Goal: Task Accomplishment & Management: Manage account settings

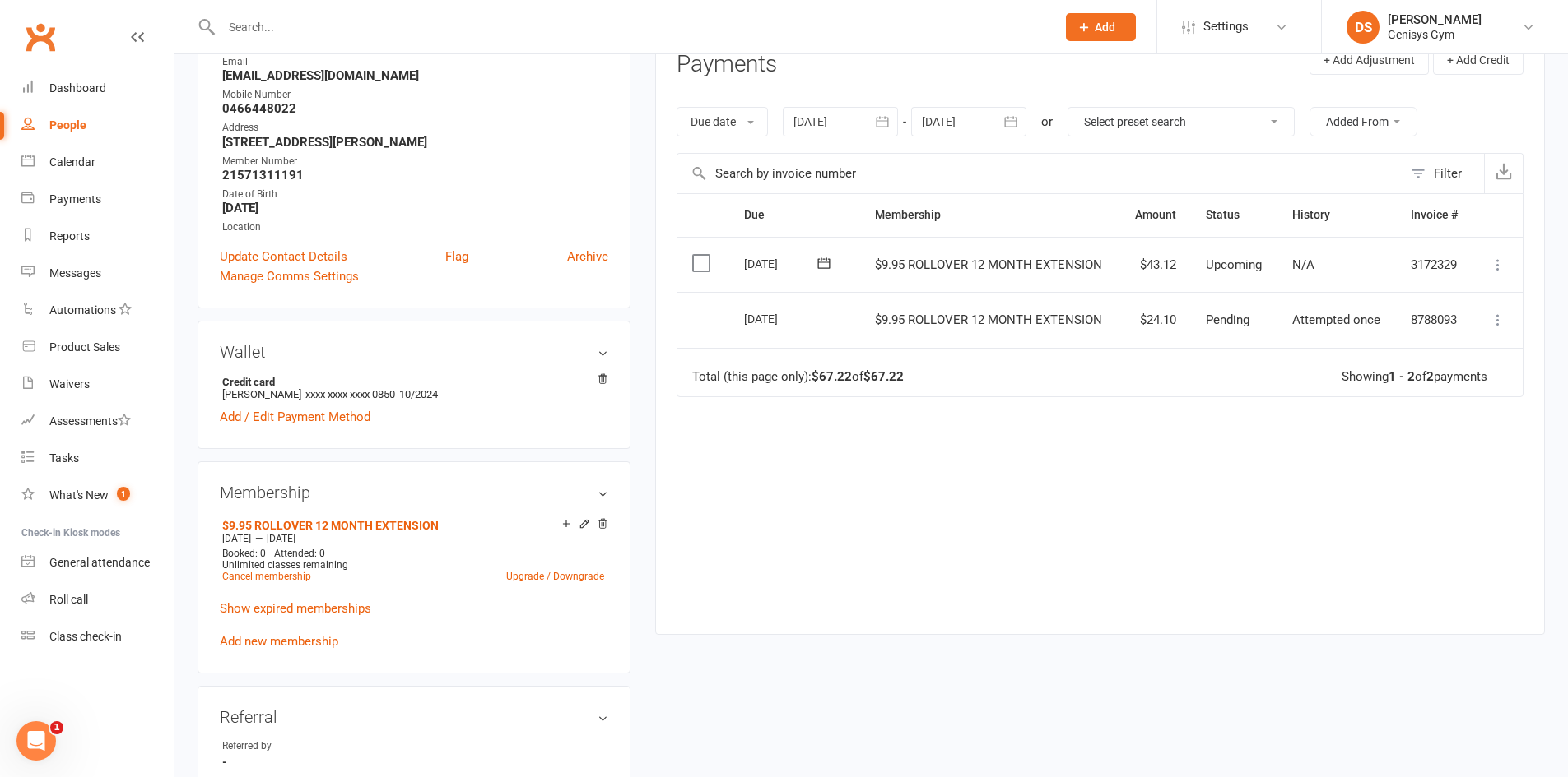
scroll to position [165, 0]
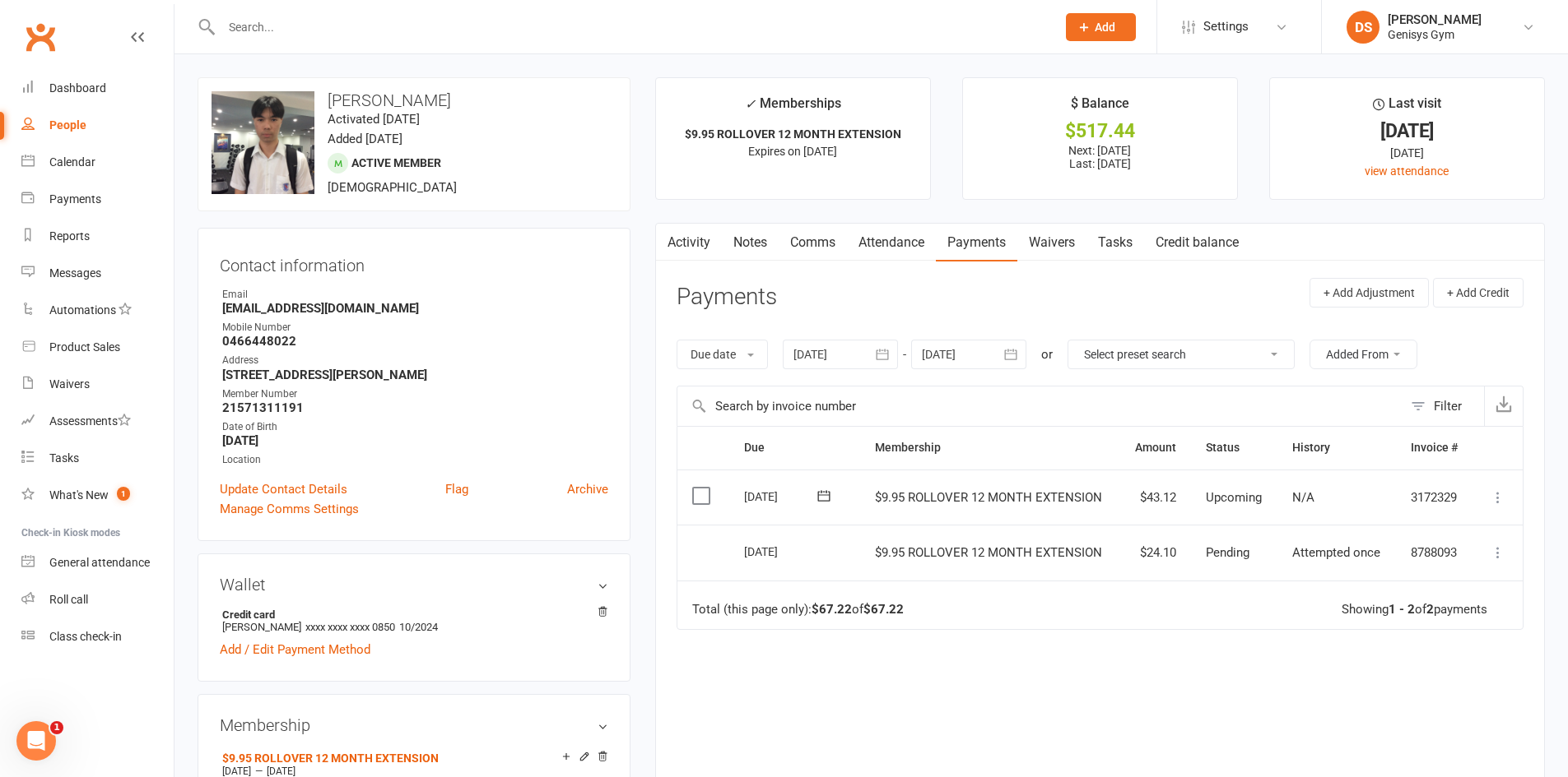
click at [1489, 548] on button at bounding box center [1498, 553] width 19 height 19
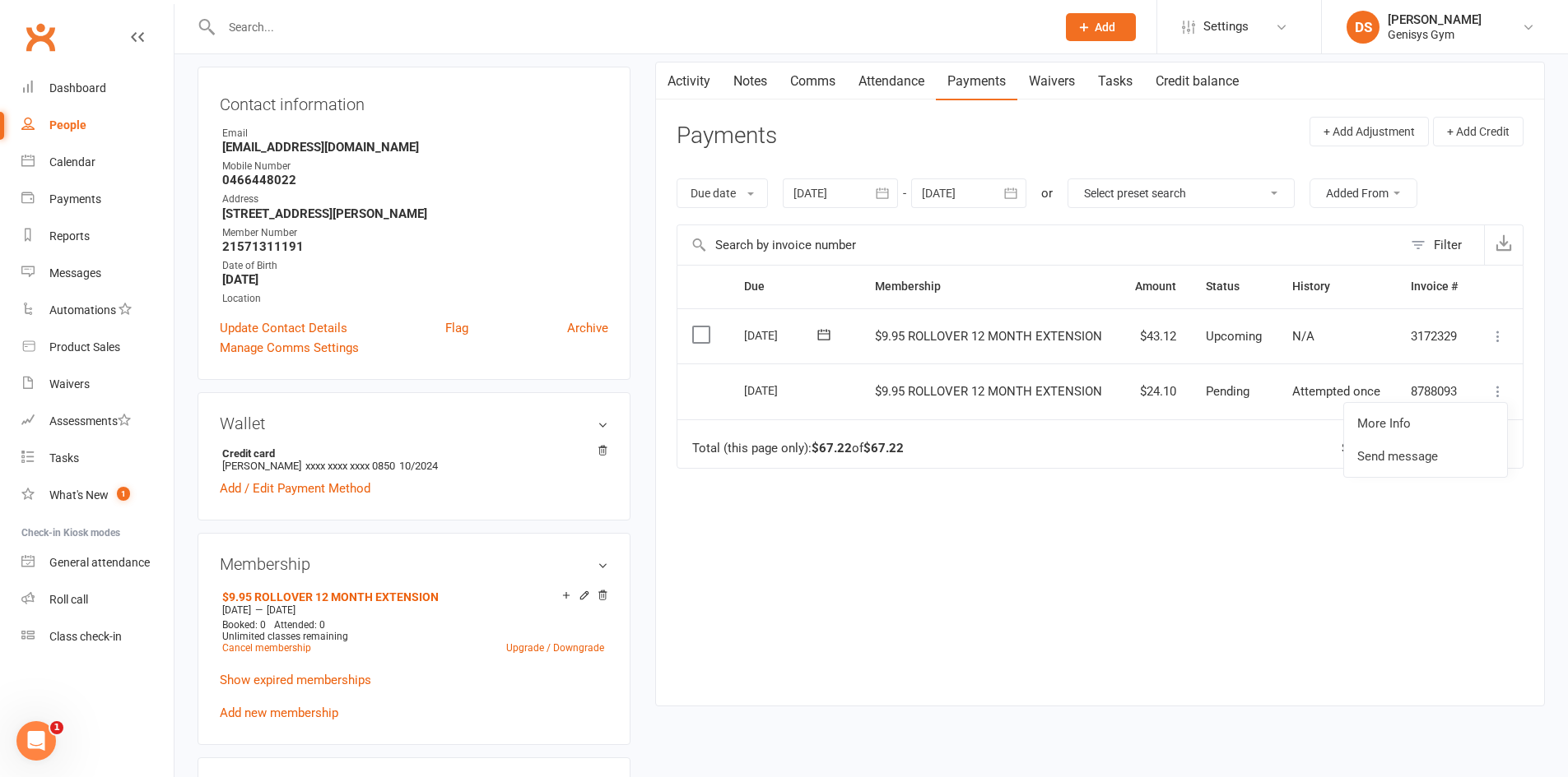
scroll to position [329, 0]
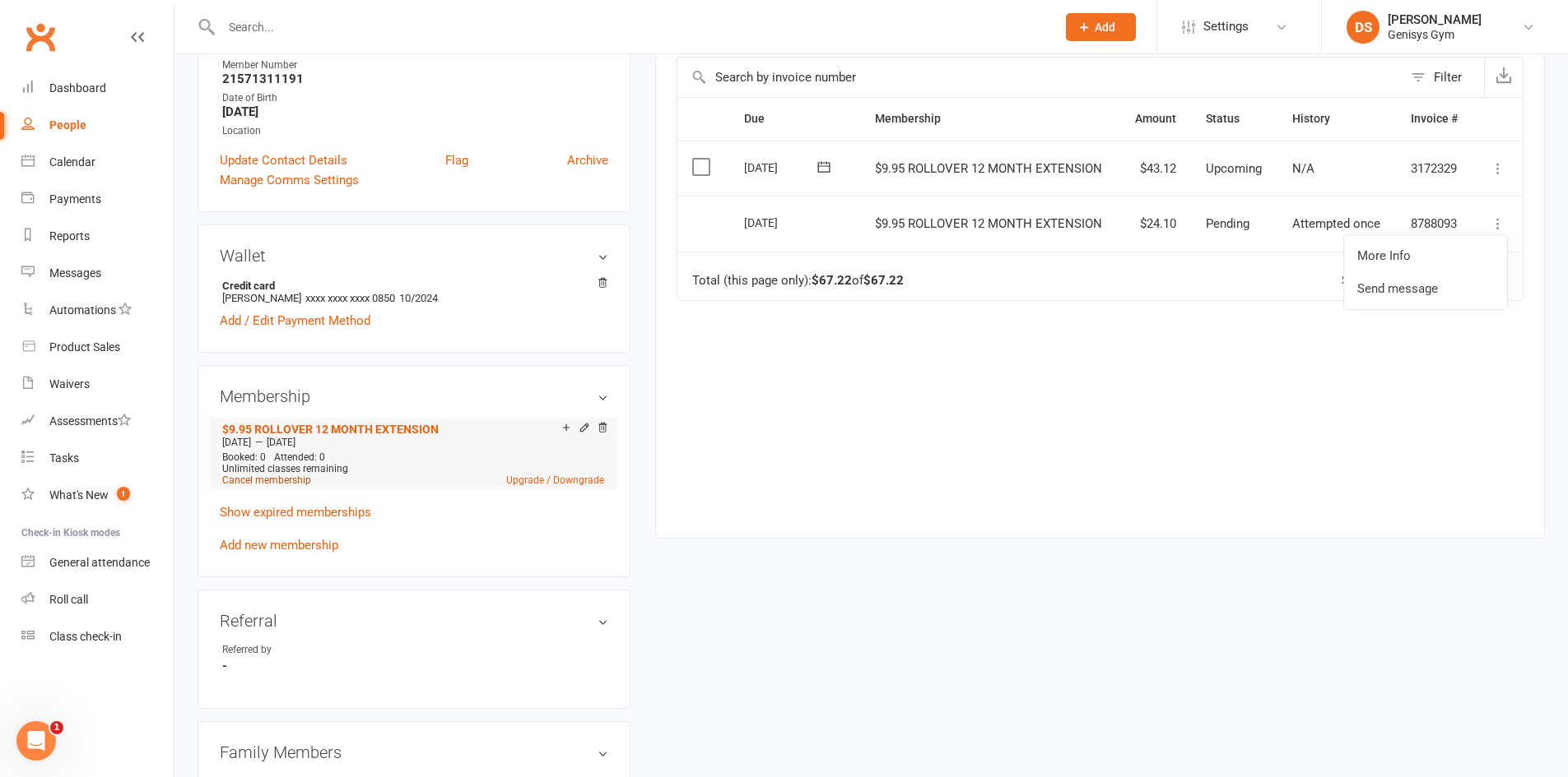
click at [294, 480] on link "Cancel membership" at bounding box center [266, 480] width 89 height 11
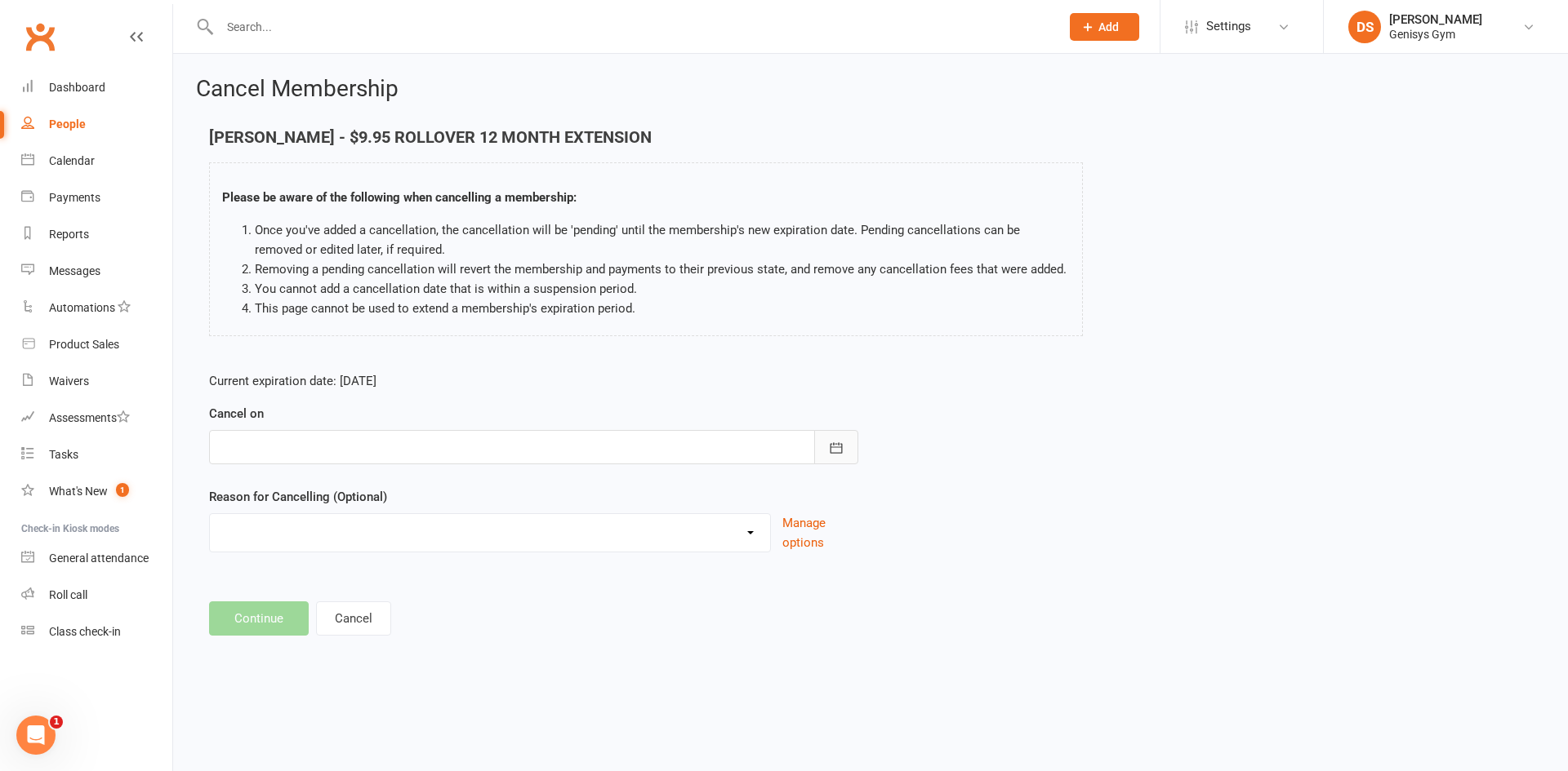
click at [831, 444] on icon "button" at bounding box center [836, 448] width 17 height 17
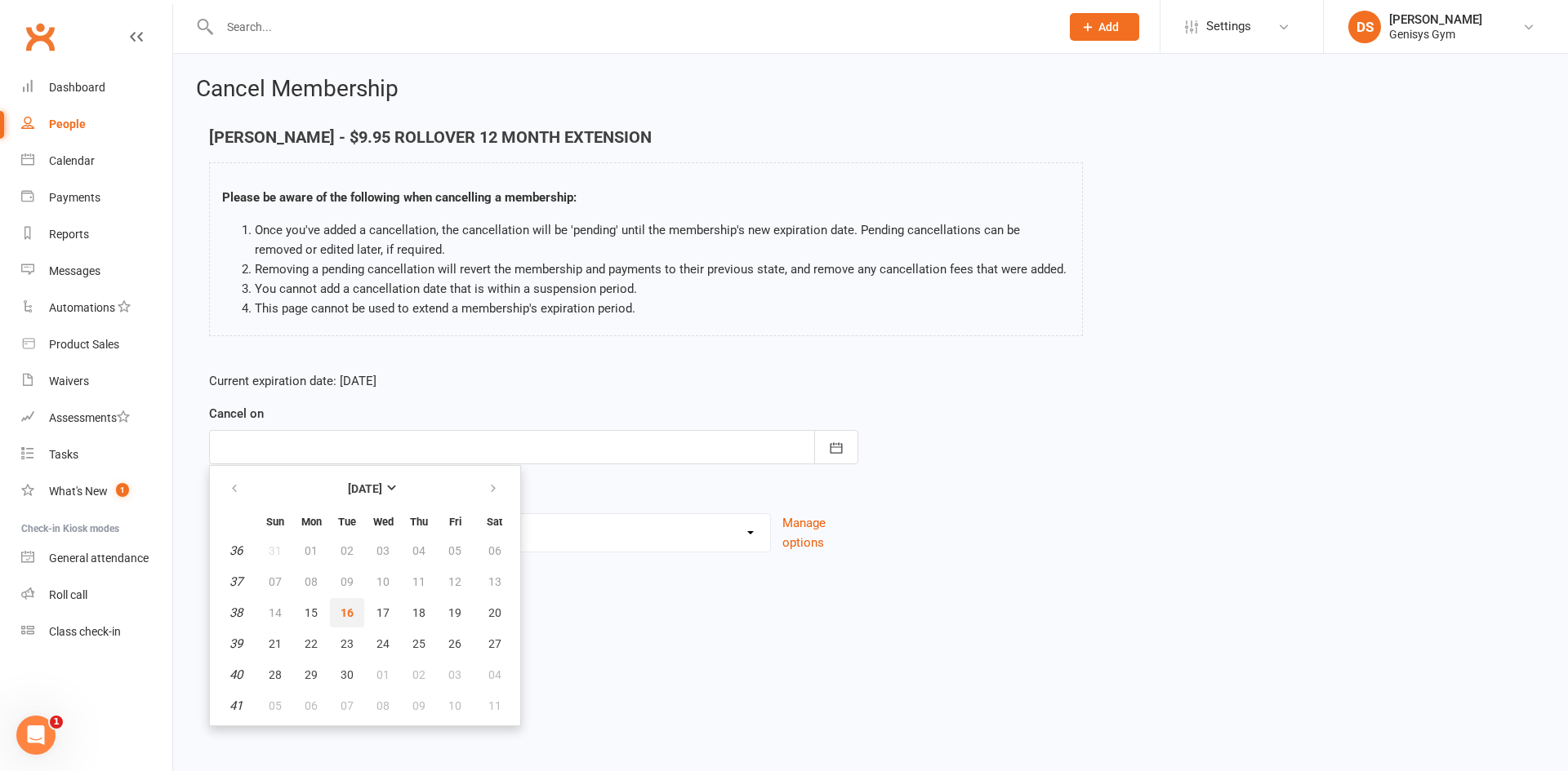
click at [355, 612] on button "16" at bounding box center [347, 613] width 34 height 30
type input "[DATE]"
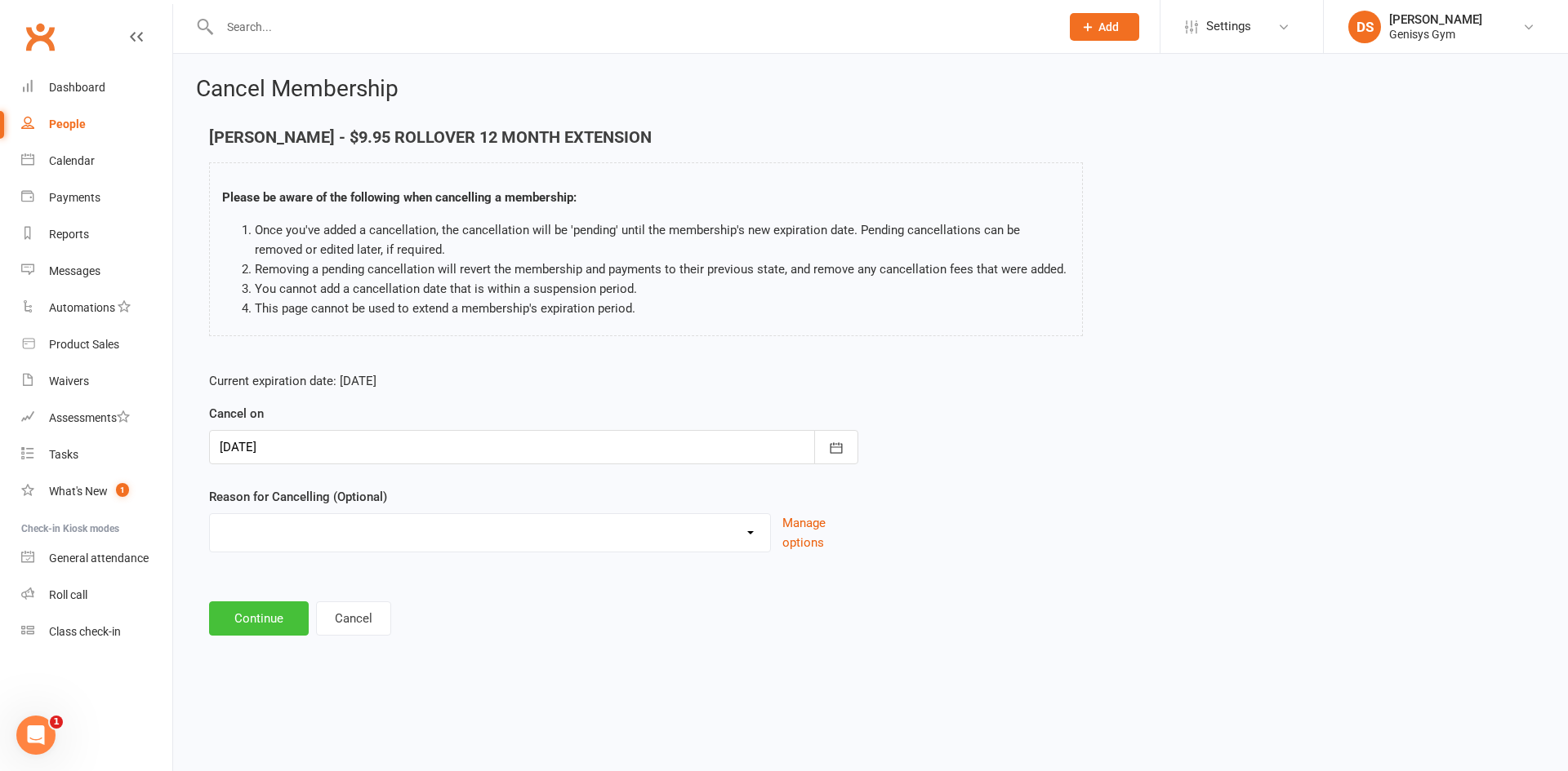
click at [255, 625] on button "Continue" at bounding box center [259, 618] width 100 height 34
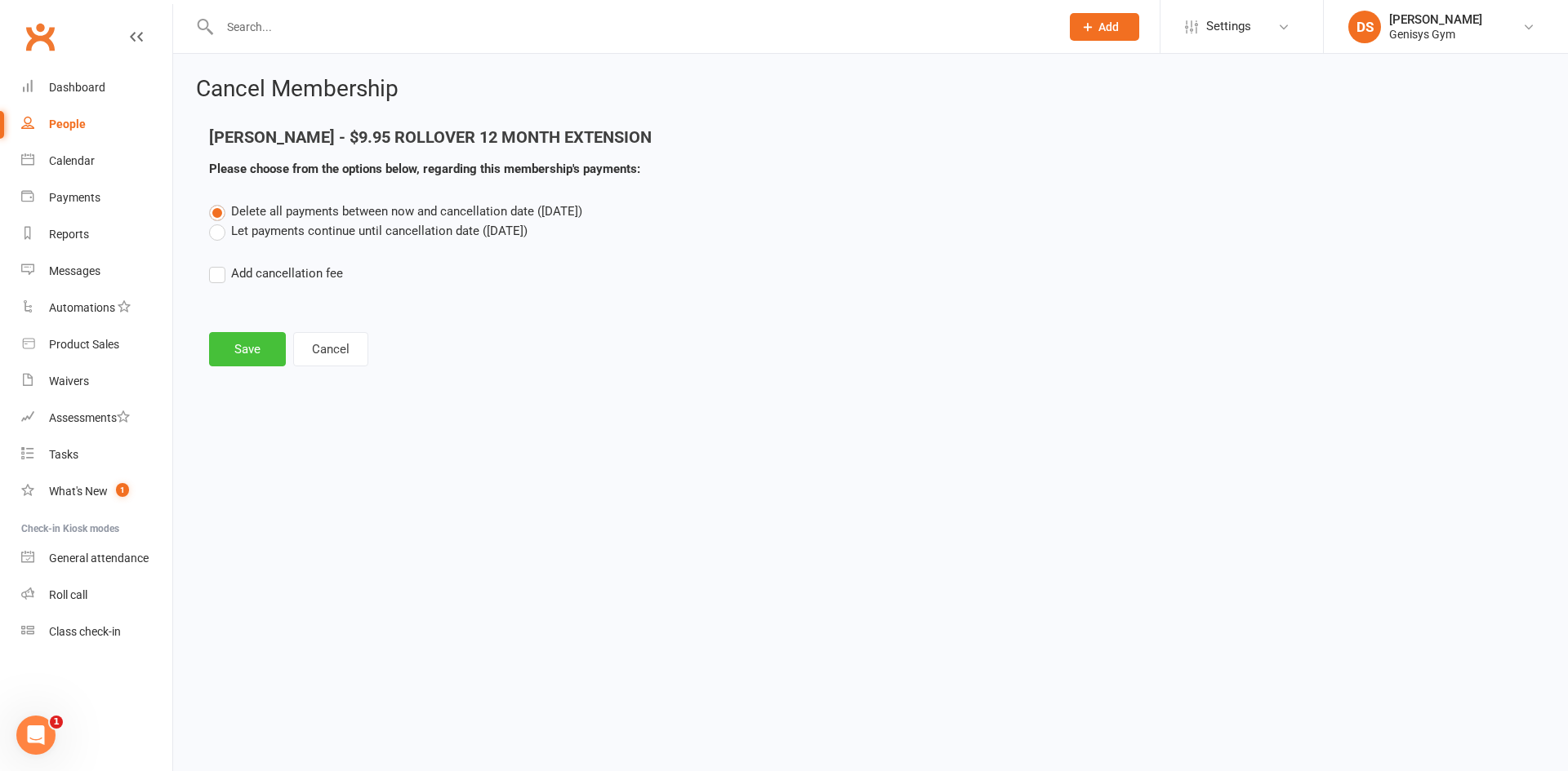
click at [265, 345] on button "Save" at bounding box center [247, 348] width 77 height 34
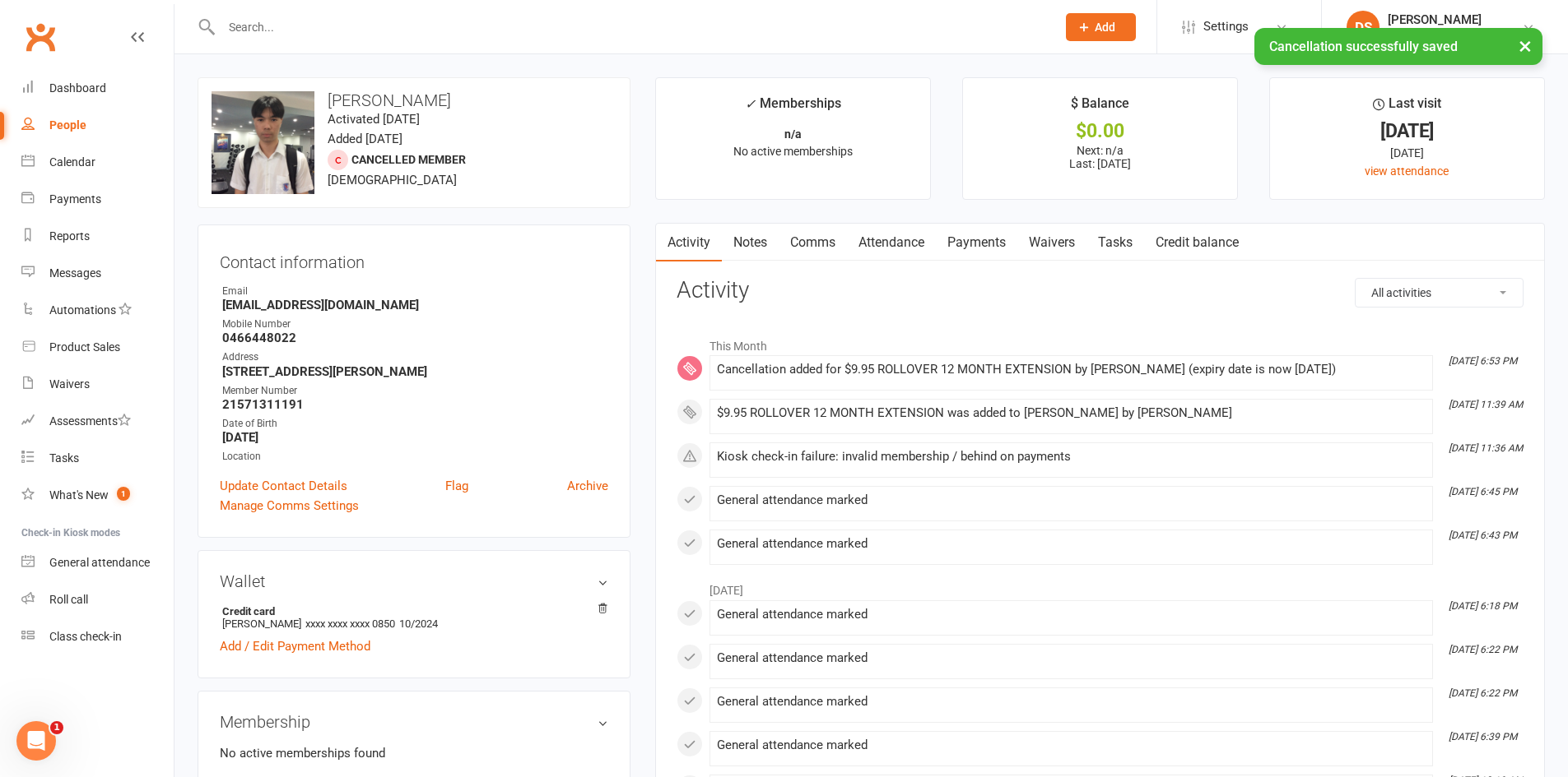
click at [971, 239] on link "Payments" at bounding box center [976, 242] width 82 height 38
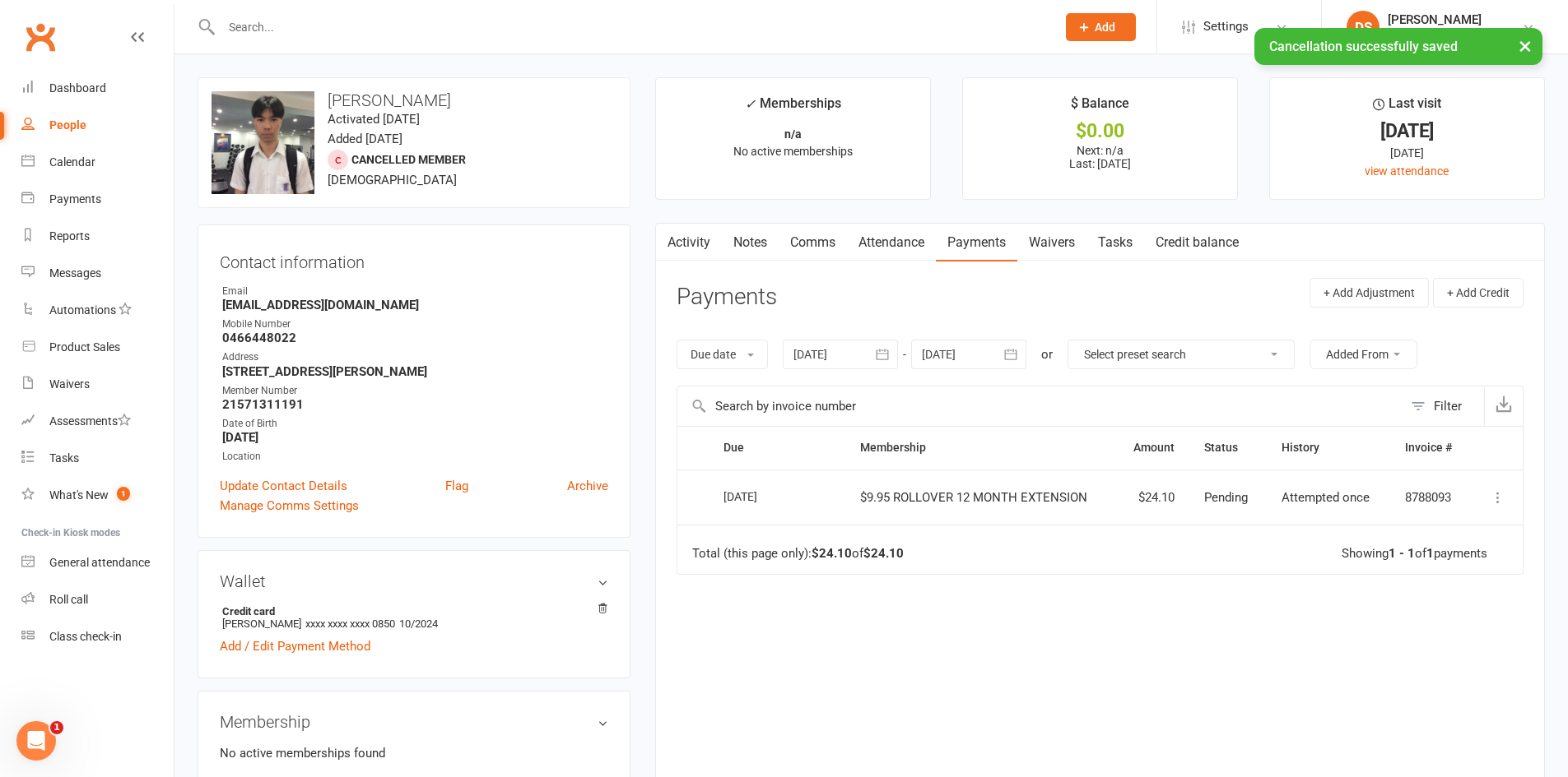
click at [1496, 493] on icon at bounding box center [1498, 497] width 17 height 17
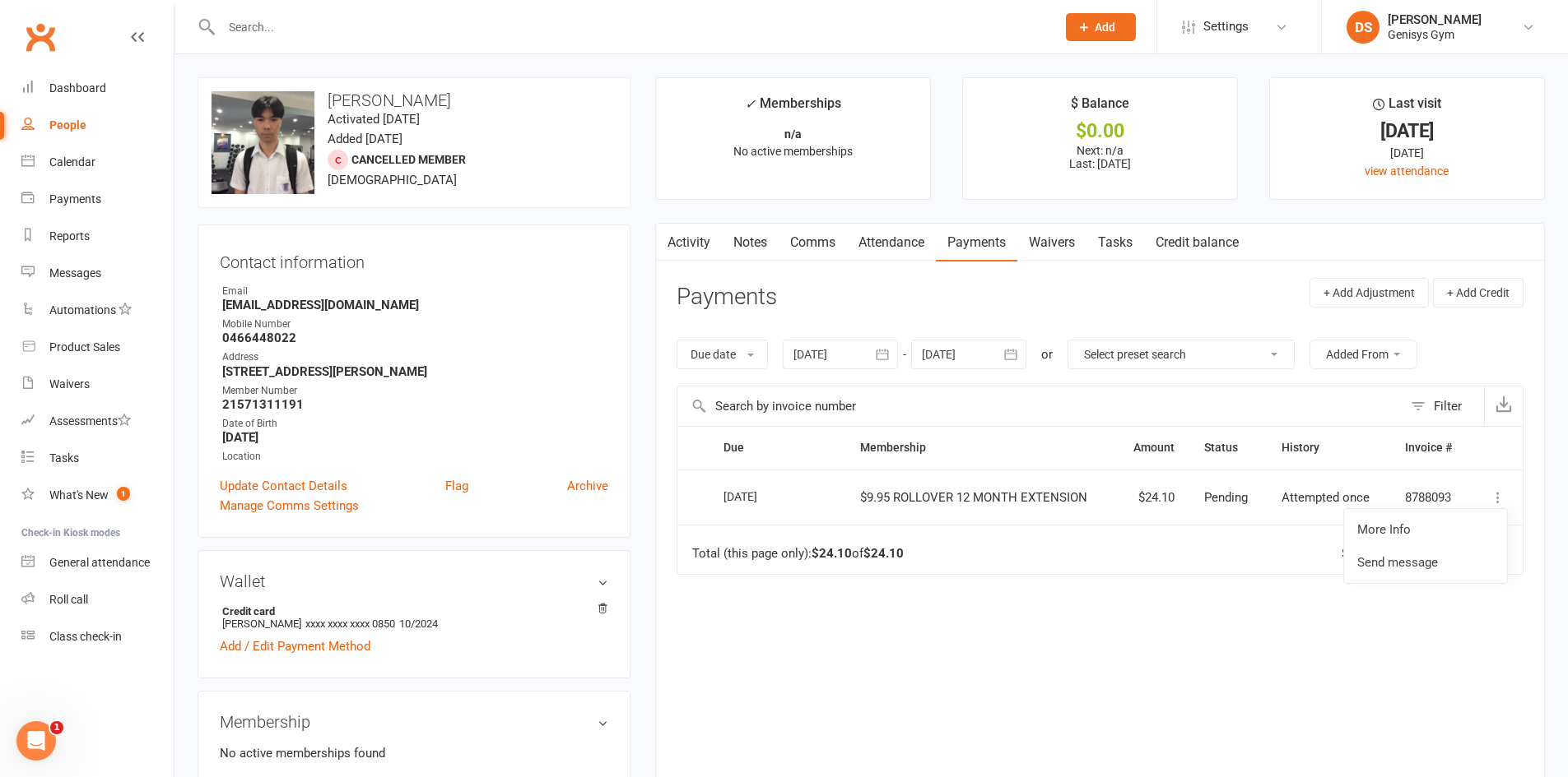
click at [1273, 536] on td "Total (this page only): $24.10 of $24.10 Showing 1 - 1 of 1 payments" at bounding box center [1100, 549] width 845 height 49
click at [865, 502] on span "$9.95 ROLLOVER 12 MONTH EXTENSION" at bounding box center [974, 497] width 227 height 15
click at [888, 350] on icon "button" at bounding box center [883, 354] width 12 height 11
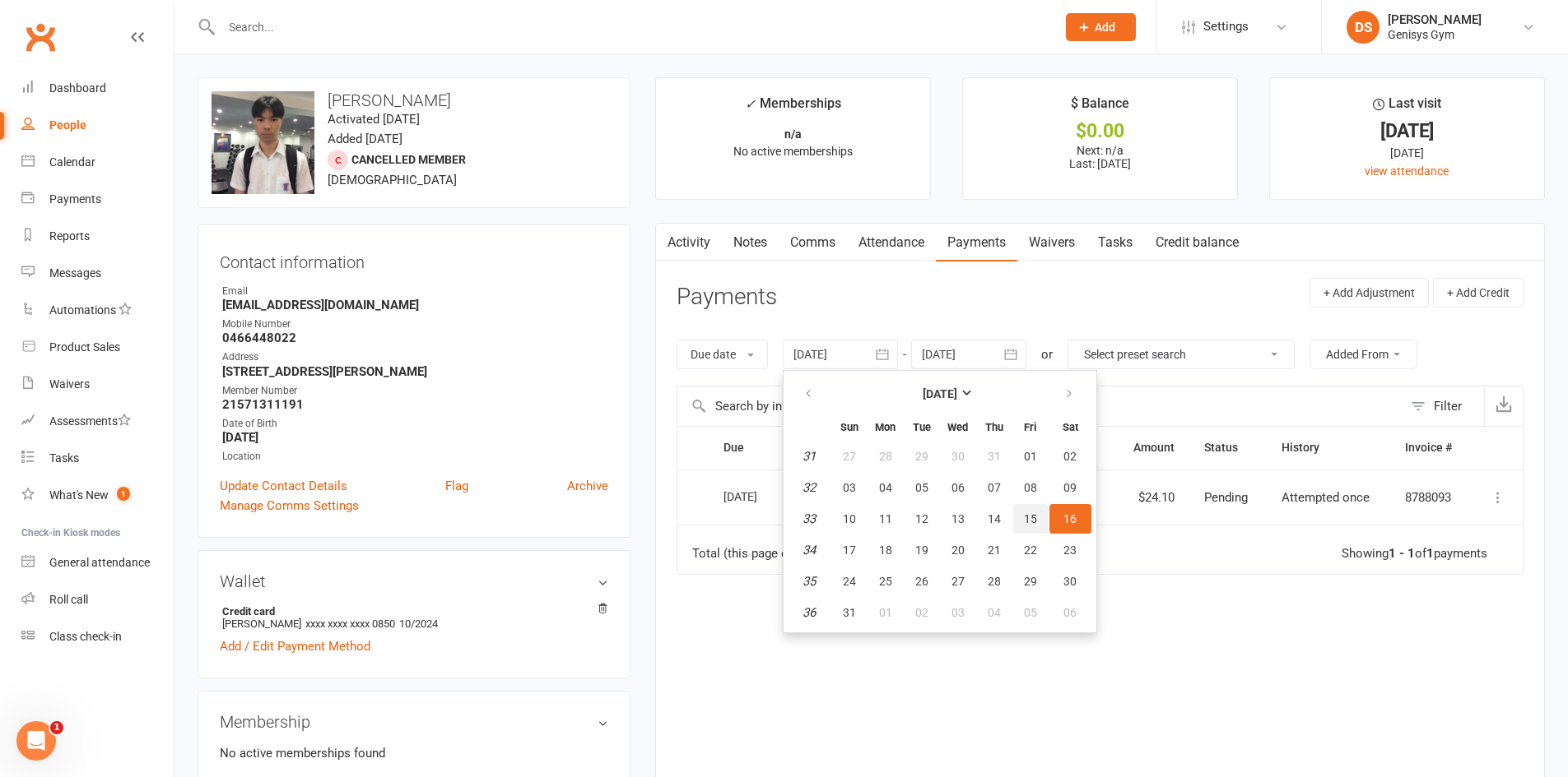
click at [1039, 522] on button "15" at bounding box center [1030, 519] width 34 height 30
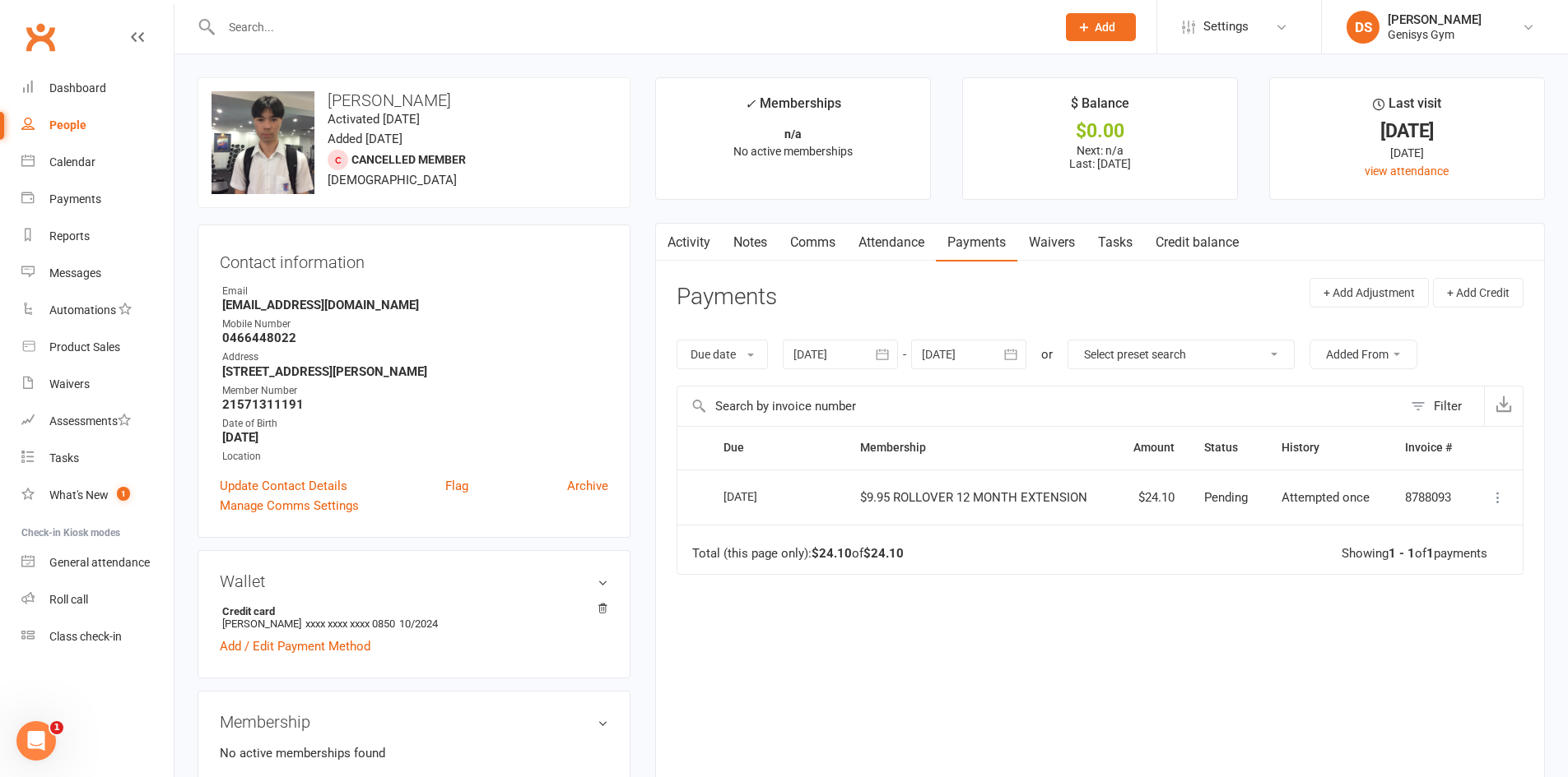
click at [897, 355] on button "button" at bounding box center [883, 355] width 30 height 30
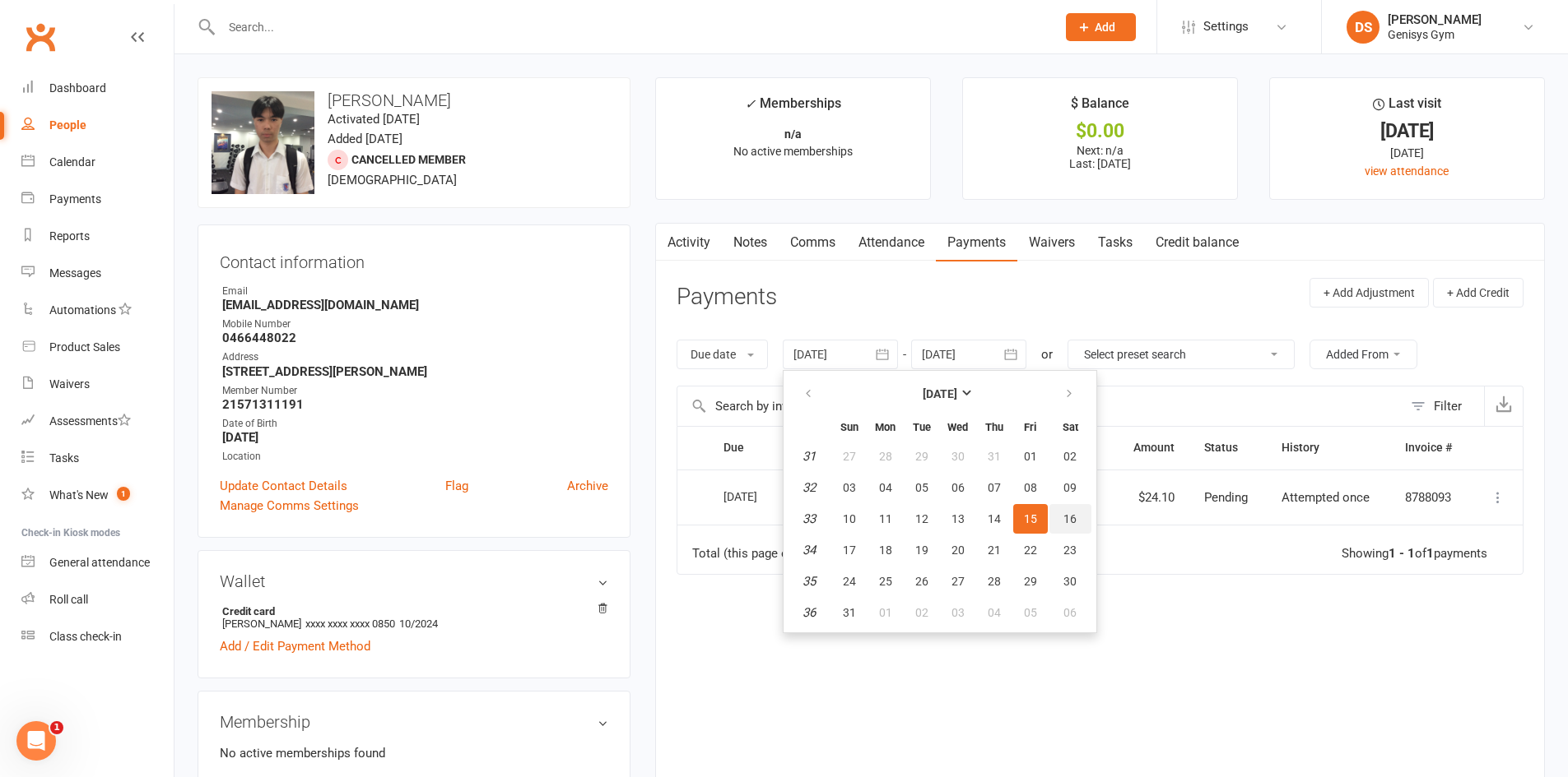
click at [1059, 509] on button "16" at bounding box center [1071, 519] width 42 height 30
type input "[DATE]"
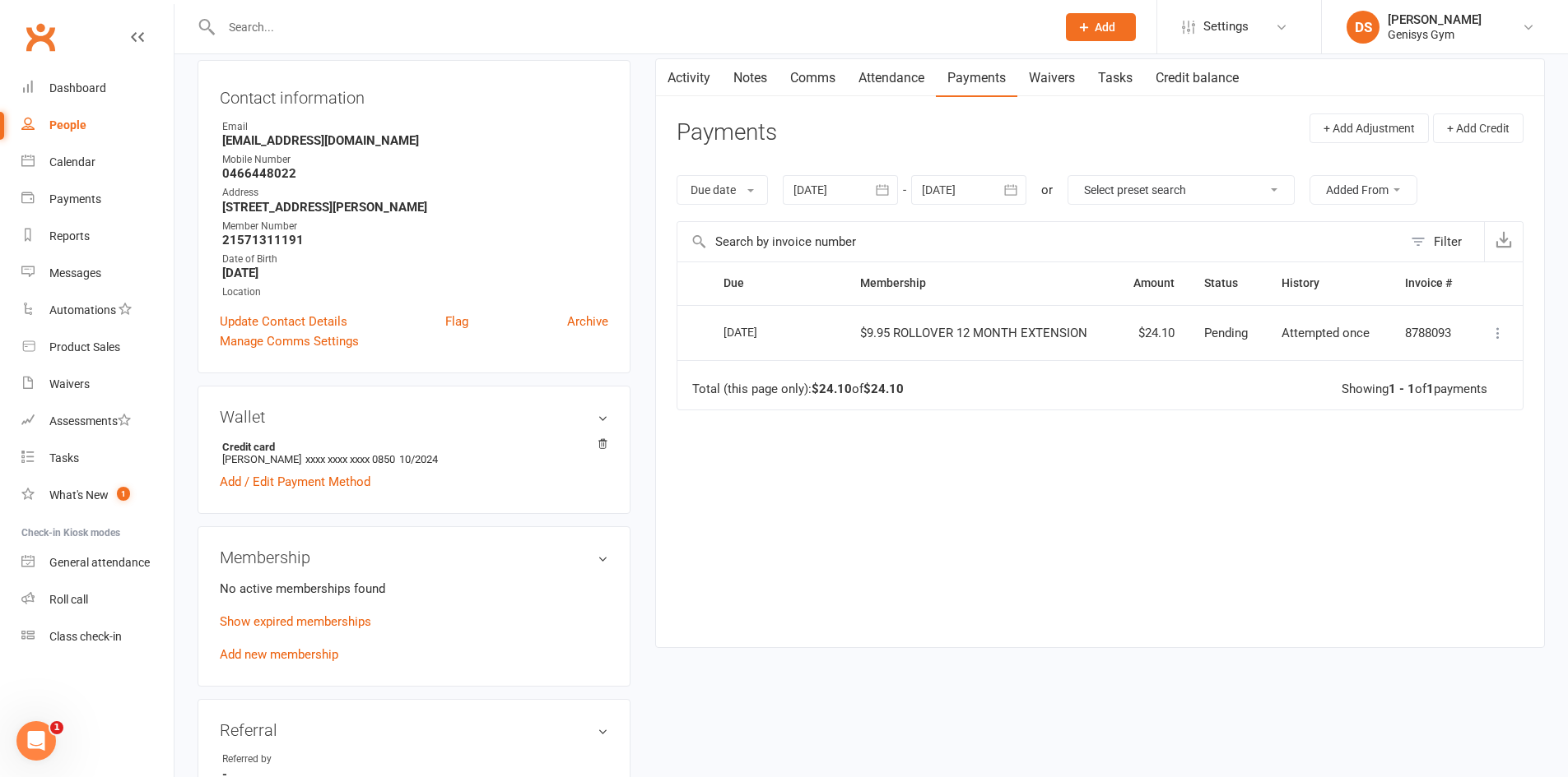
scroll to position [246, 0]
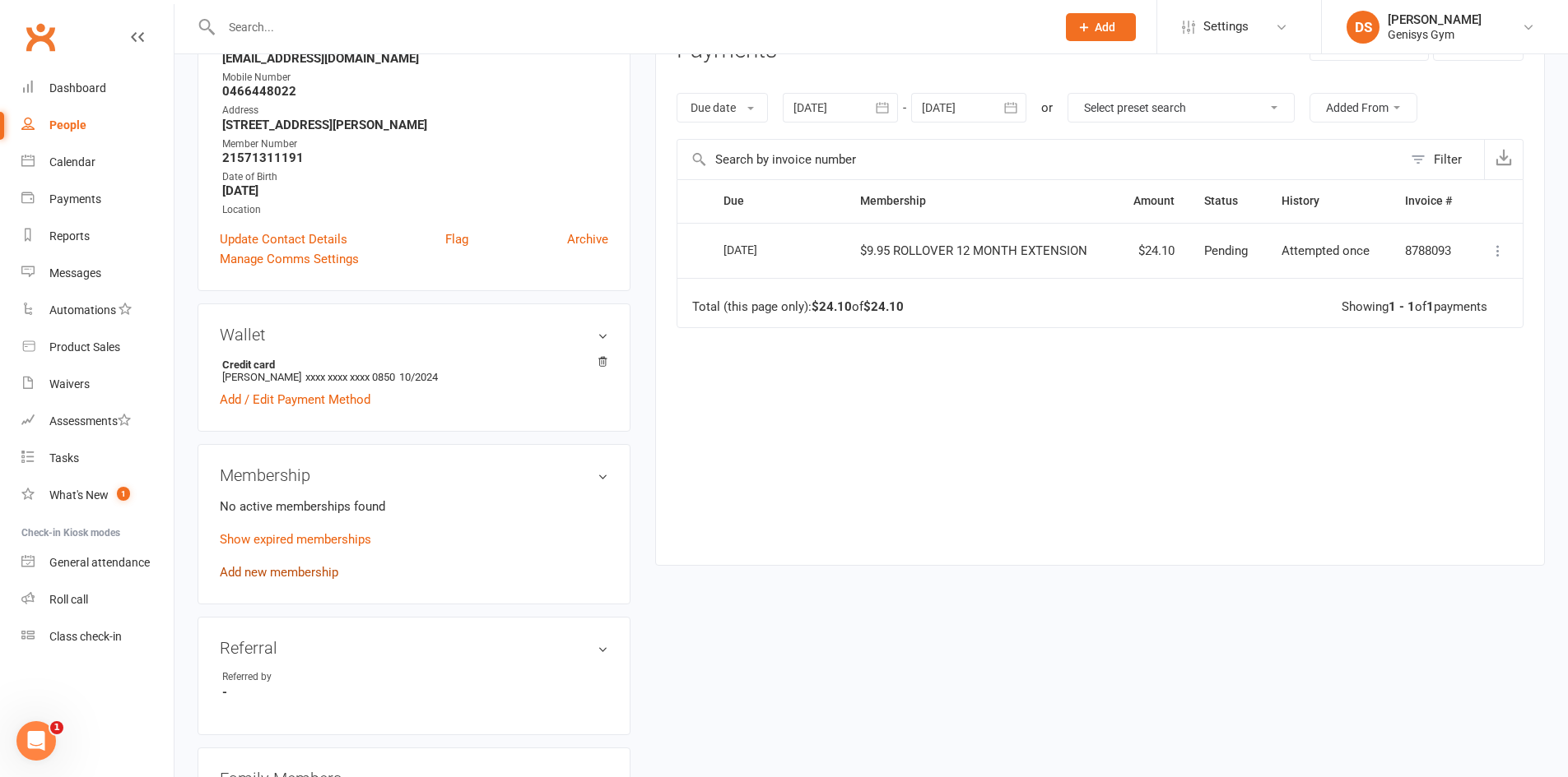
click at [317, 567] on link "Add new membership" at bounding box center [279, 572] width 119 height 15
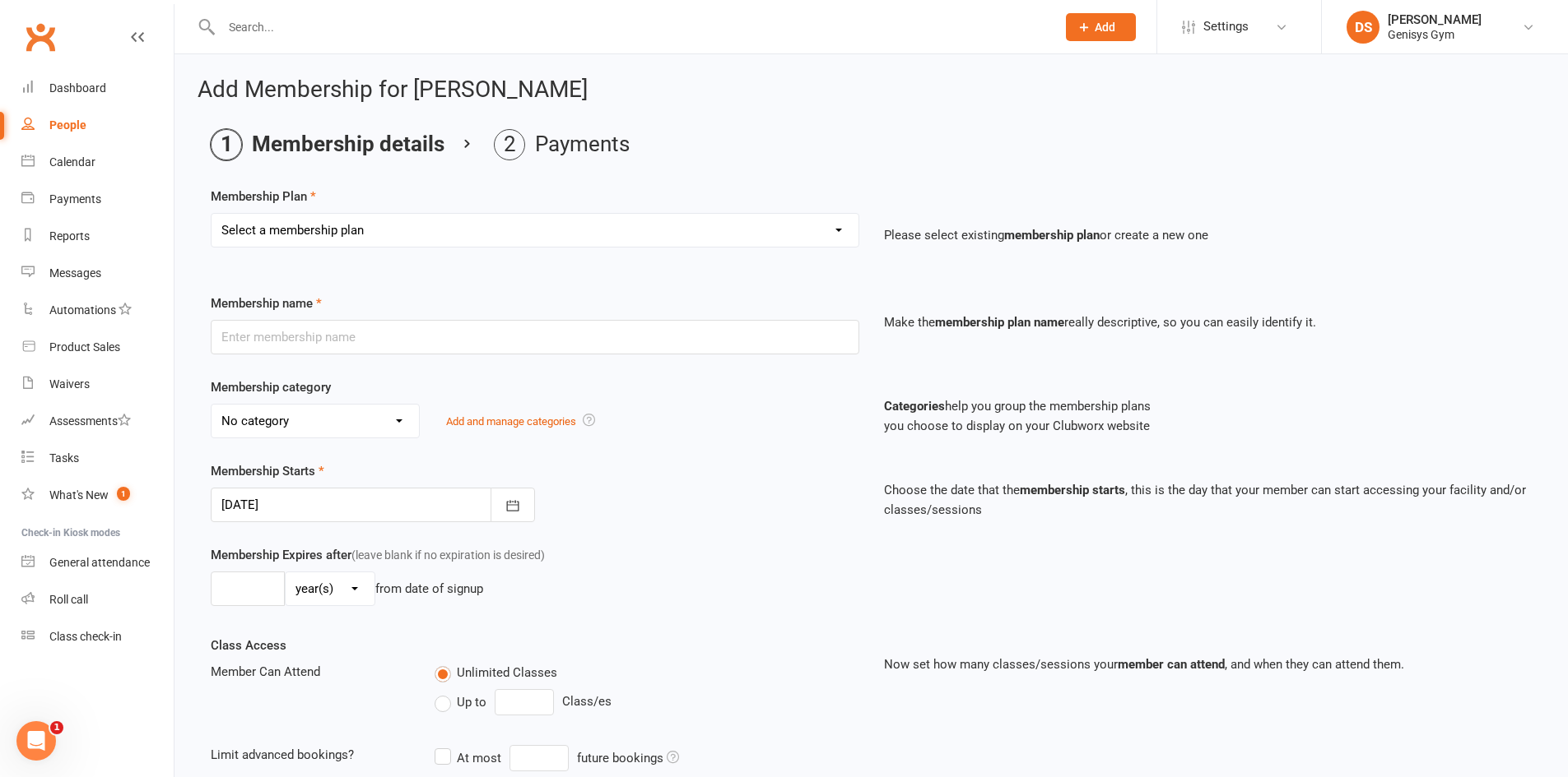
click at [383, 216] on select "Select a membership plan Create new Membership Plan 12 Month Membership Christm…" at bounding box center [534, 230] width 647 height 33
select select "36"
click at [211, 214] on select "Select a membership plan Create new Membership Plan 12 Month Membership Christm…" at bounding box center [534, 230] width 647 height 33
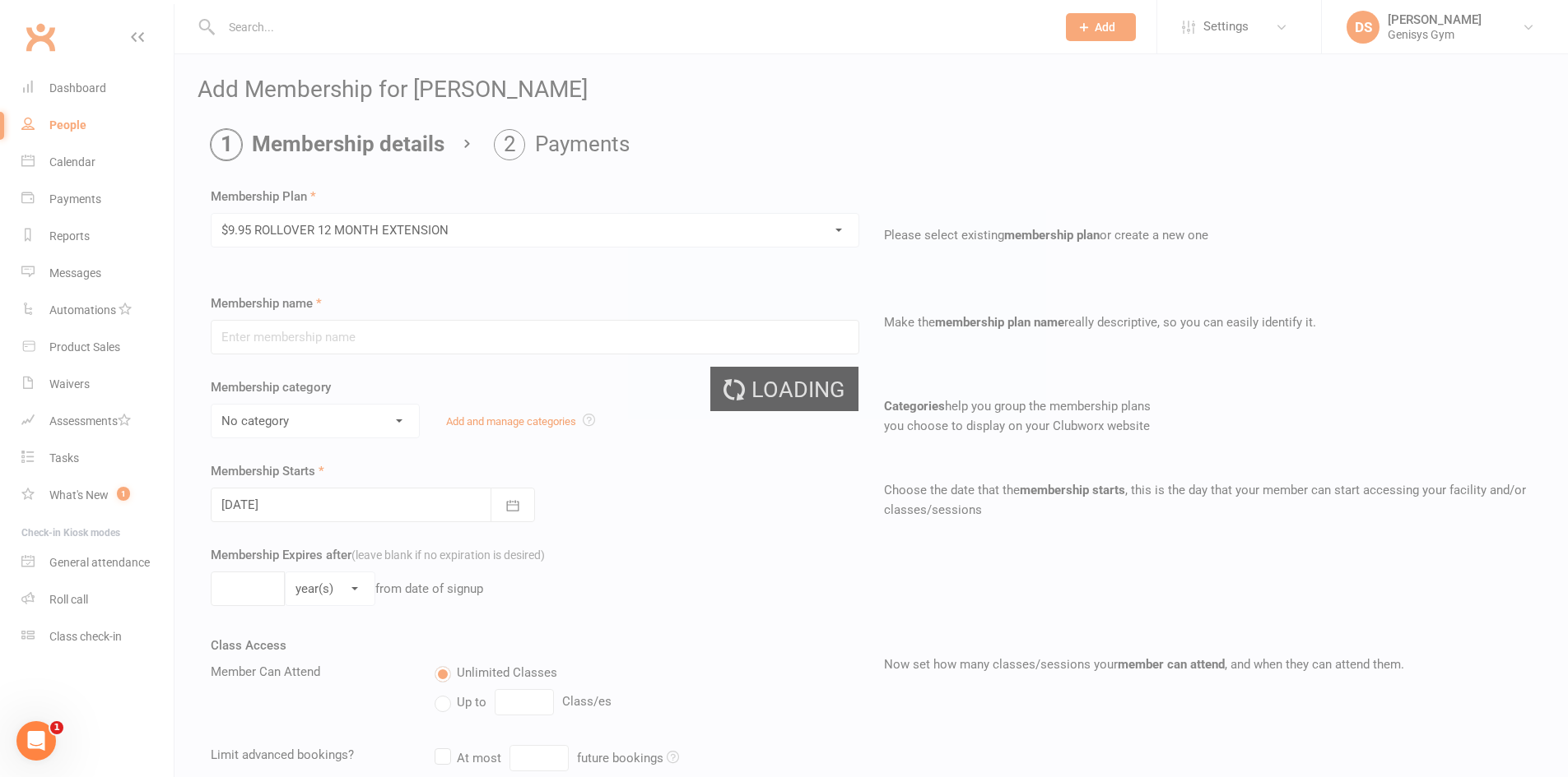
type input "$9.95 ROLLOVER 12 MONTH EXTENSION"
select select "1"
type input "1"
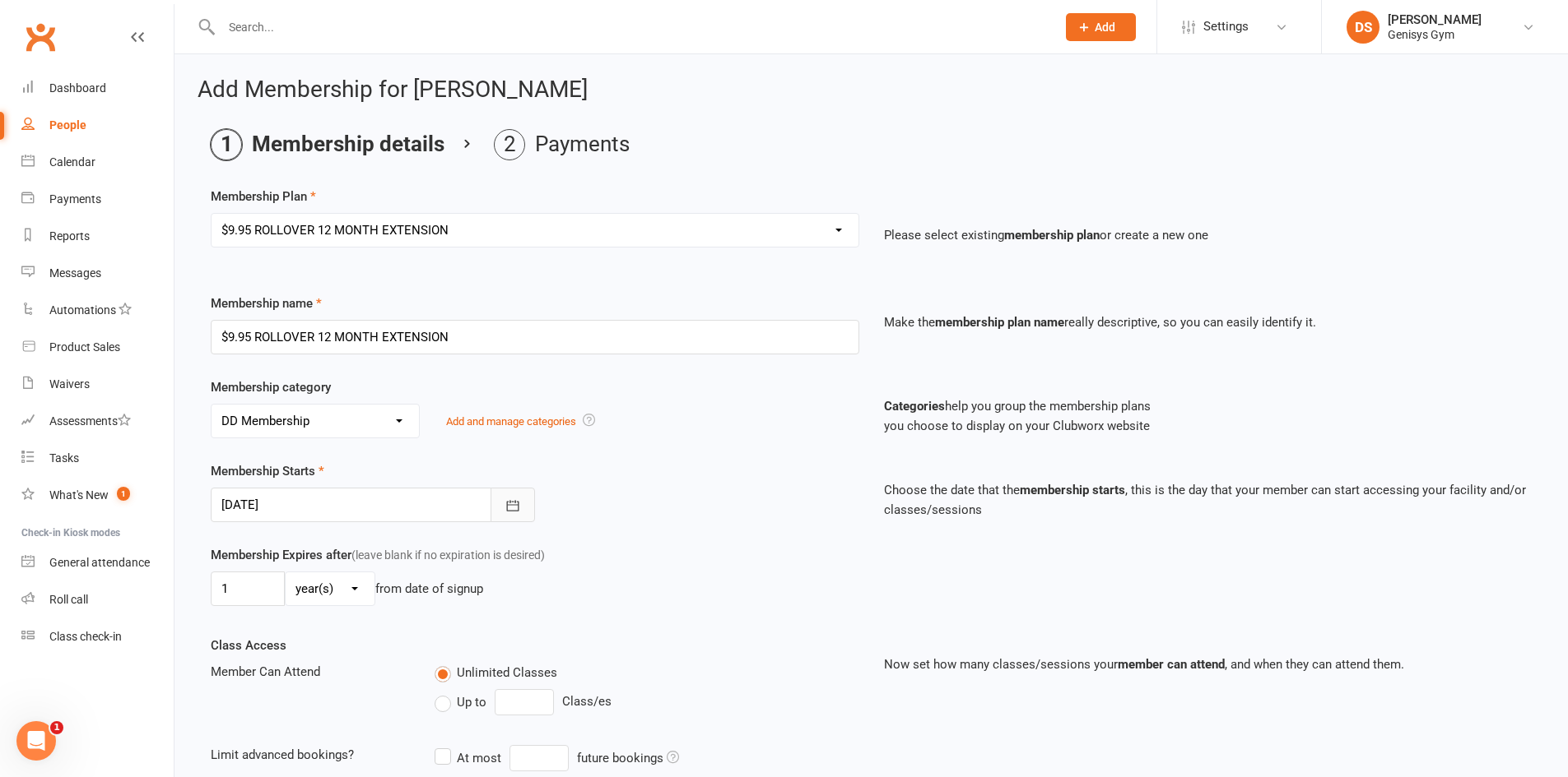
click at [504, 499] on icon "button" at bounding box center [512, 506] width 17 height 17
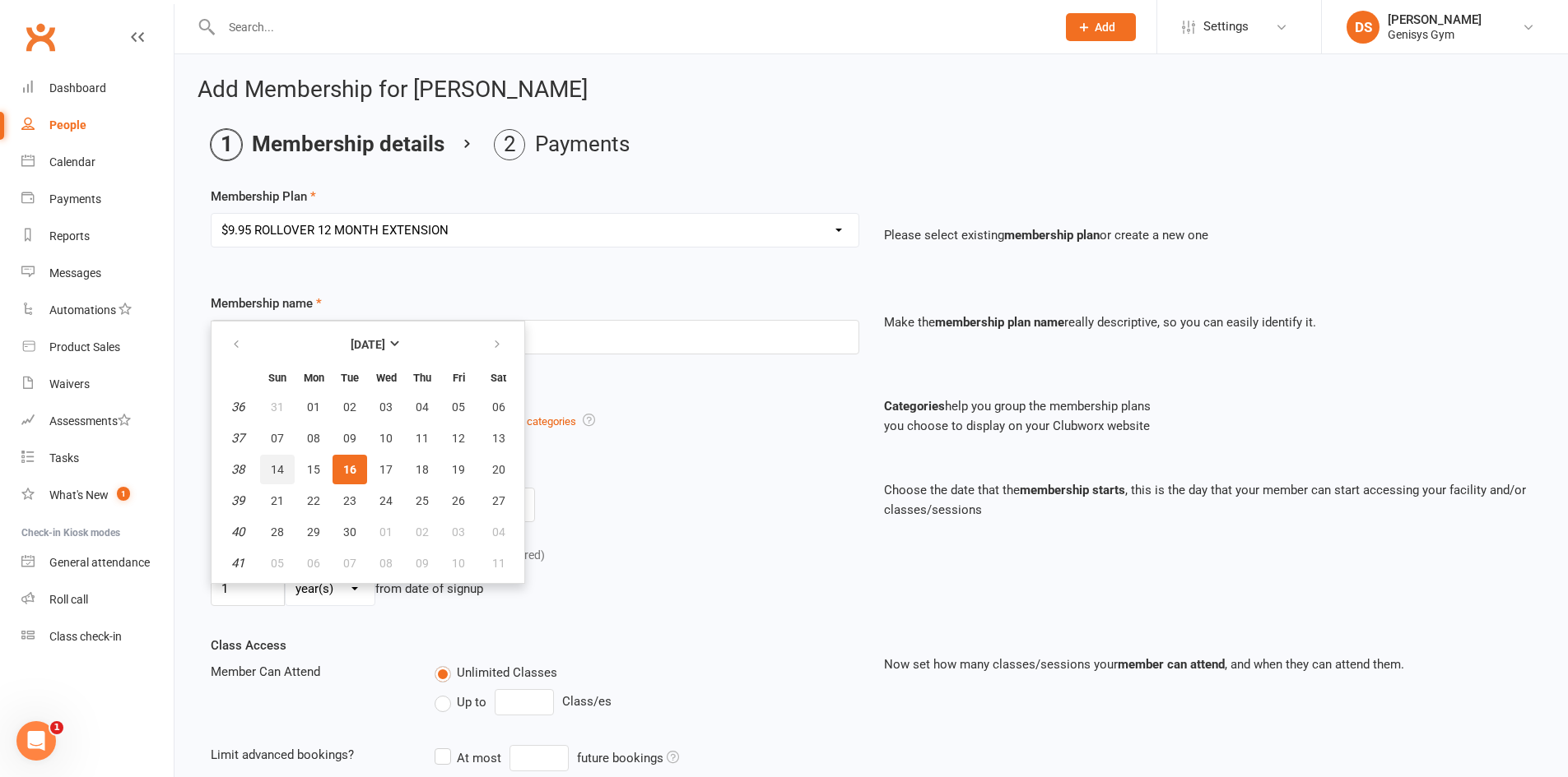
click at [277, 465] on span "14" at bounding box center [277, 469] width 13 height 13
type input "[DATE]"
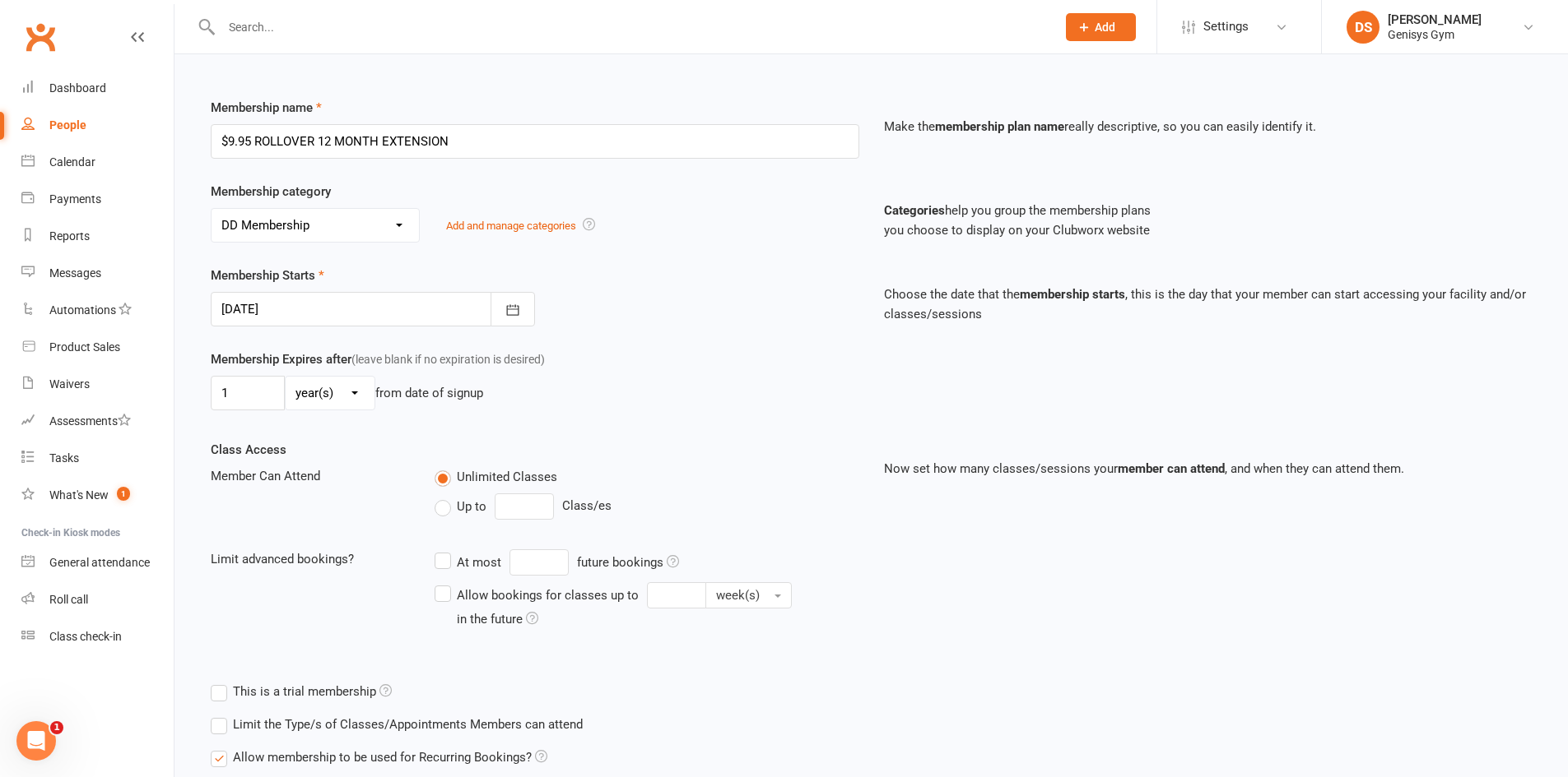
scroll to position [329, 0]
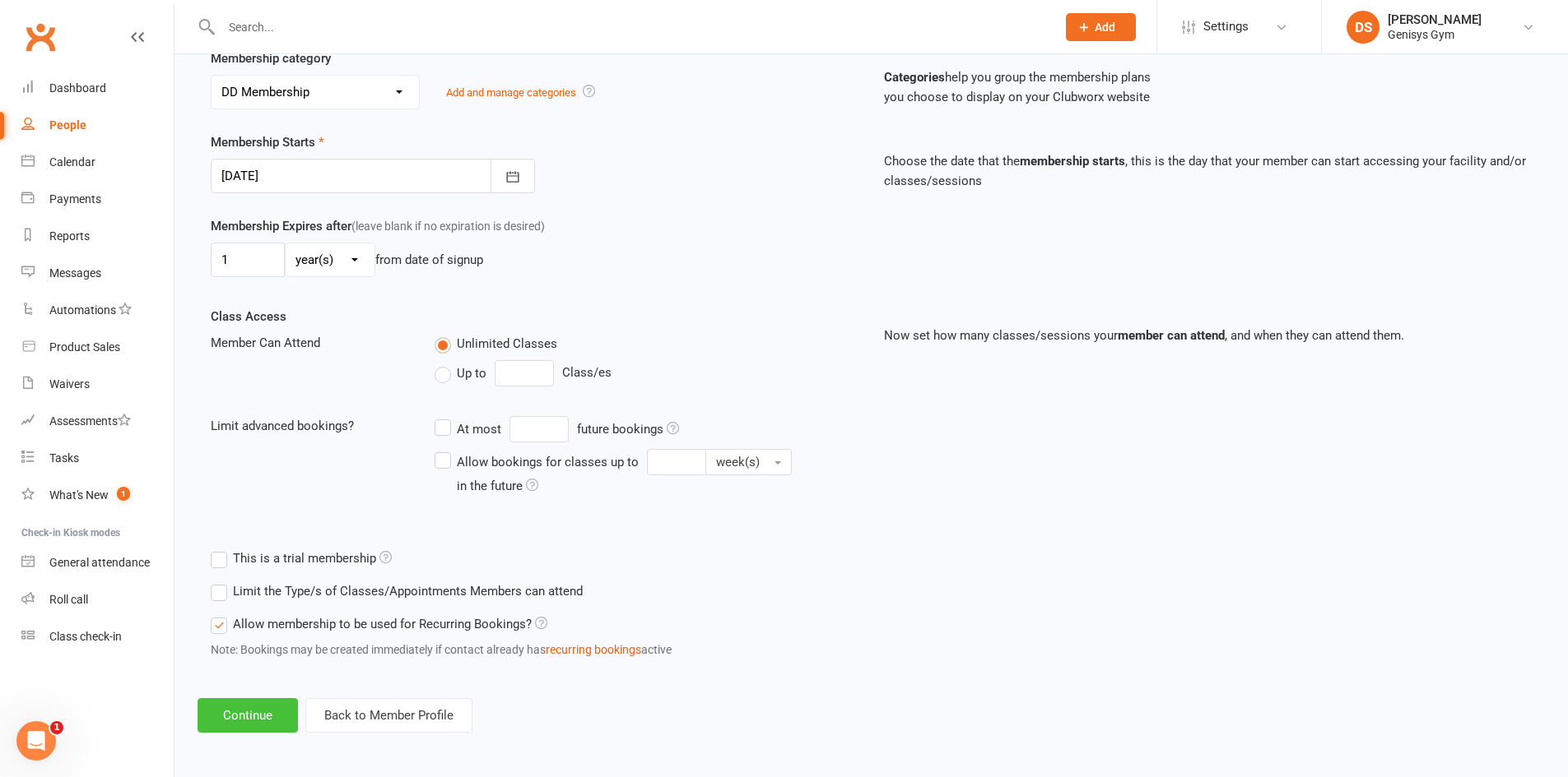
click at [281, 699] on button "Continue" at bounding box center [247, 715] width 100 height 34
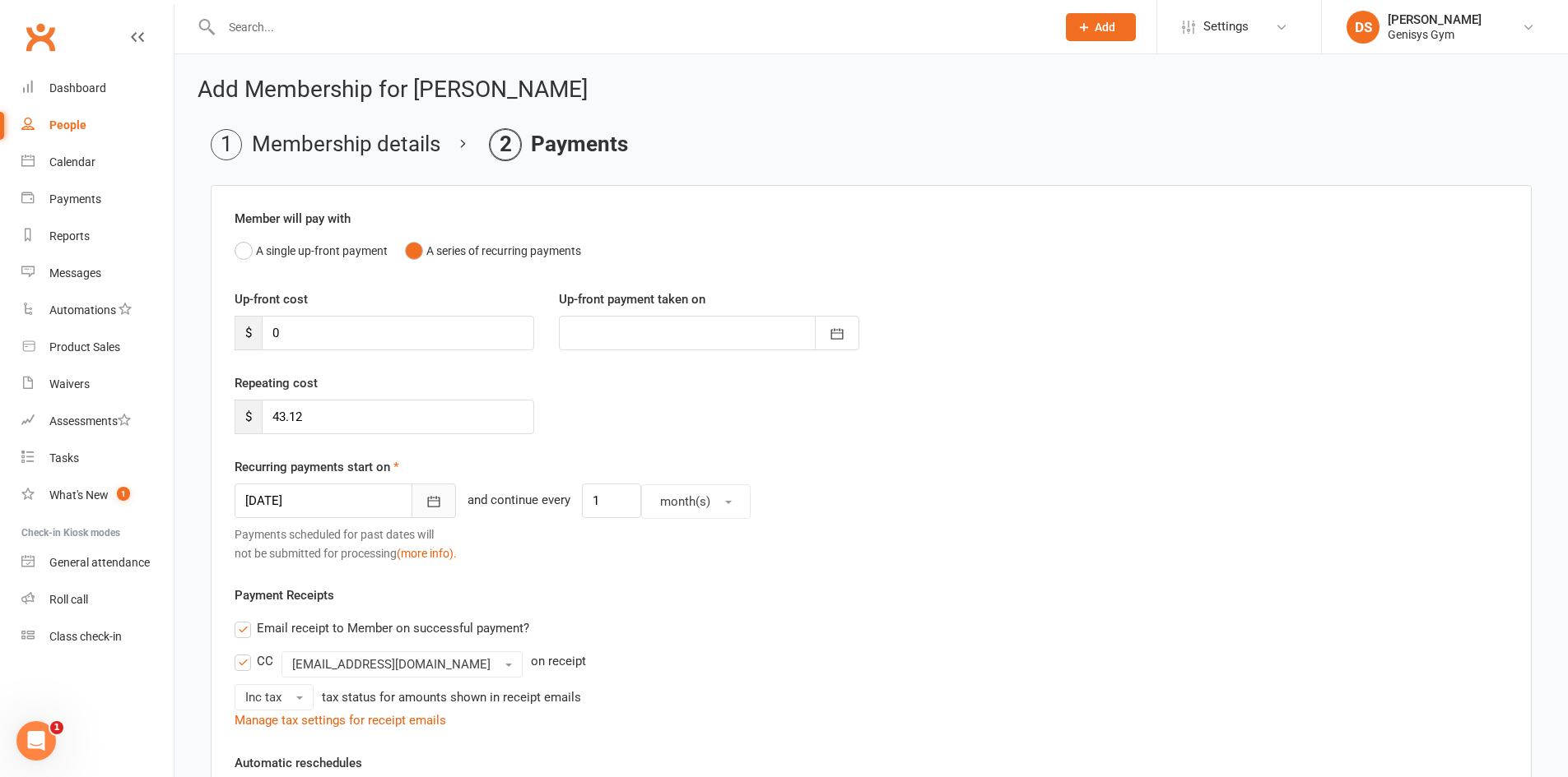
click at [411, 501] on button "button" at bounding box center [433, 501] width 44 height 34
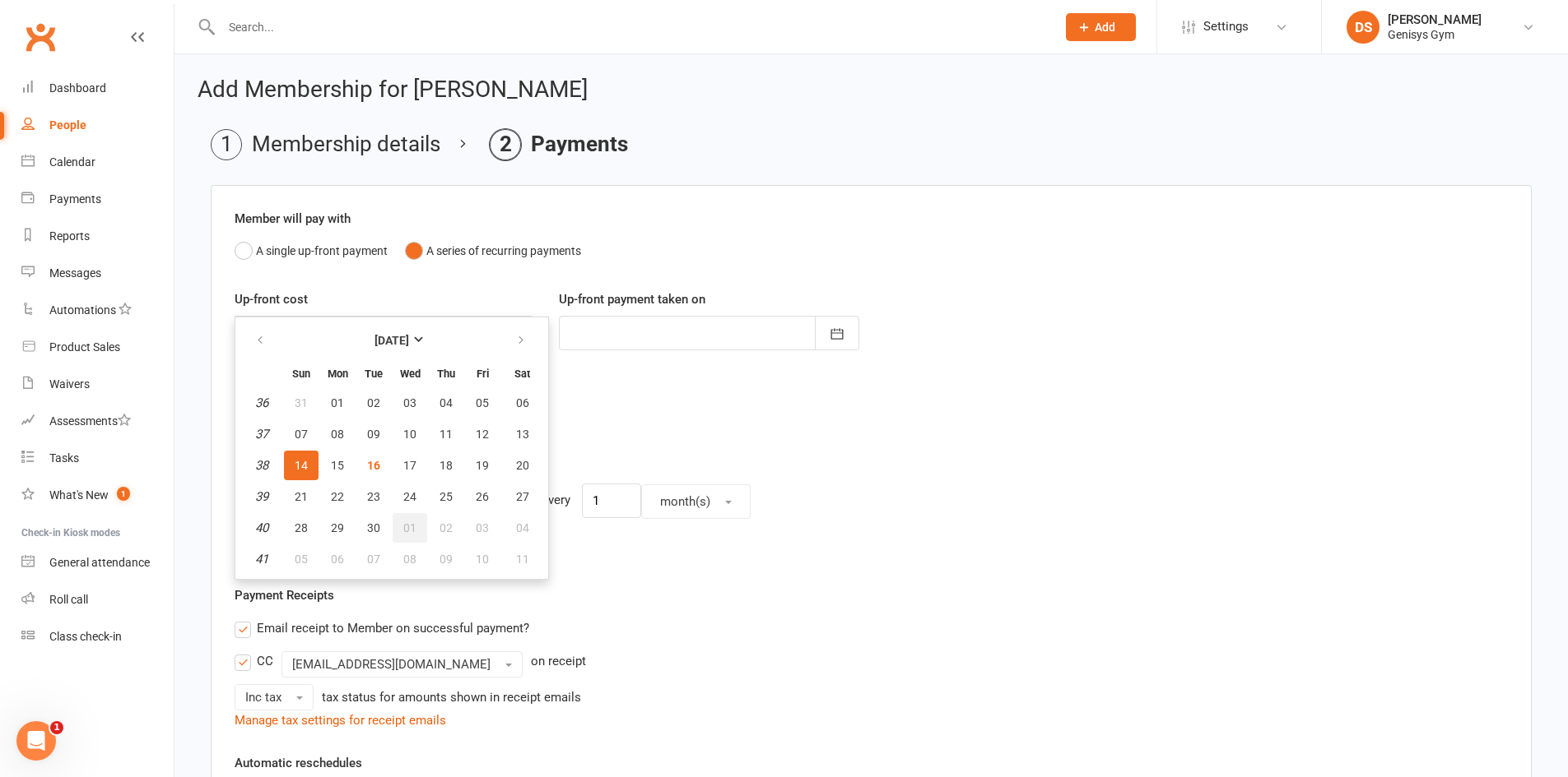
click at [410, 530] on span "01" at bounding box center [409, 528] width 13 height 13
type input "[DATE]"
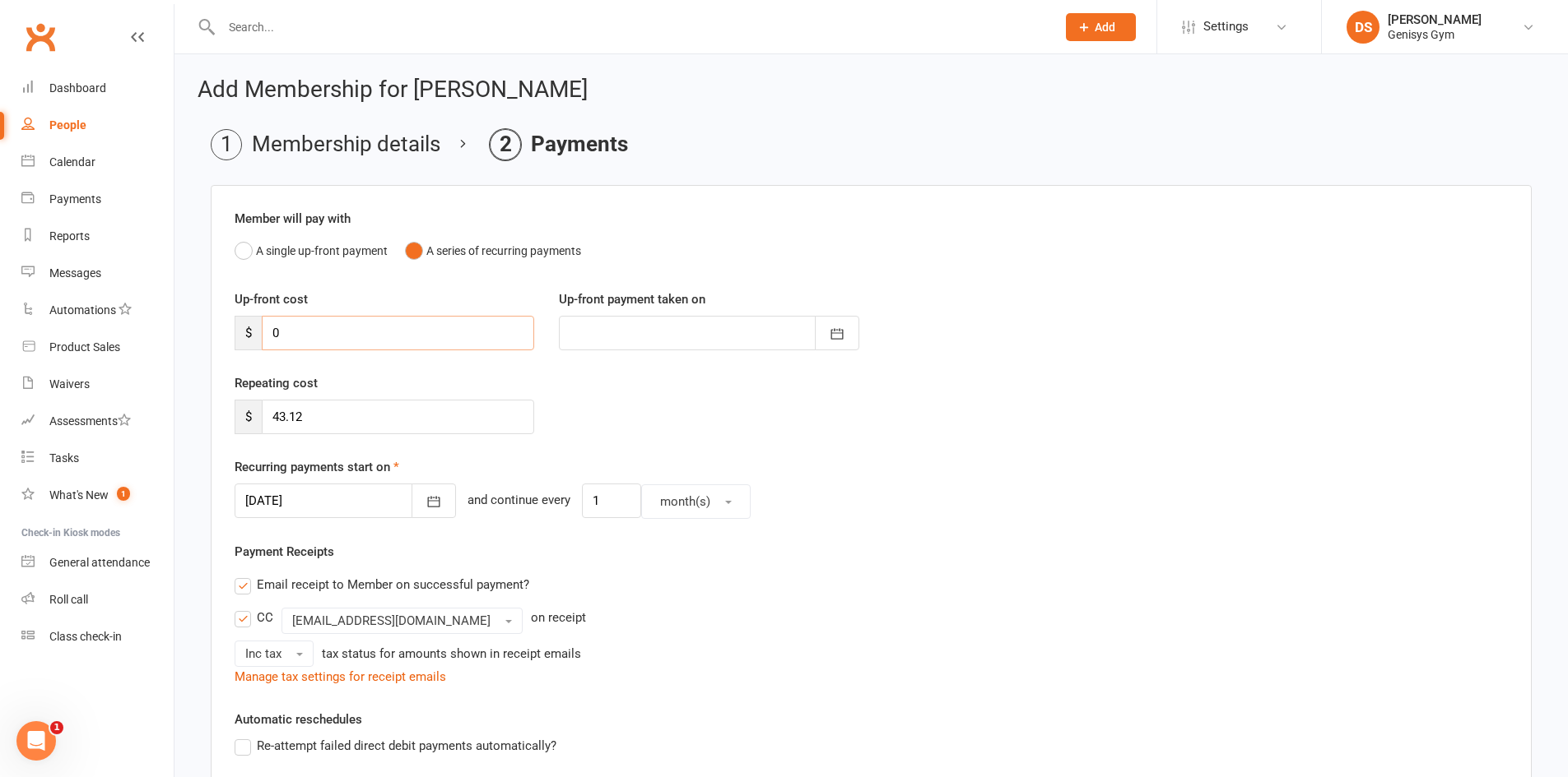
click at [324, 334] on input "0" at bounding box center [397, 333] width 272 height 34
type input "2"
type input "16 Sep 2025"
type input "24.10"
click at [839, 322] on button "button" at bounding box center [836, 333] width 44 height 34
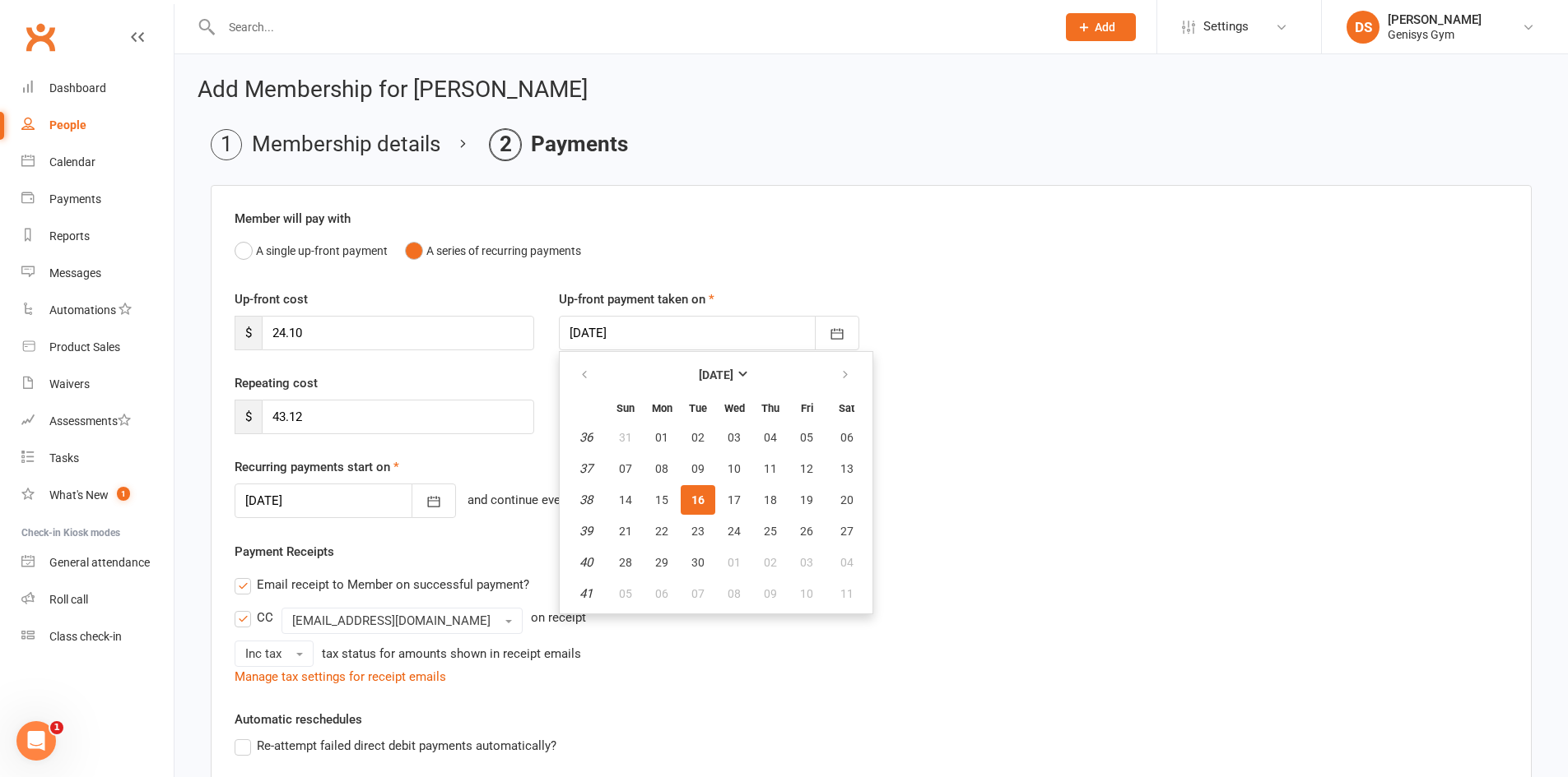
click at [697, 494] on span "16" at bounding box center [697, 500] width 13 height 13
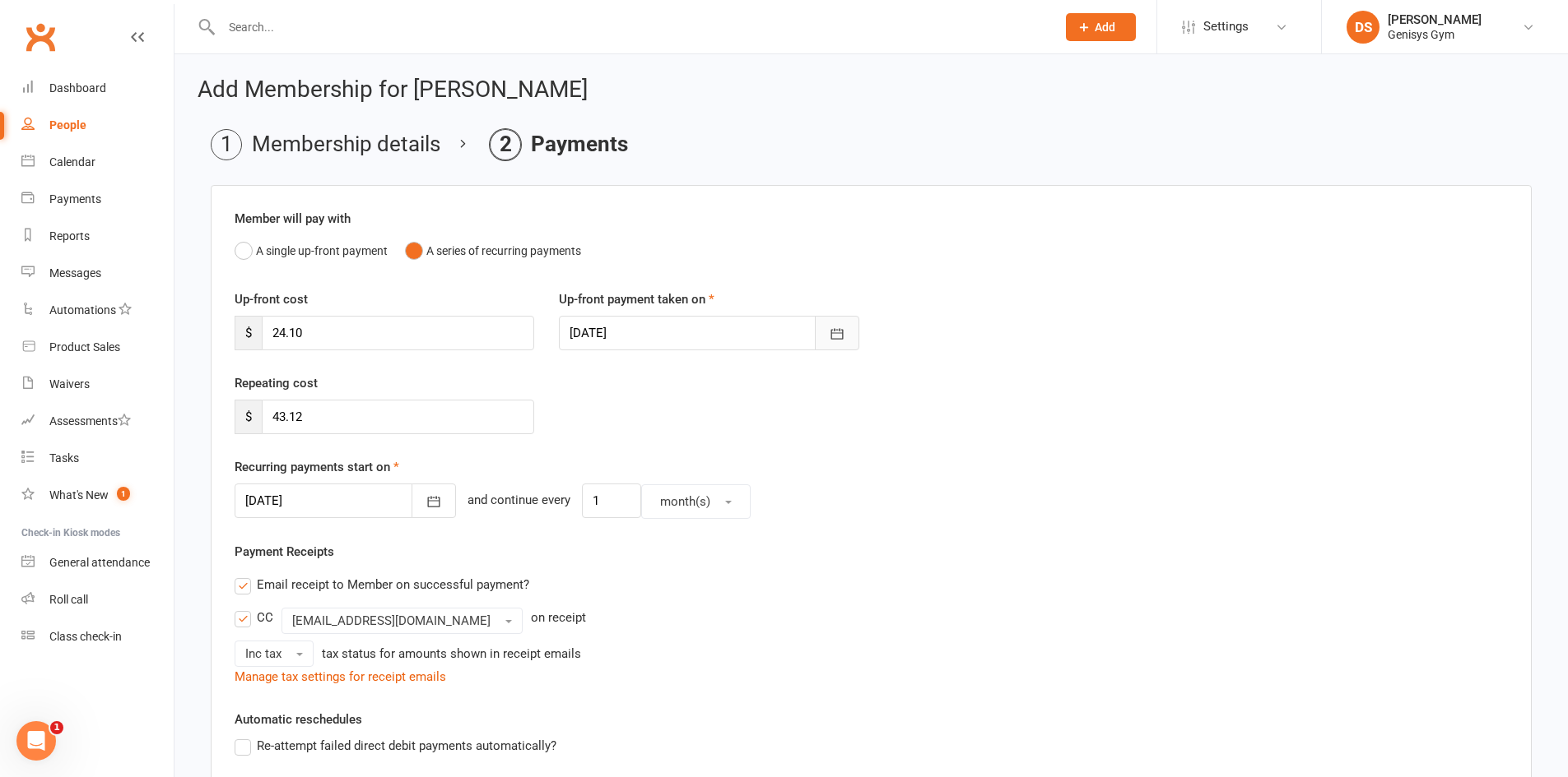
click at [839, 335] on icon "button" at bounding box center [836, 334] width 17 height 17
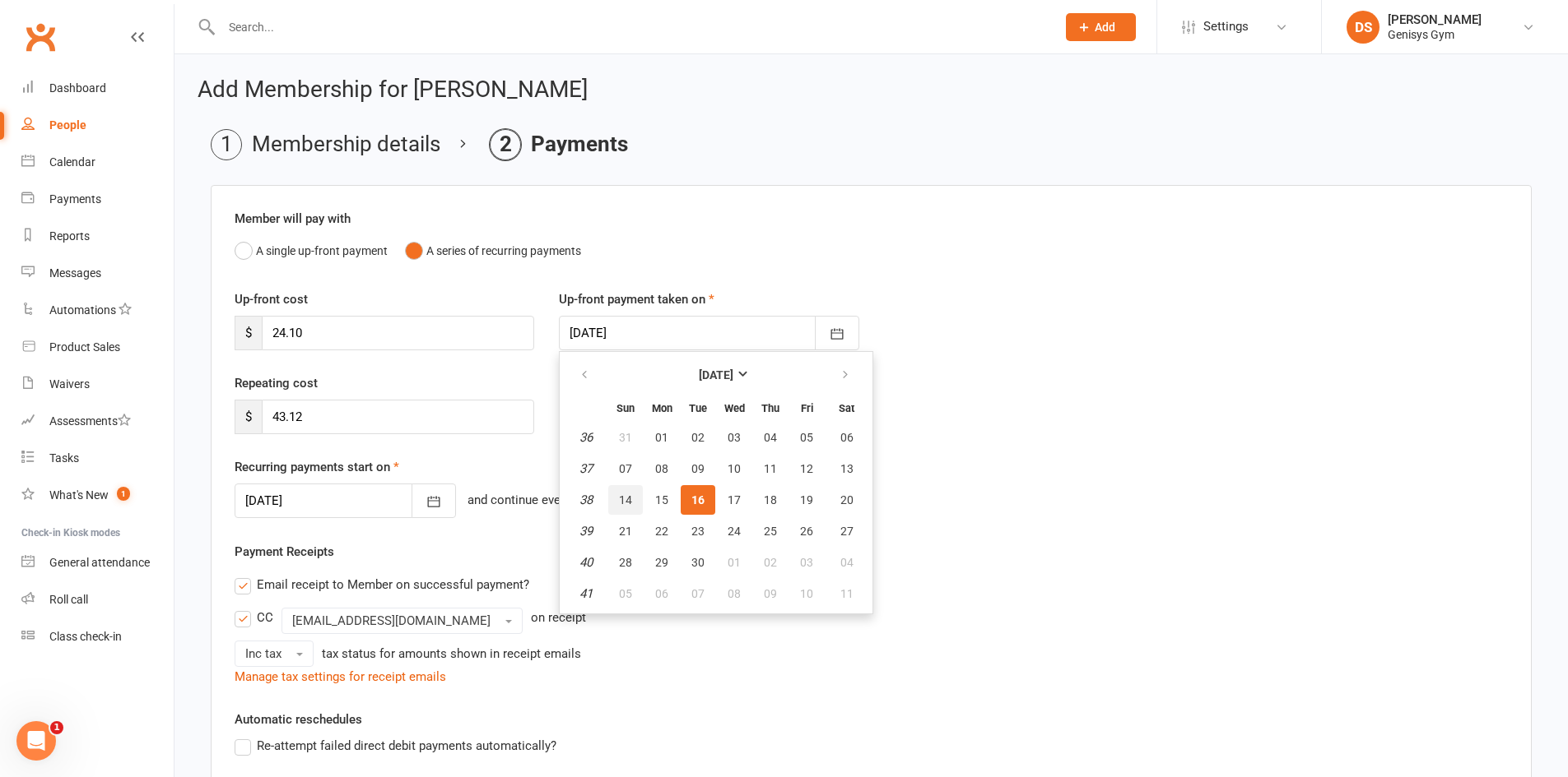
click at [631, 492] on button "14" at bounding box center [625, 501] width 34 height 30
type input "[DATE]"
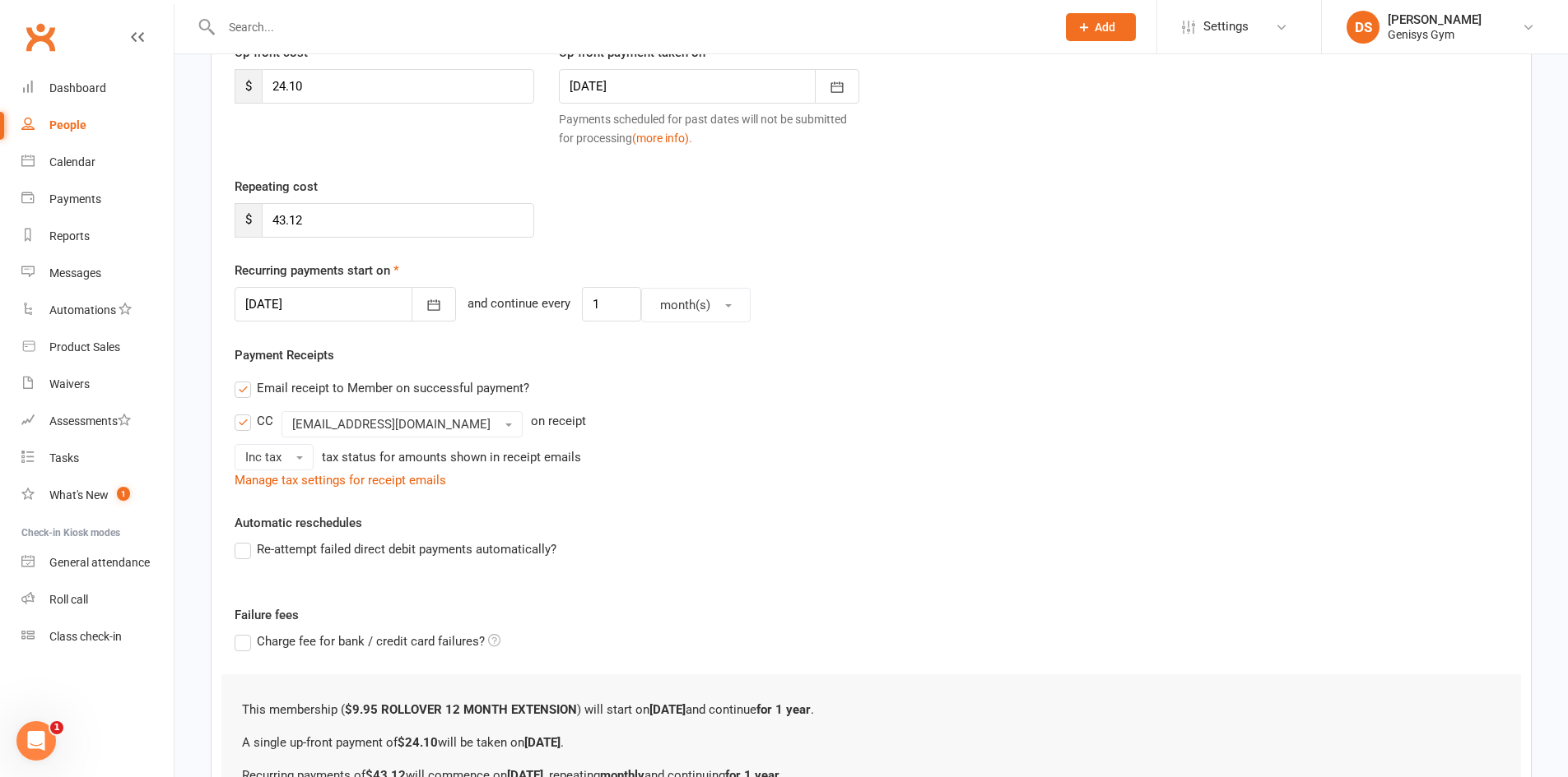
scroll to position [436, 0]
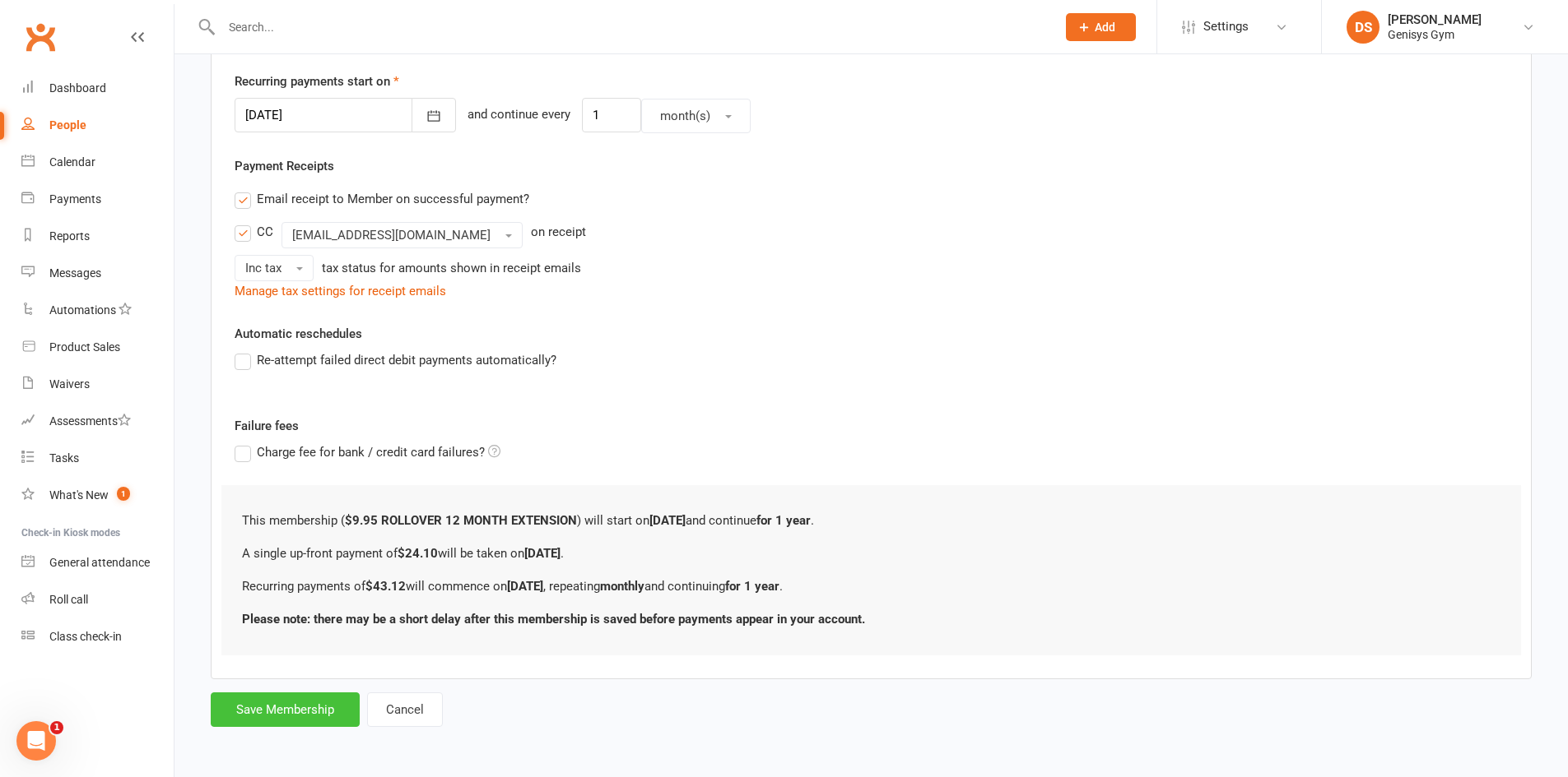
click at [291, 707] on button "Save Membership" at bounding box center [284, 709] width 149 height 34
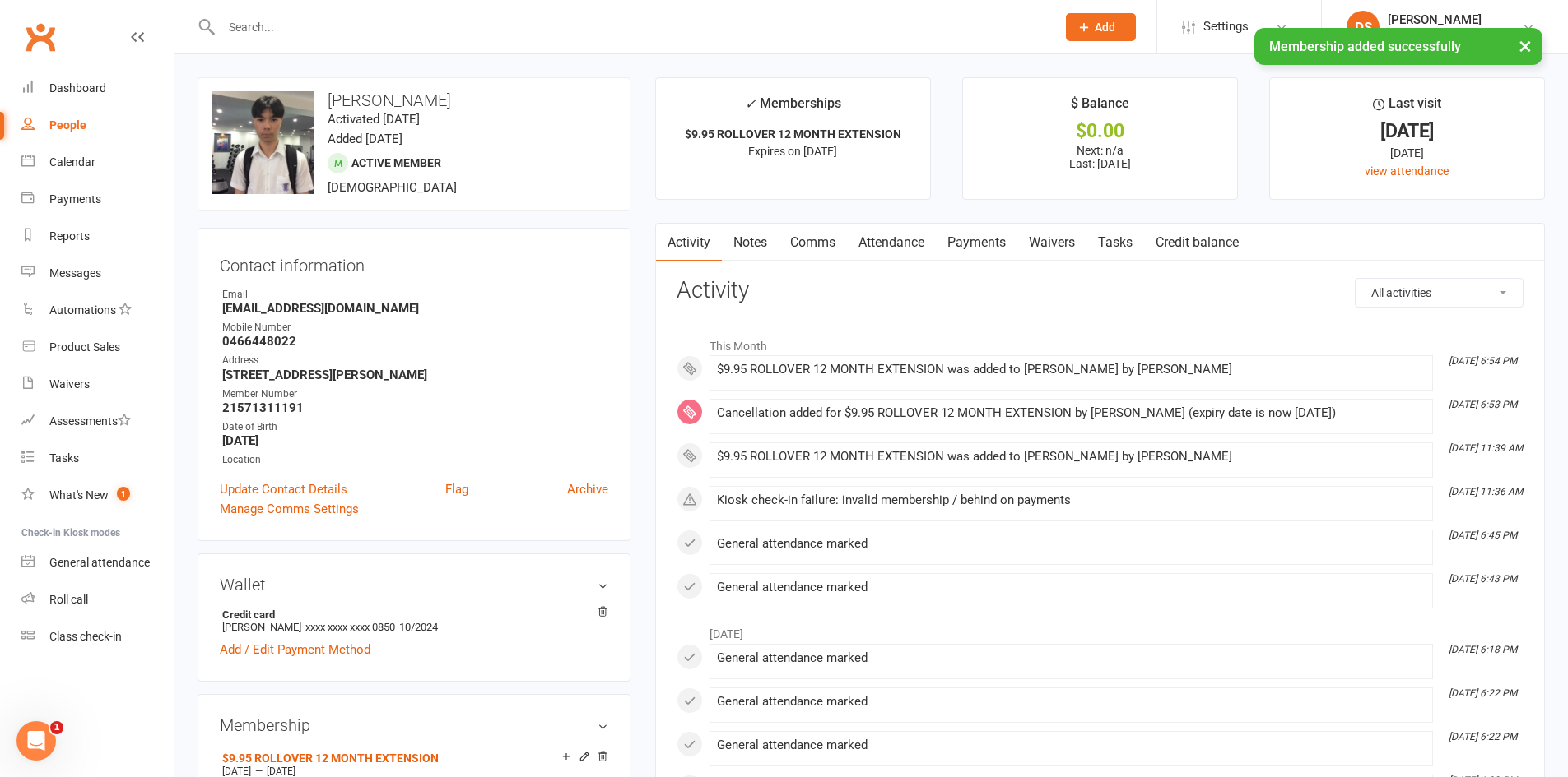
click at [1005, 246] on link "Payments" at bounding box center [976, 242] width 82 height 38
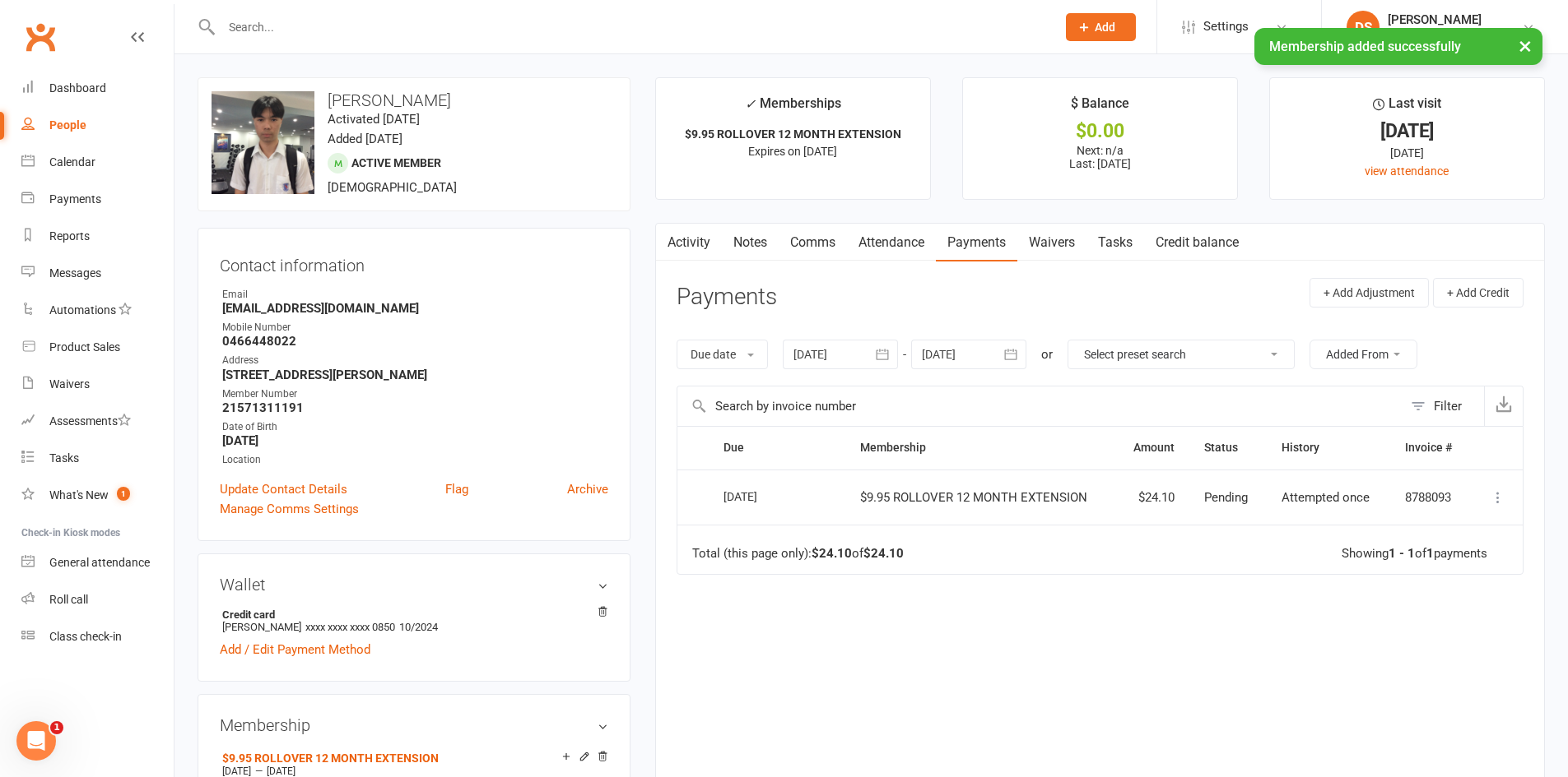
click at [1505, 495] on icon at bounding box center [1498, 497] width 17 height 17
drag, startPoint x: 954, startPoint y: 526, endPoint x: 837, endPoint y: 297, distance: 257.2
click at [946, 522] on table "Due Contact Membership Amount Status History Invoice # Select this 14 Sep 2025 …" at bounding box center [1100, 500] width 847 height 148
click at [902, 239] on link "Attendance" at bounding box center [891, 242] width 89 height 38
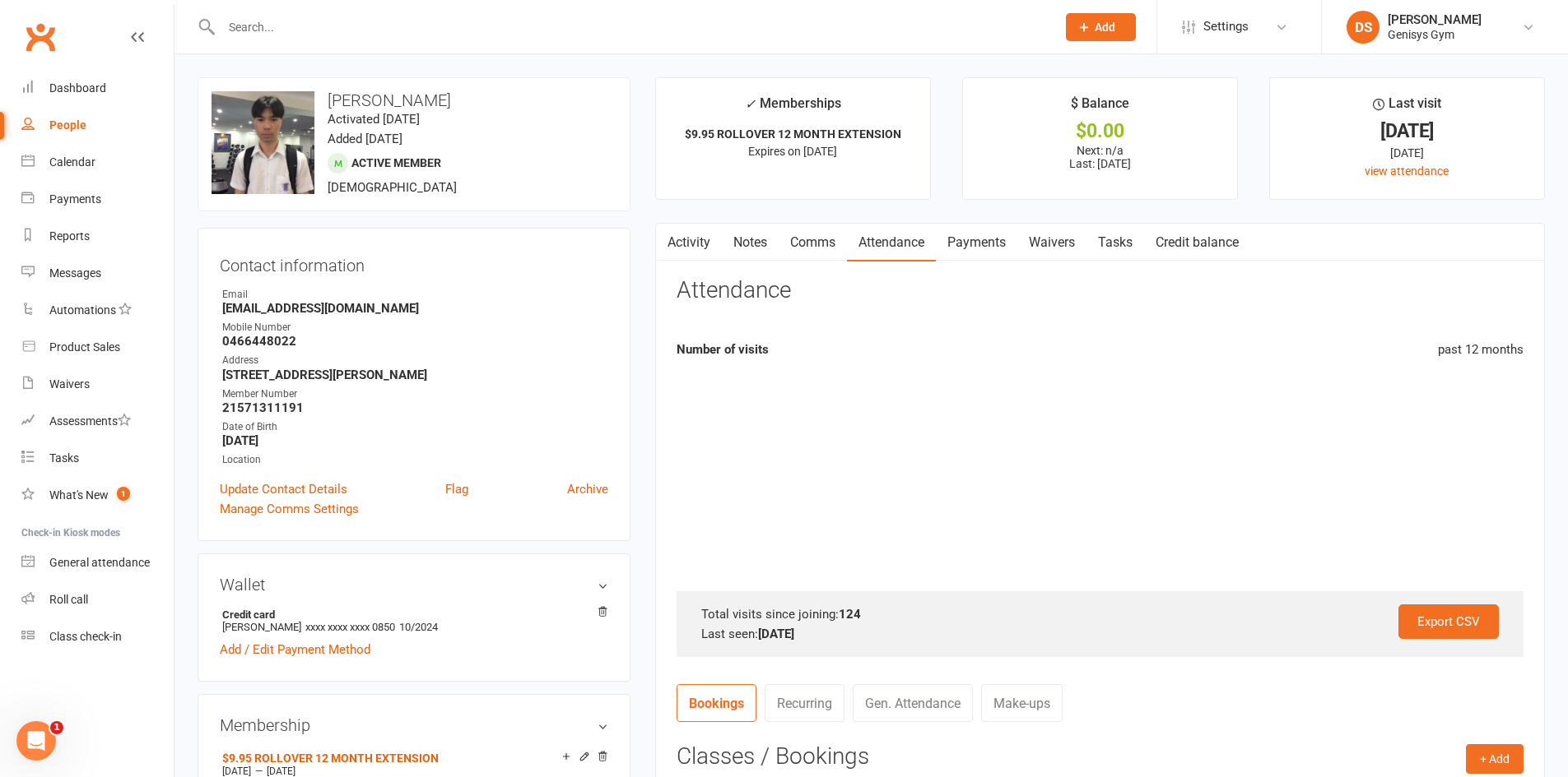
click at [985, 240] on link "Payments" at bounding box center [976, 242] width 82 height 38
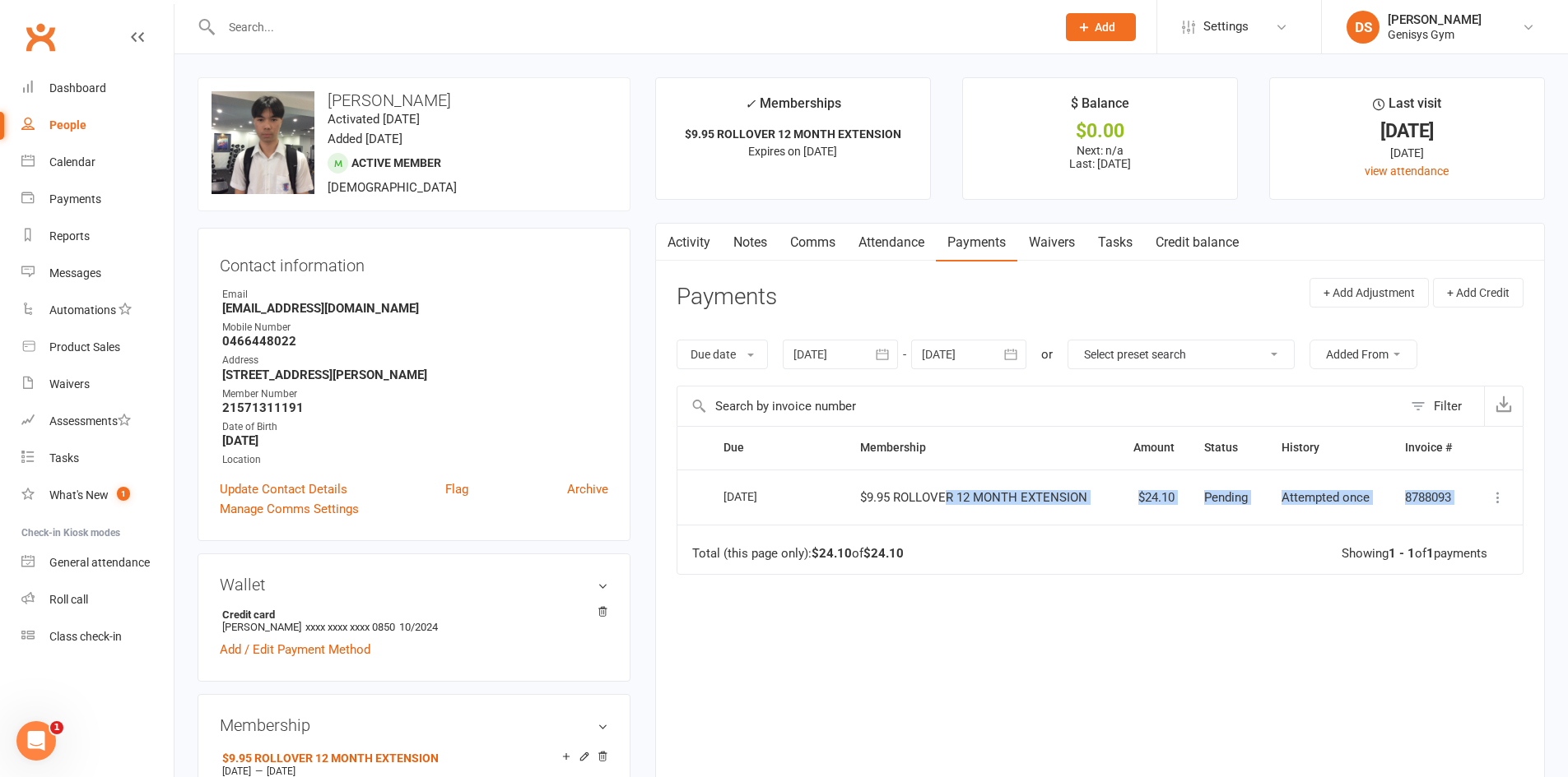
click at [813, 260] on link "Comms" at bounding box center [813, 242] width 69 height 38
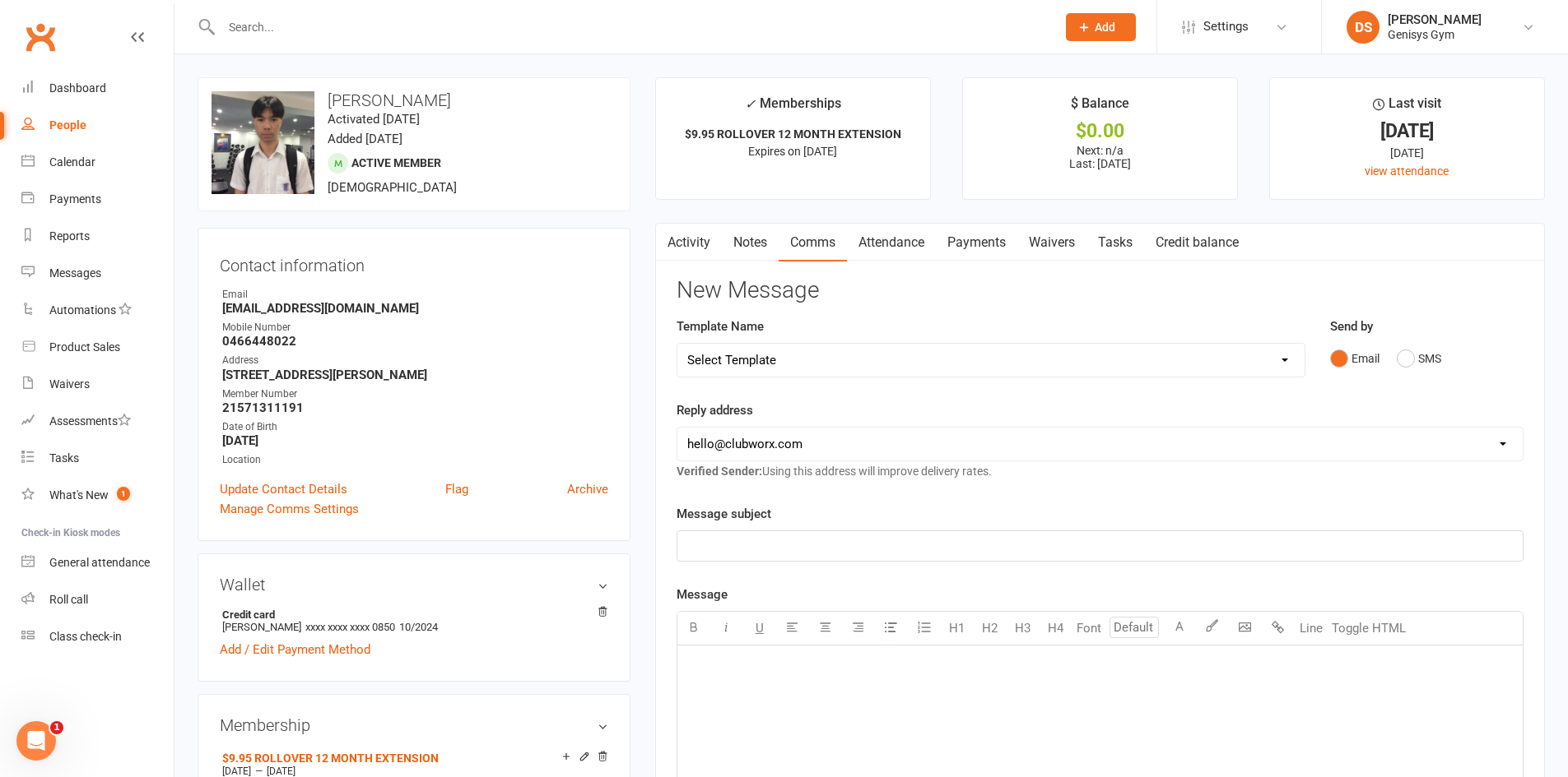
click at [902, 238] on link "Attendance" at bounding box center [891, 242] width 89 height 38
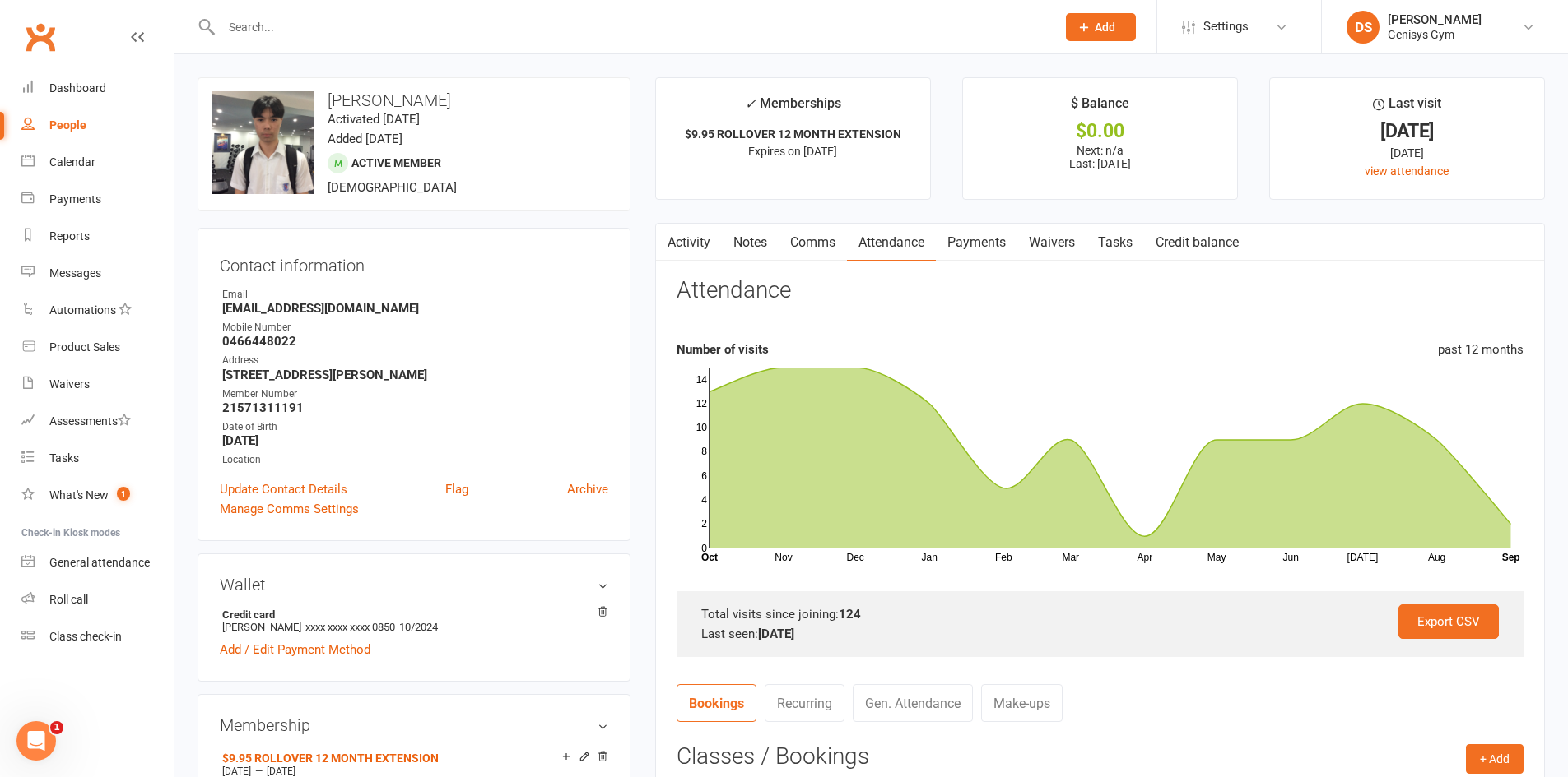
click at [981, 246] on link "Payments" at bounding box center [976, 242] width 82 height 38
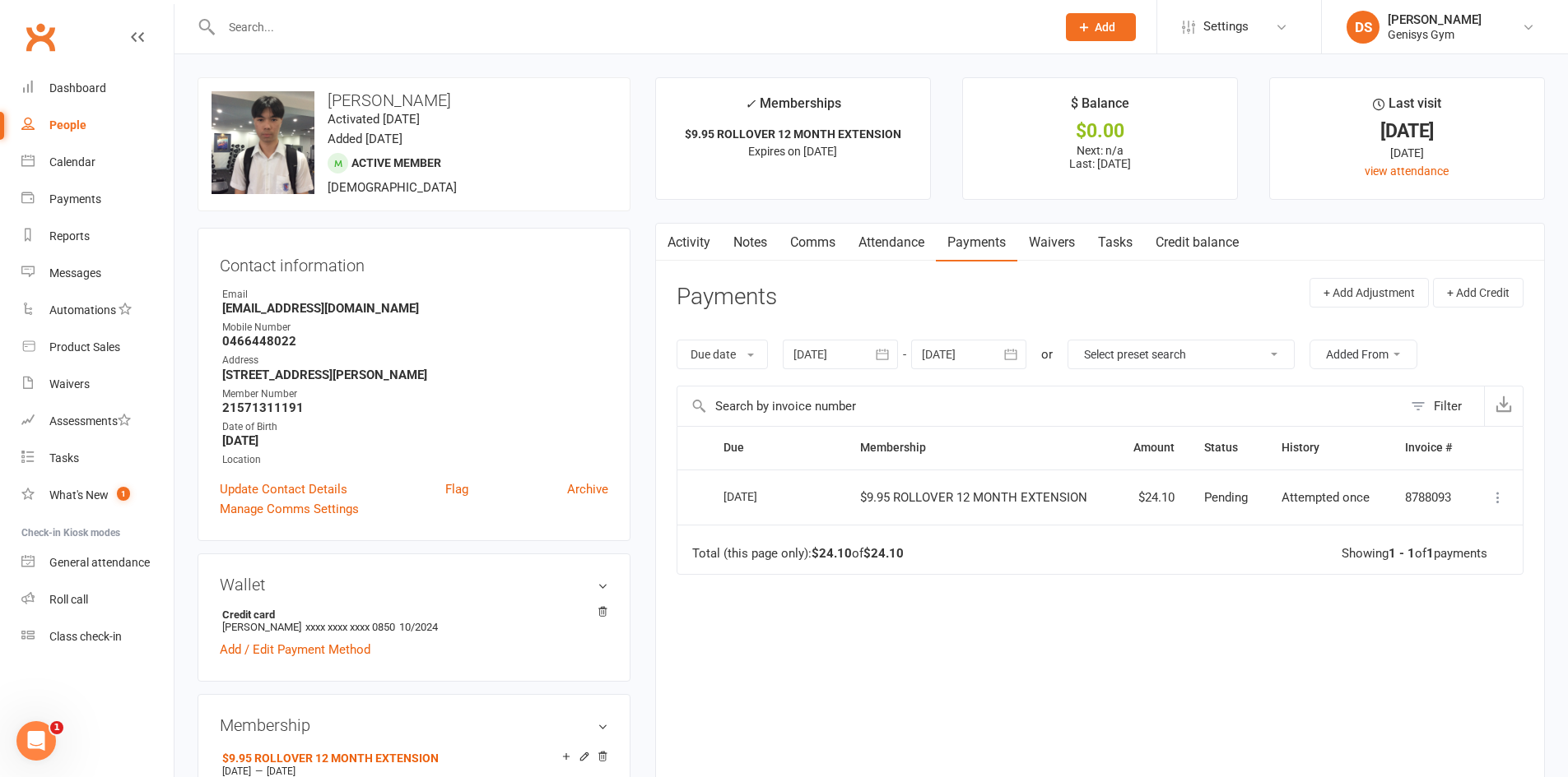
click at [1496, 497] on icon at bounding box center [1498, 497] width 17 height 17
drag, startPoint x: 1074, startPoint y: 560, endPoint x: 876, endPoint y: 529, distance: 200.4
click at [1071, 560] on td "Total (this page only): $24.10 of $24.10 Showing 1 - 1 of 1 payments" at bounding box center [1100, 549] width 845 height 49
click at [92, 183] on link "Payments" at bounding box center [97, 200] width 152 height 37
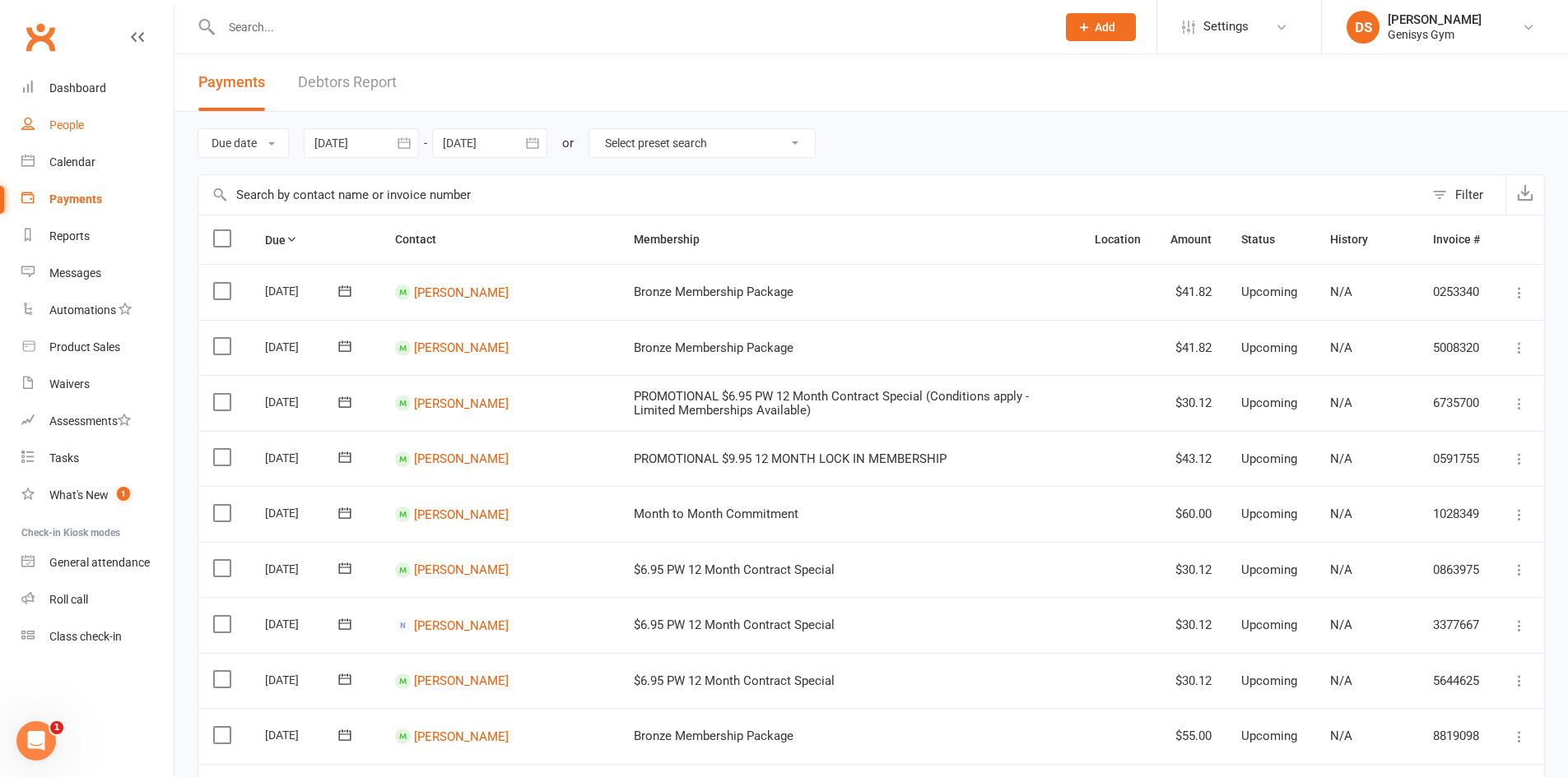
click at [88, 130] on link "People" at bounding box center [97, 126] width 152 height 37
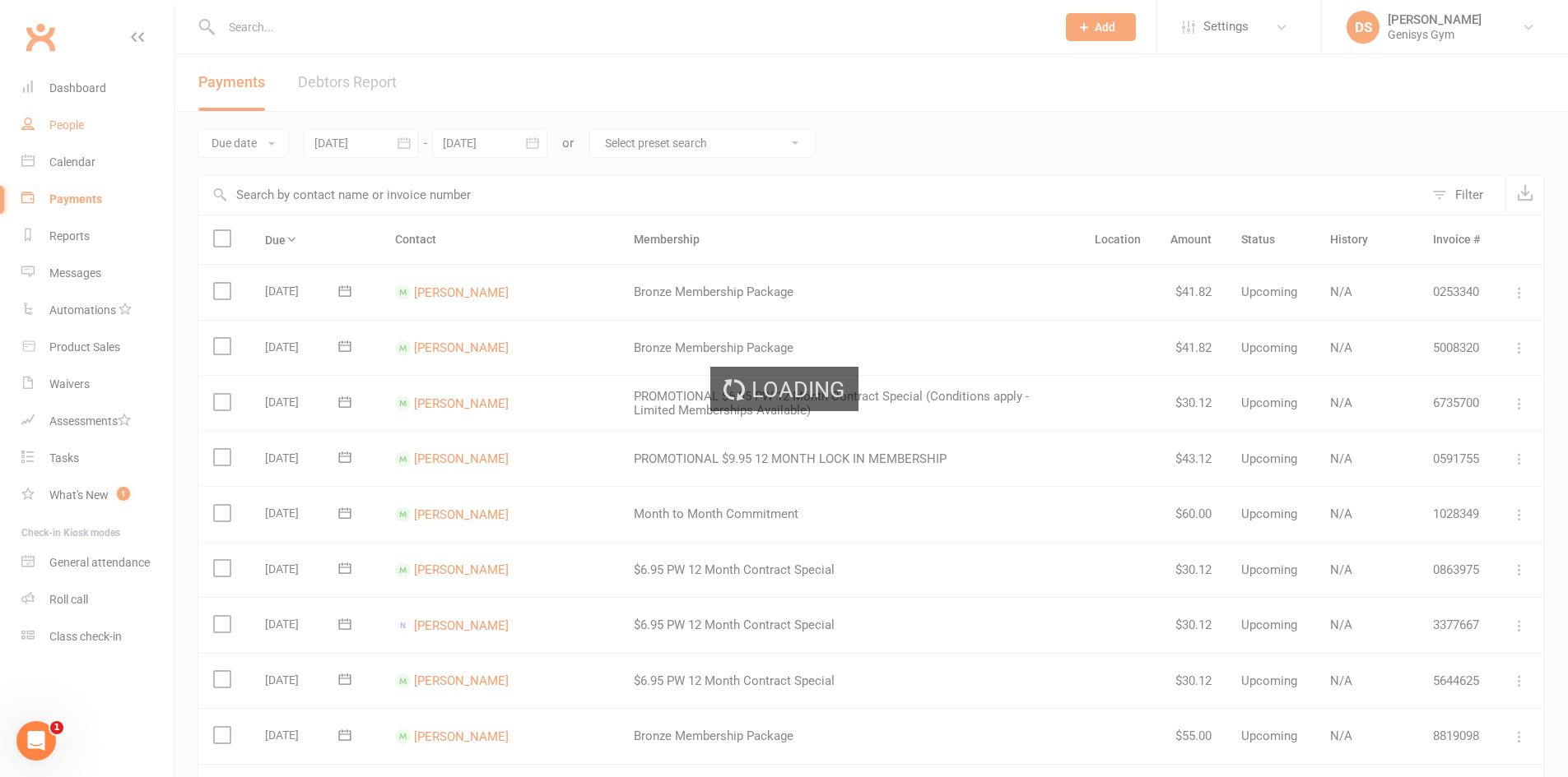
select select "100"
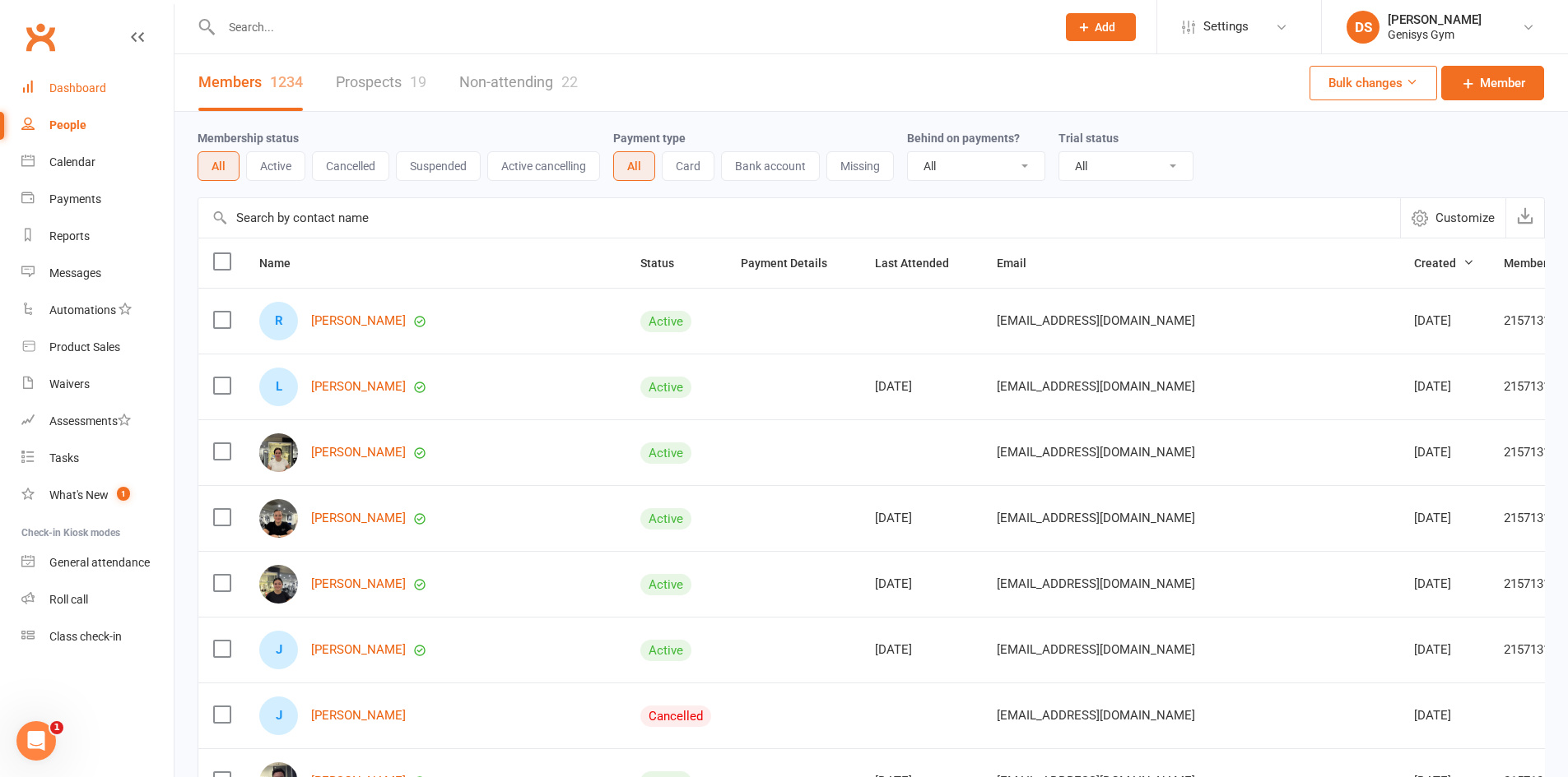
click at [103, 92] on div "Dashboard" at bounding box center [77, 88] width 56 height 13
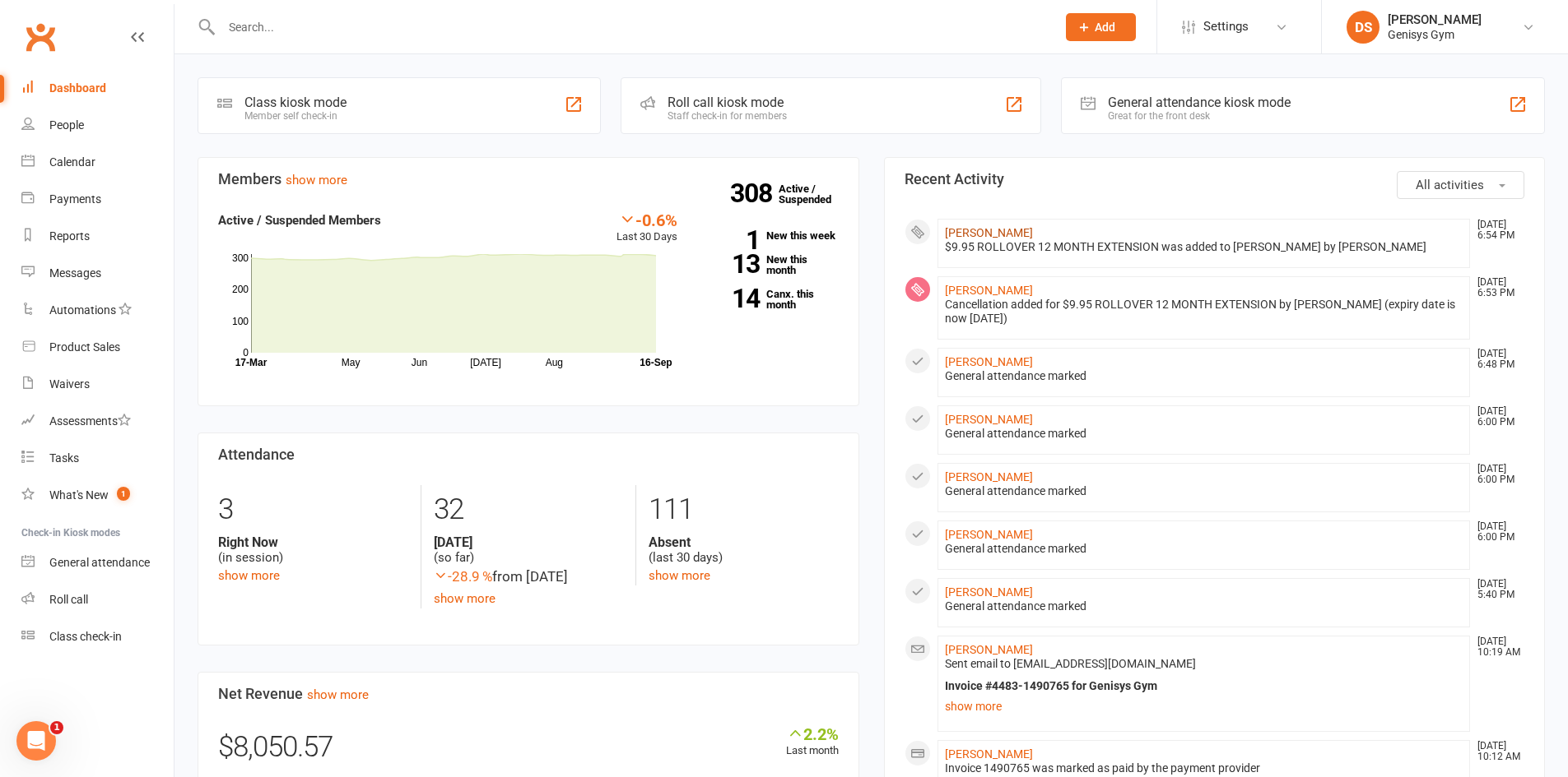
click at [997, 228] on link "[PERSON_NAME]" at bounding box center [989, 232] width 88 height 13
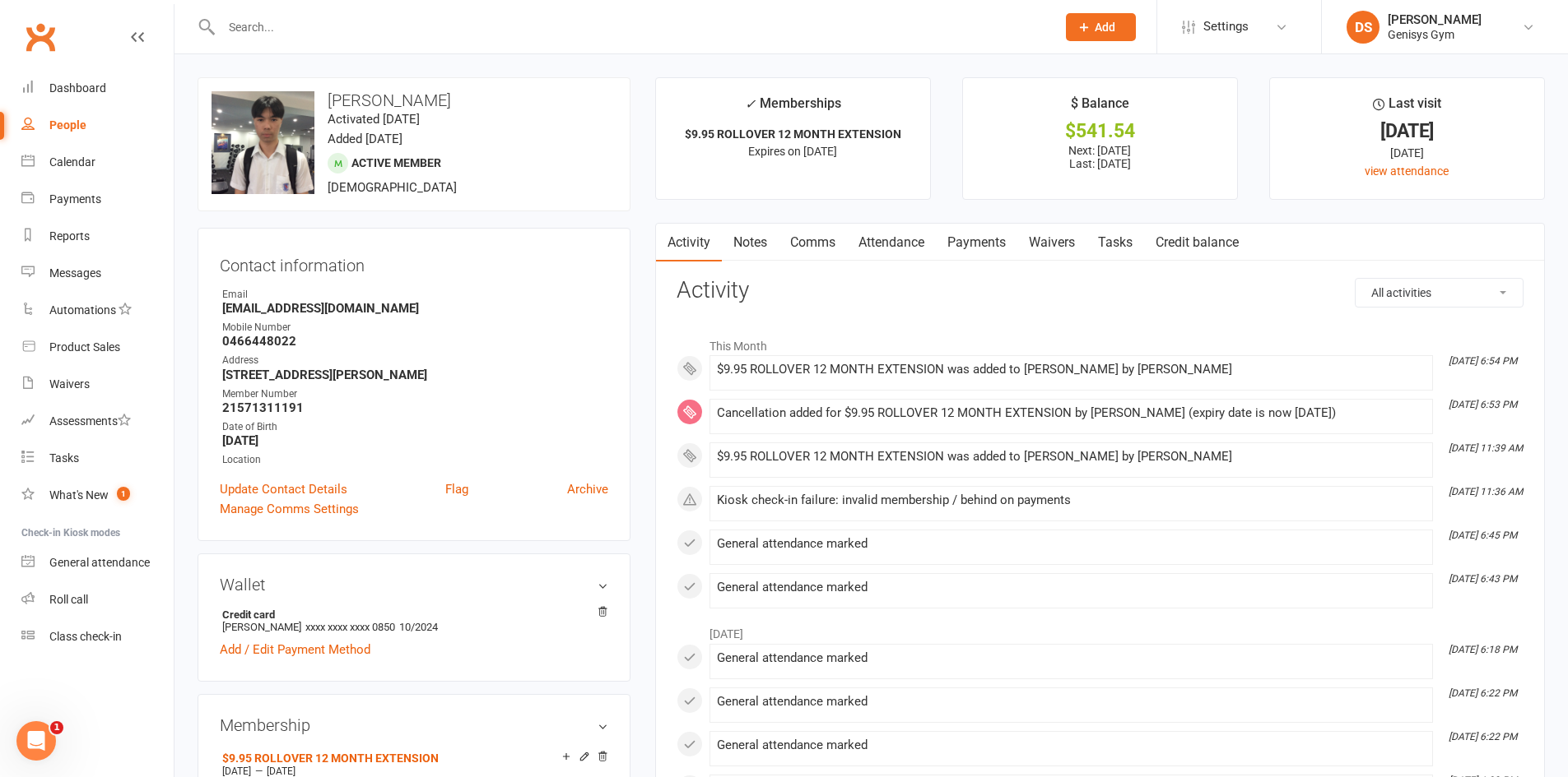
click at [963, 251] on link "Payments" at bounding box center [976, 242] width 82 height 38
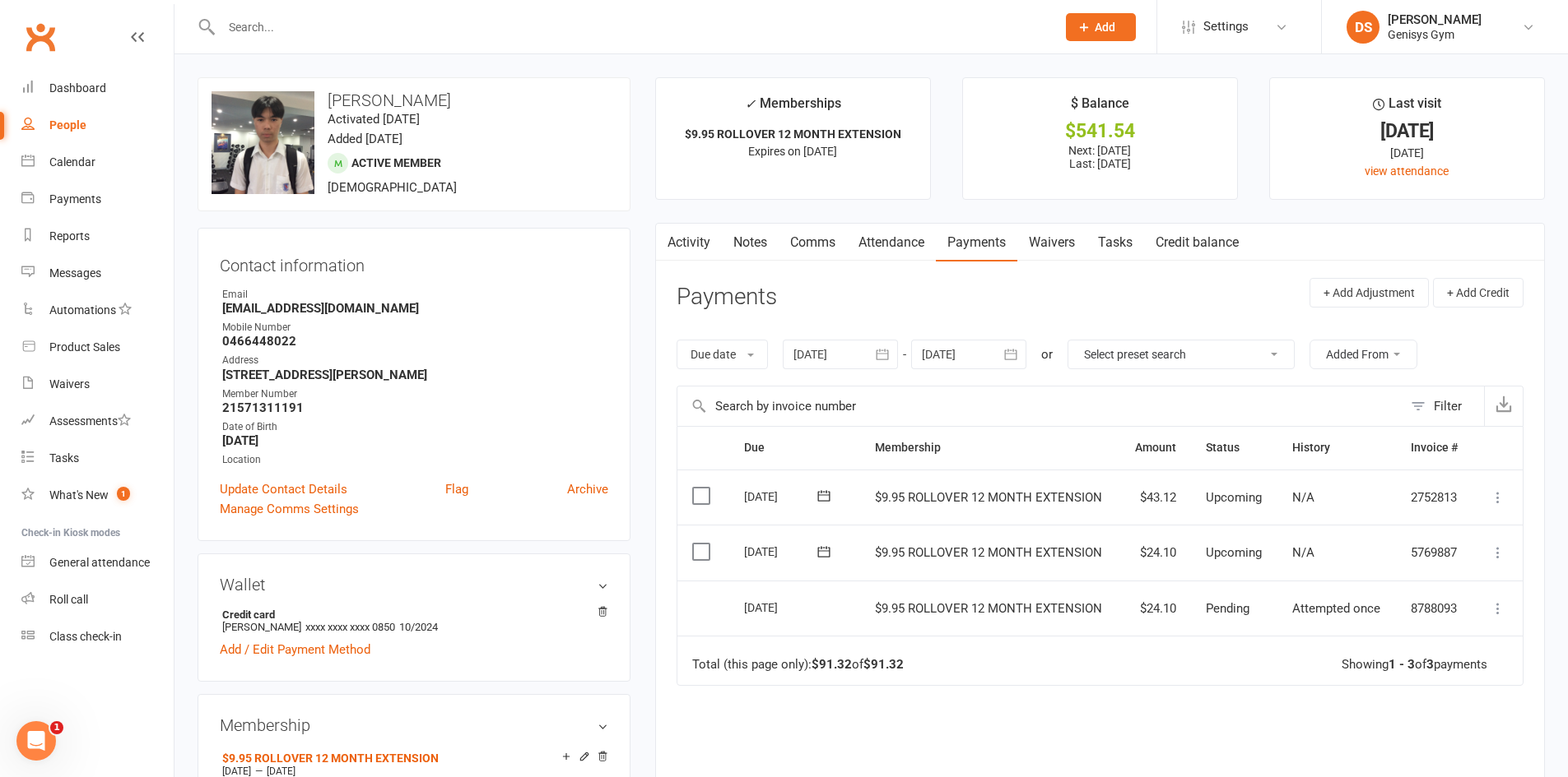
click at [1501, 546] on icon at bounding box center [1498, 553] width 17 height 17
click at [1419, 607] on link "Mark as Paid (POS)" at bounding box center [1424, 617] width 163 height 33
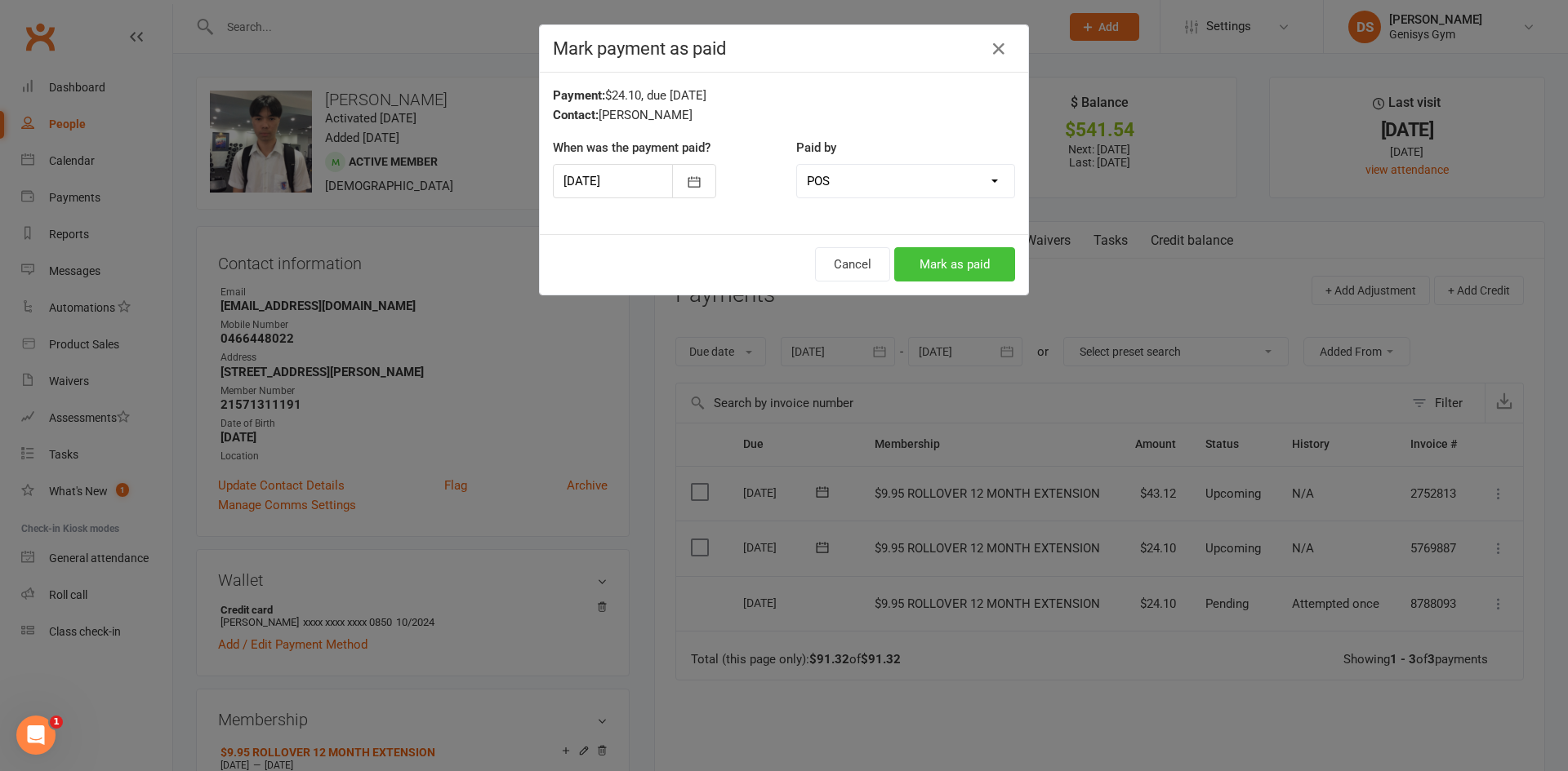
click at [970, 257] on button "Mark as paid" at bounding box center [955, 264] width 121 height 34
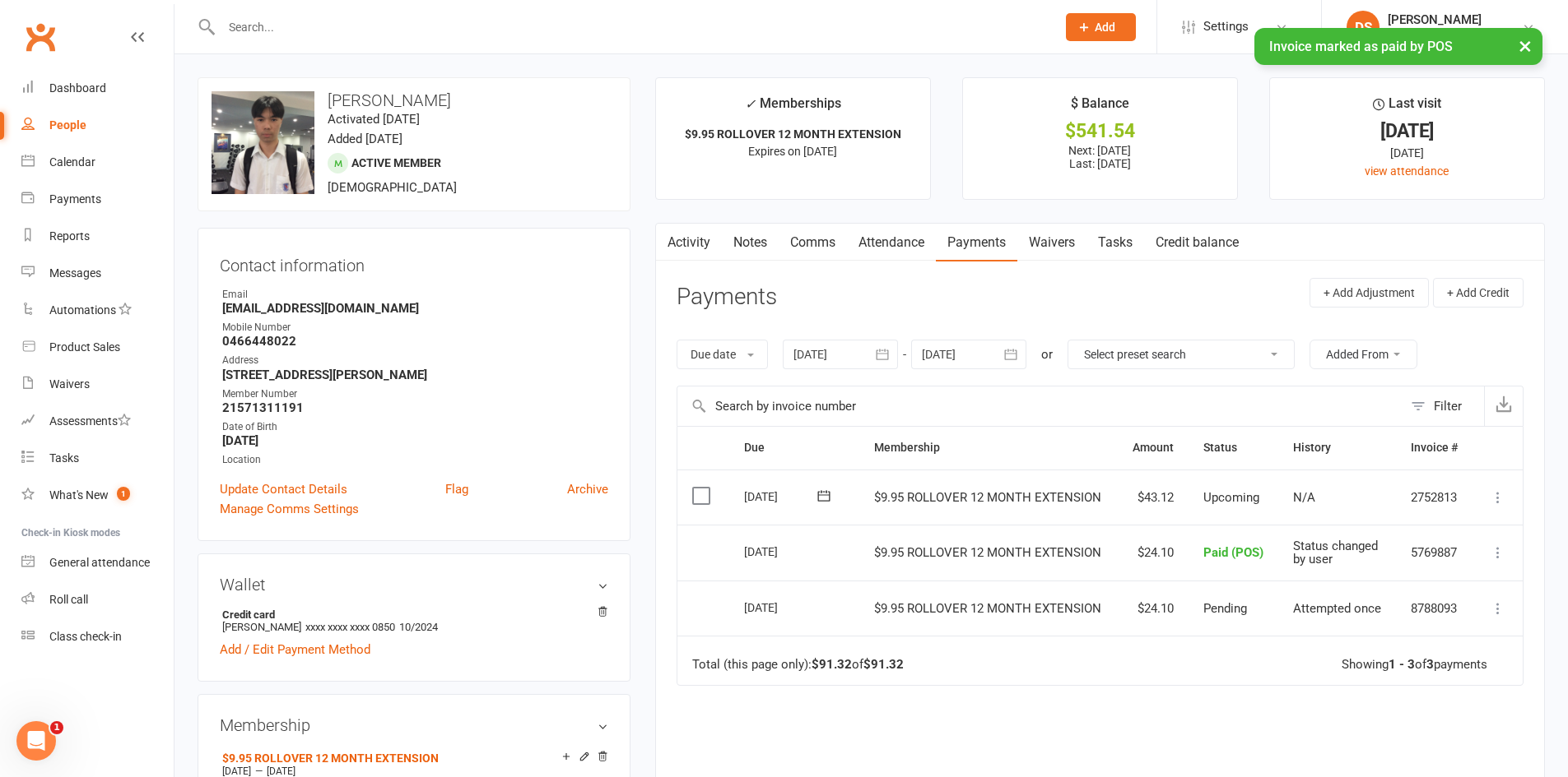
click at [1504, 609] on icon at bounding box center [1498, 608] width 17 height 17
click at [1079, 638] on td "Total (this page only): $91.32 of $91.32 Showing 1 - 3 of 3 payments" at bounding box center [1100, 661] width 845 height 49
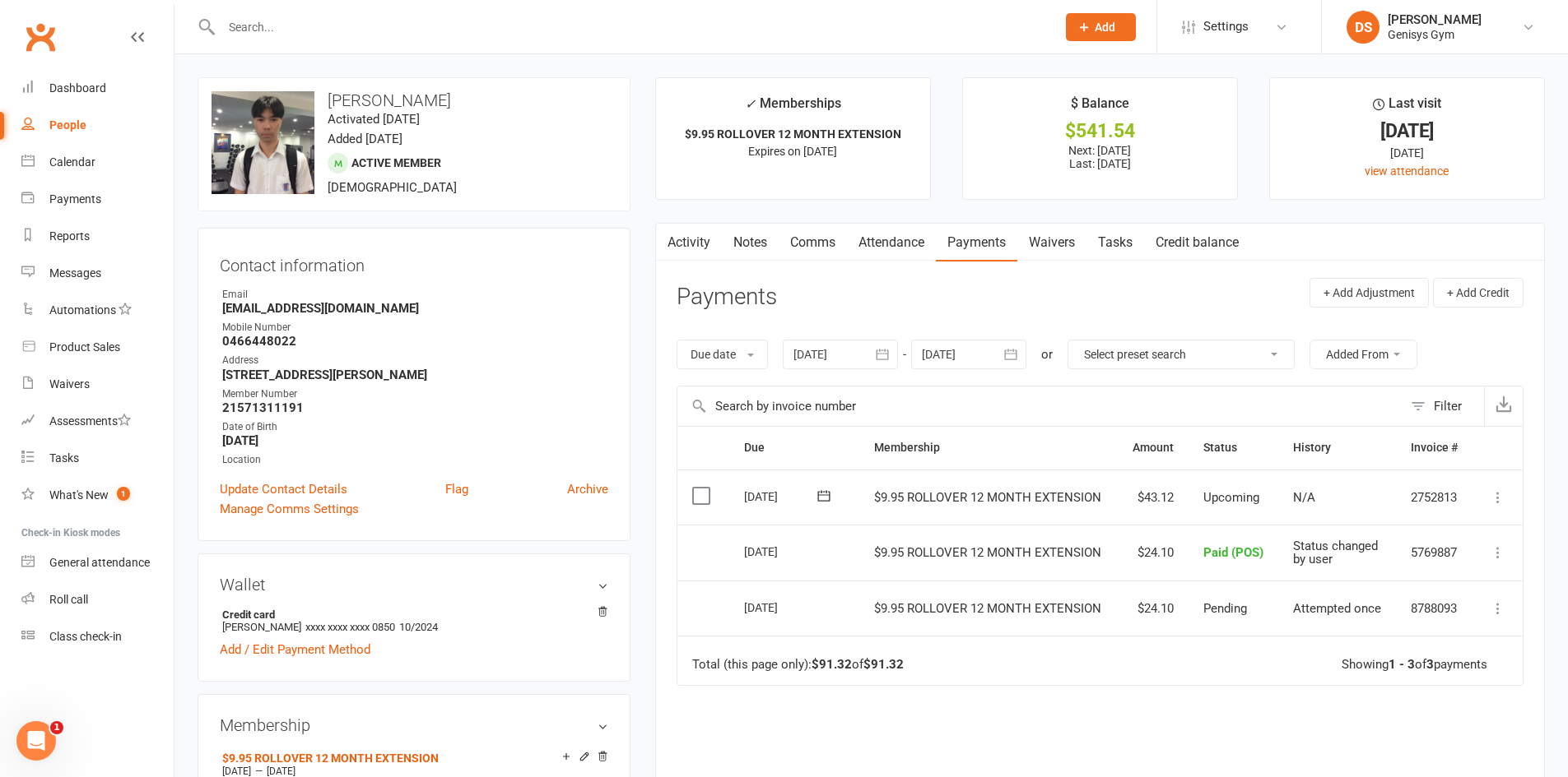
click at [1495, 607] on icon at bounding box center [1498, 608] width 17 height 17
click at [1392, 638] on link "More Info" at bounding box center [1424, 640] width 163 height 33
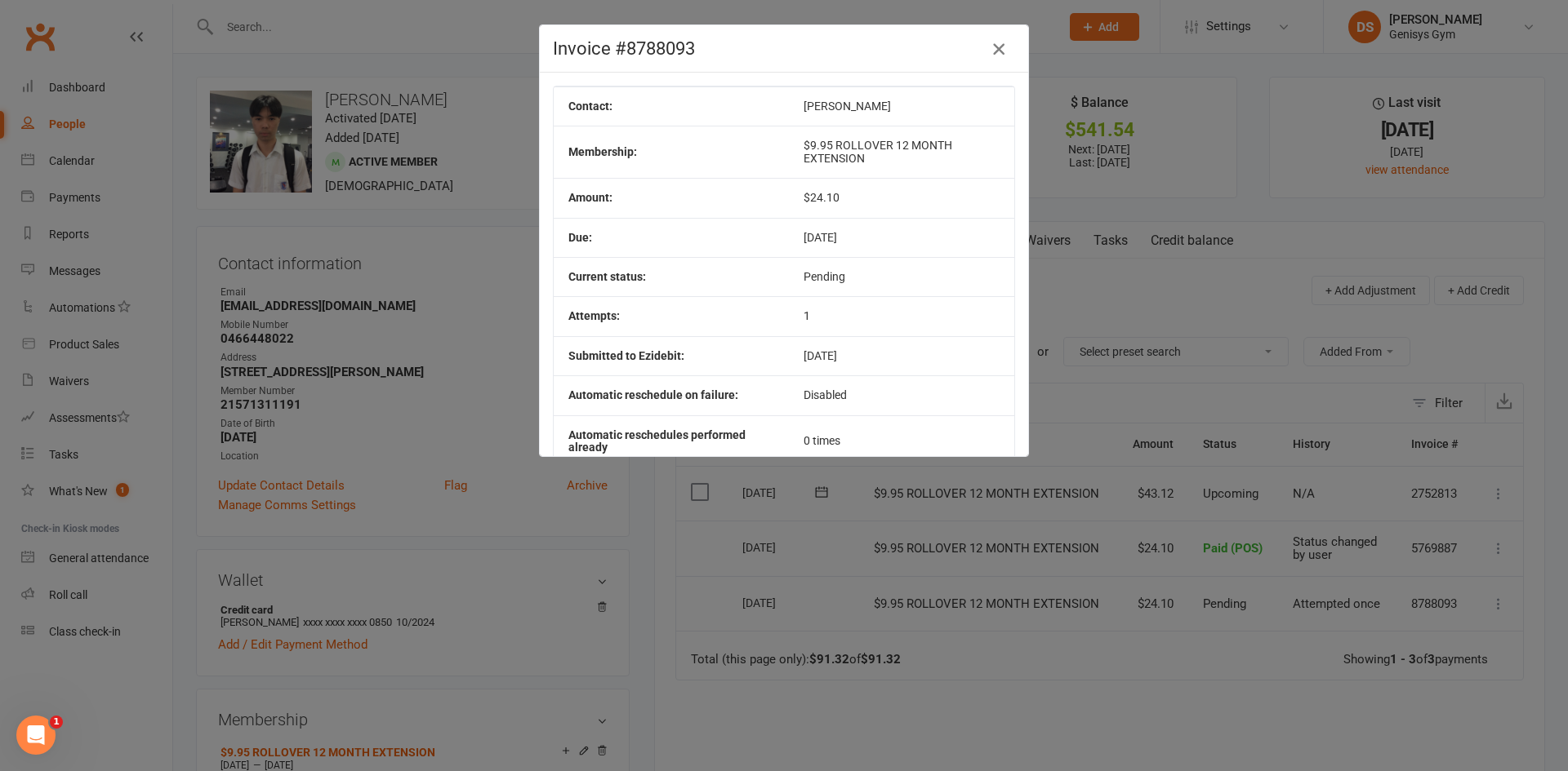
click at [993, 55] on icon "button" at bounding box center [998, 49] width 19 height 19
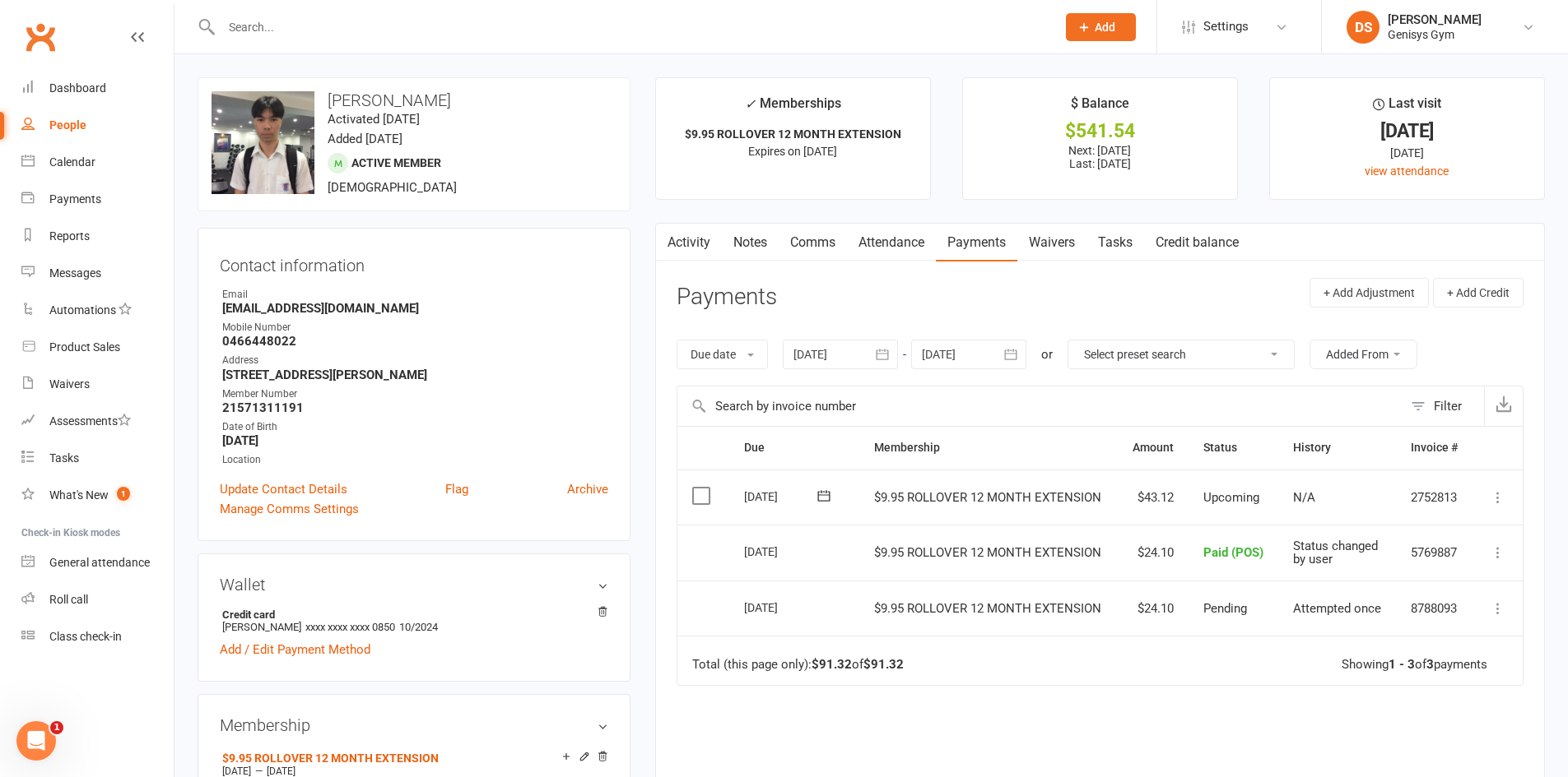
click at [725, 594] on td "Select this" at bounding box center [703, 609] width 52 height 56
click at [106, 348] on div "Product Sales" at bounding box center [85, 347] width 70 height 13
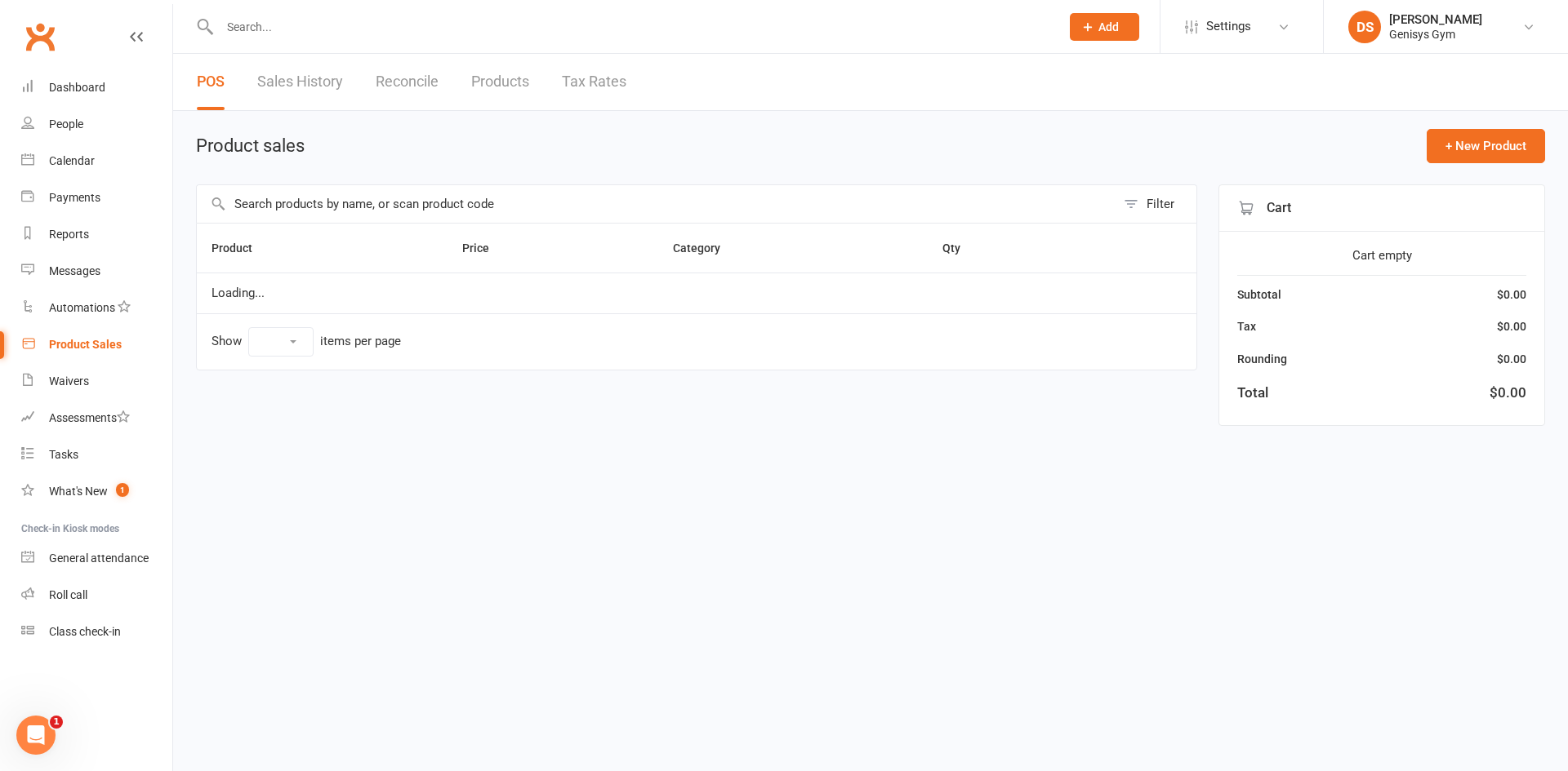
select select "10"
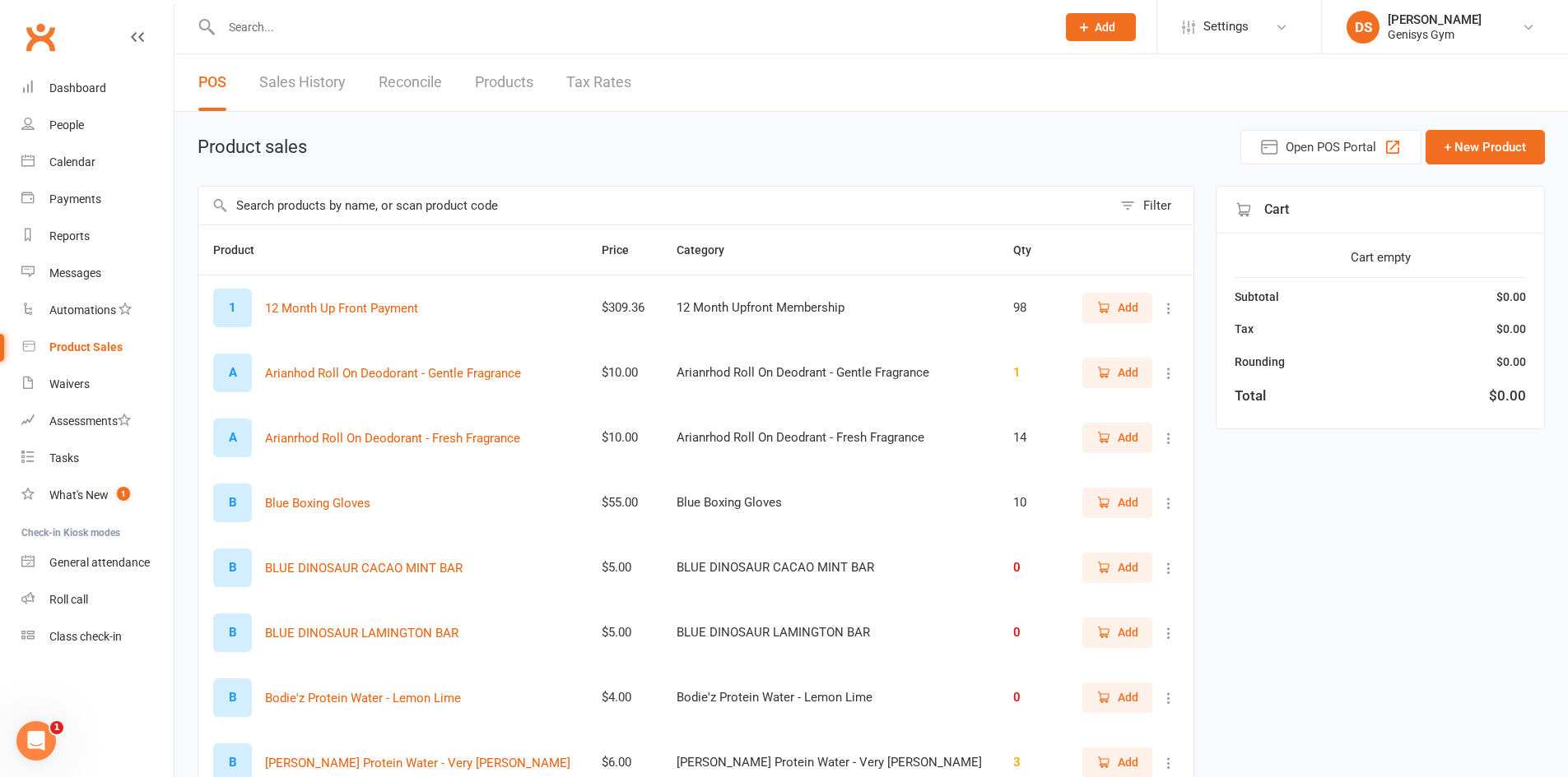
click at [314, 87] on link "Sales History" at bounding box center [302, 83] width 86 height 56
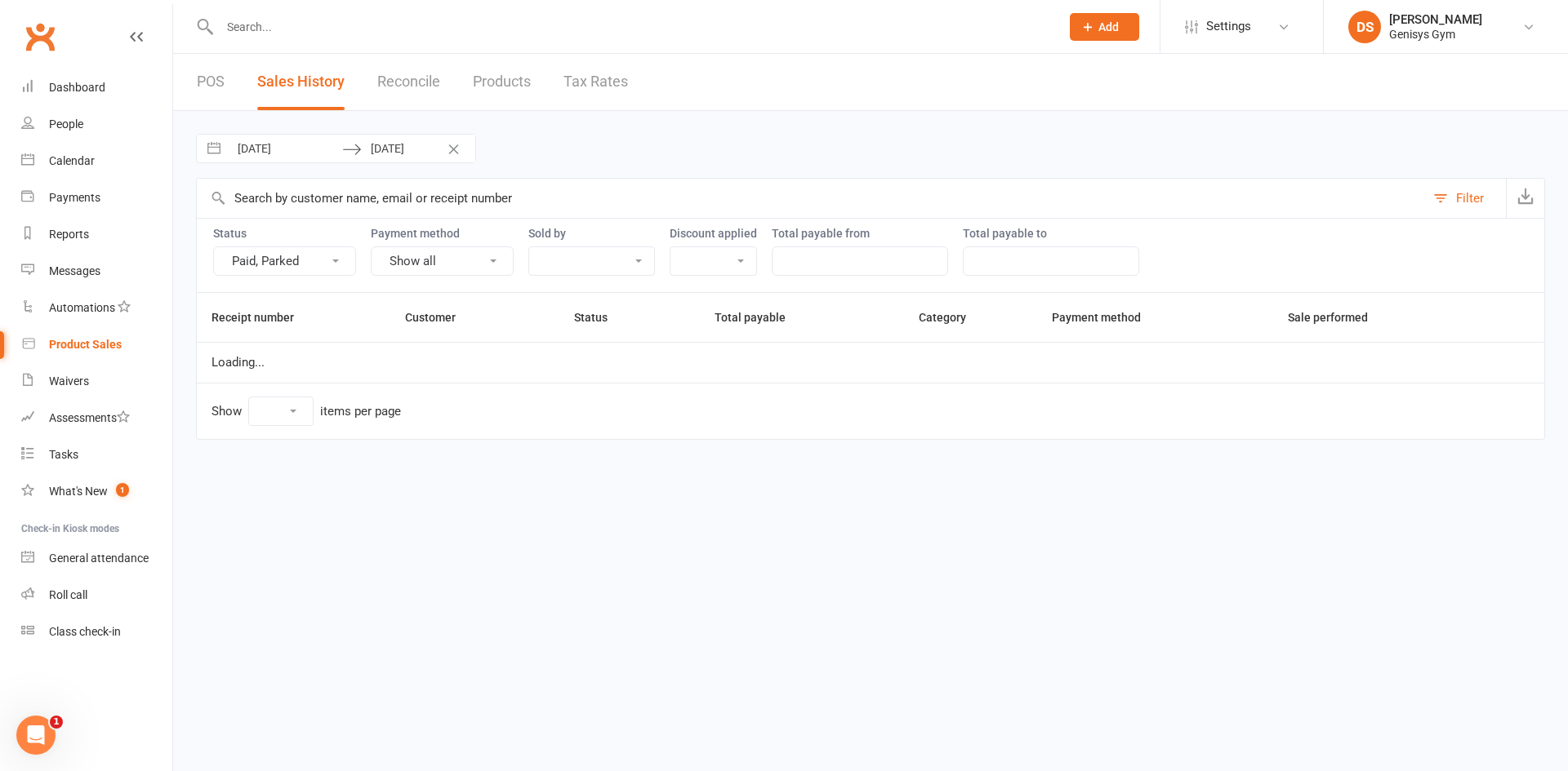
select select "25"
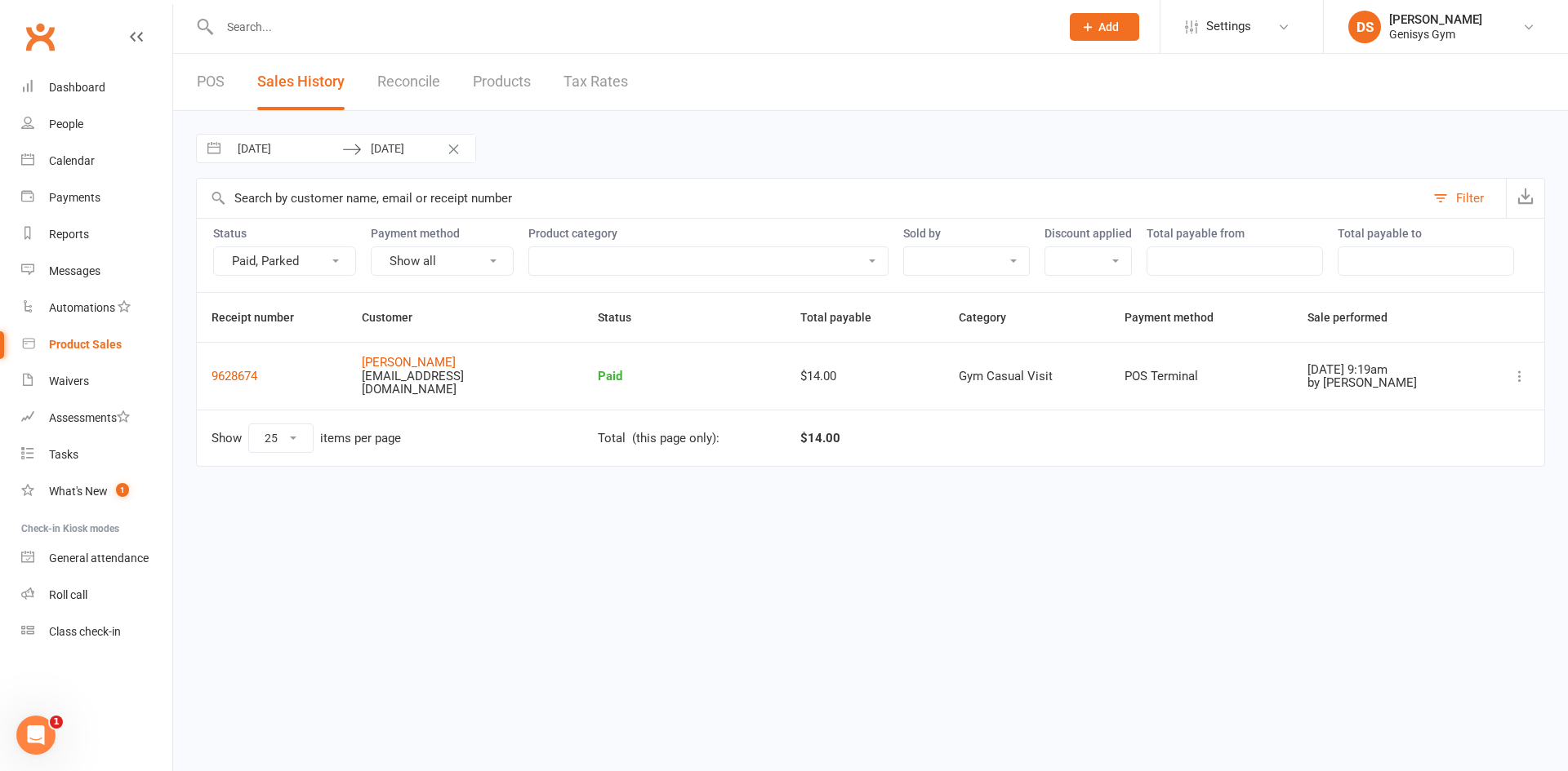
click at [286, 149] on input "[DATE]" at bounding box center [286, 148] width 114 height 28
select select "7"
select select "2025"
select select "8"
select select "2025"
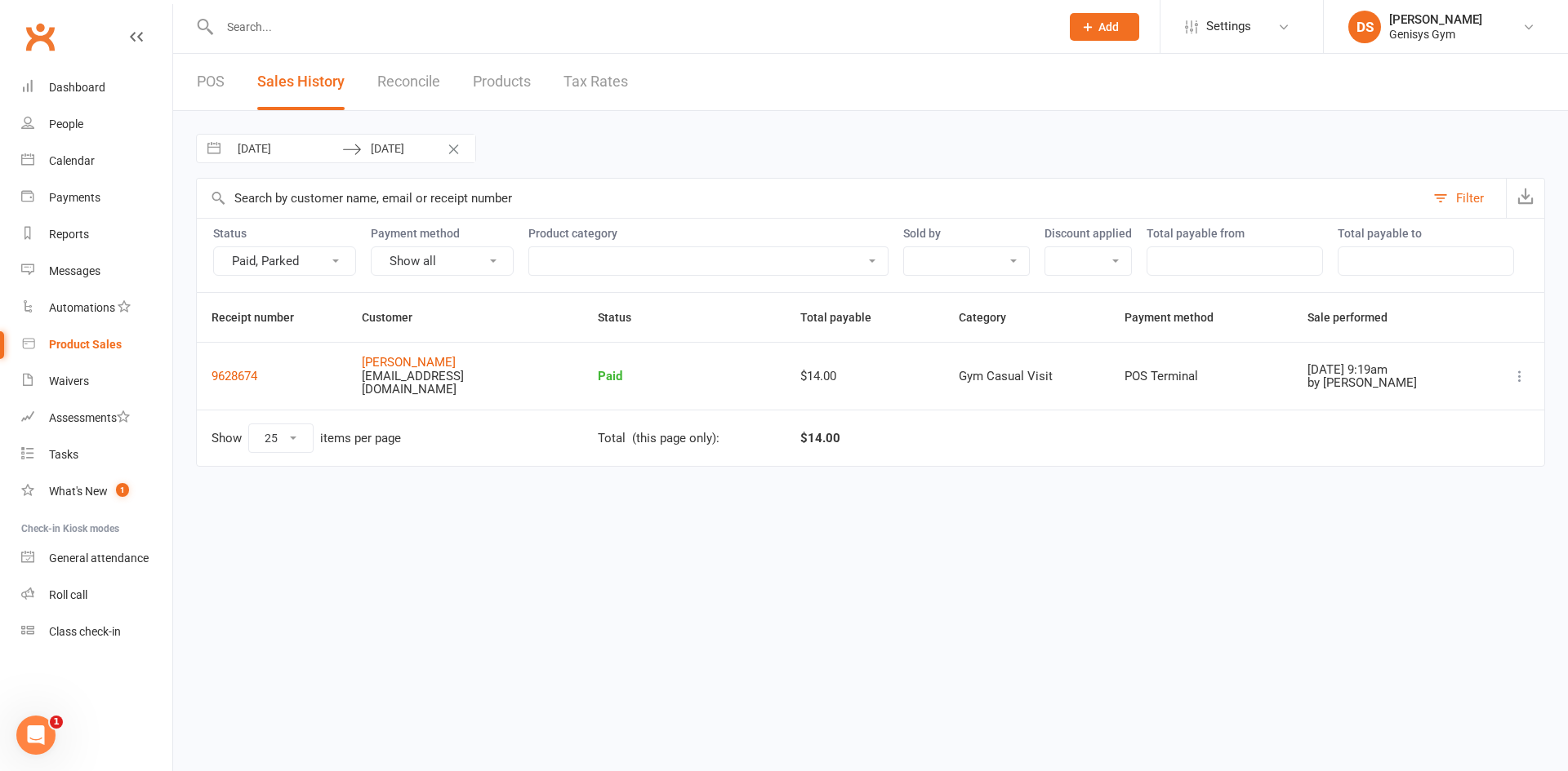
select select "9"
select select "2025"
select select "10"
select select "2025"
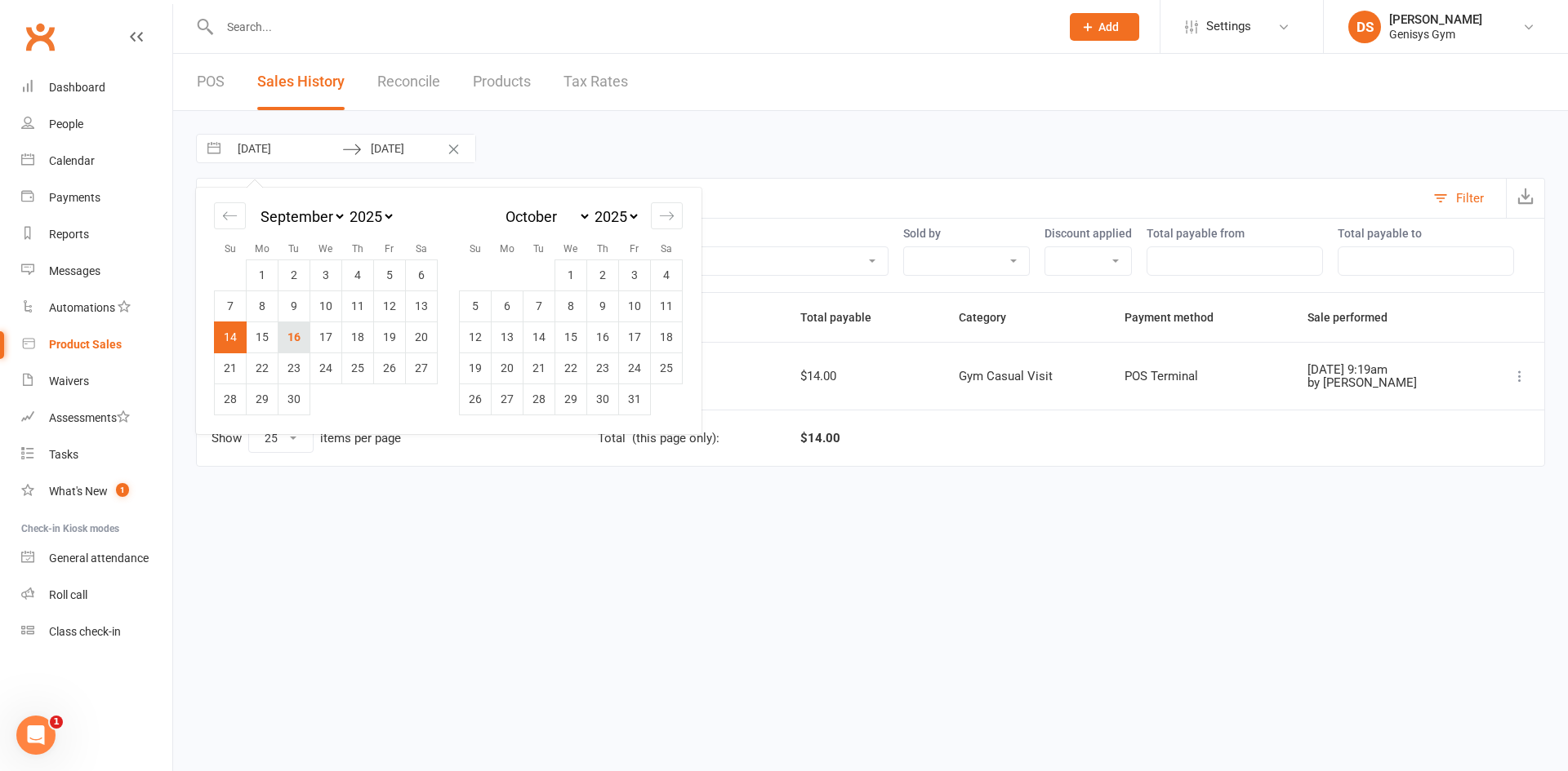
click at [294, 343] on td "16" at bounding box center [294, 337] width 31 height 31
type input "16 Sep 2025"
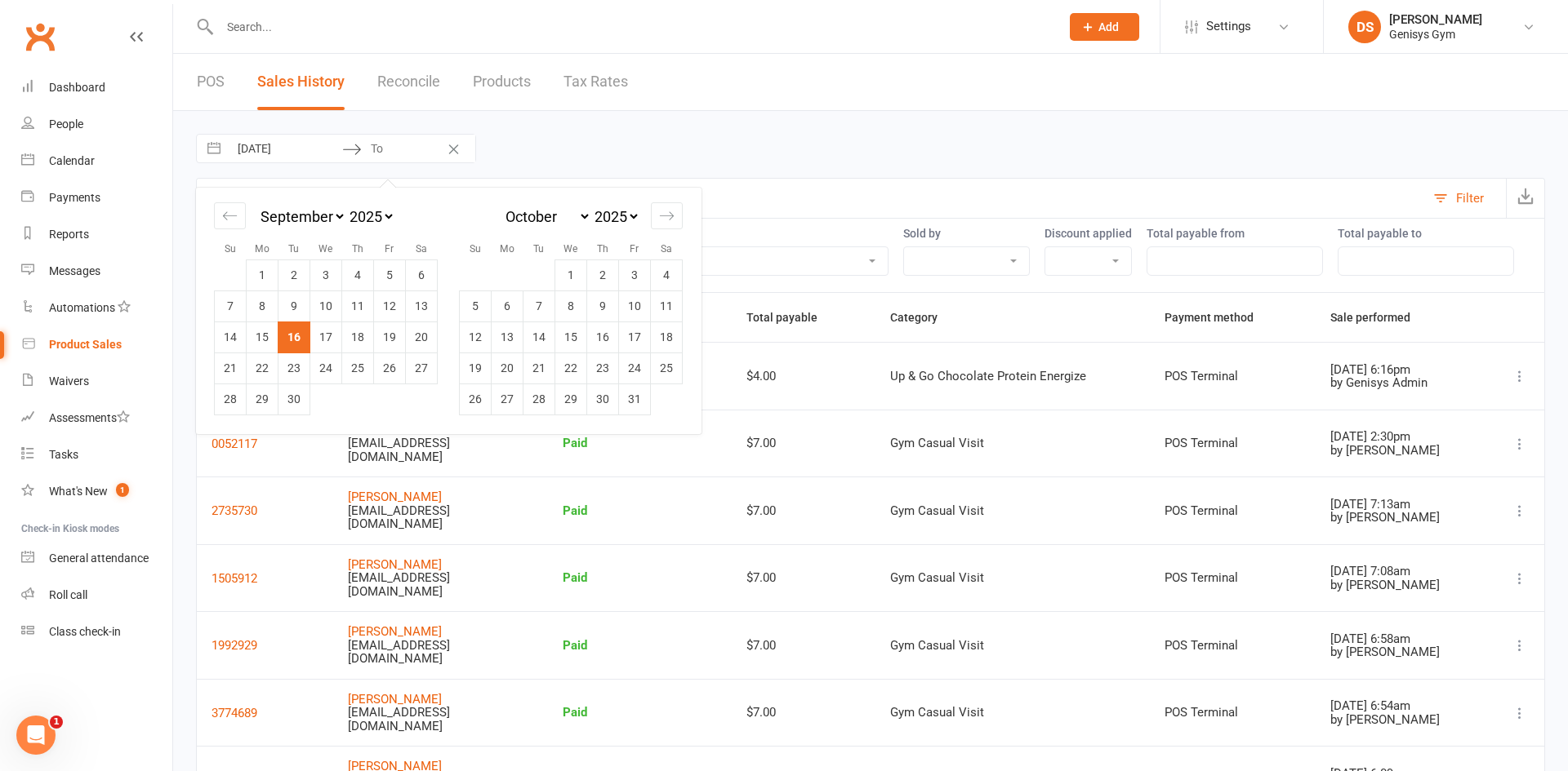
click at [294, 343] on td "16" at bounding box center [294, 337] width 31 height 31
type input "16 Sep 2025"
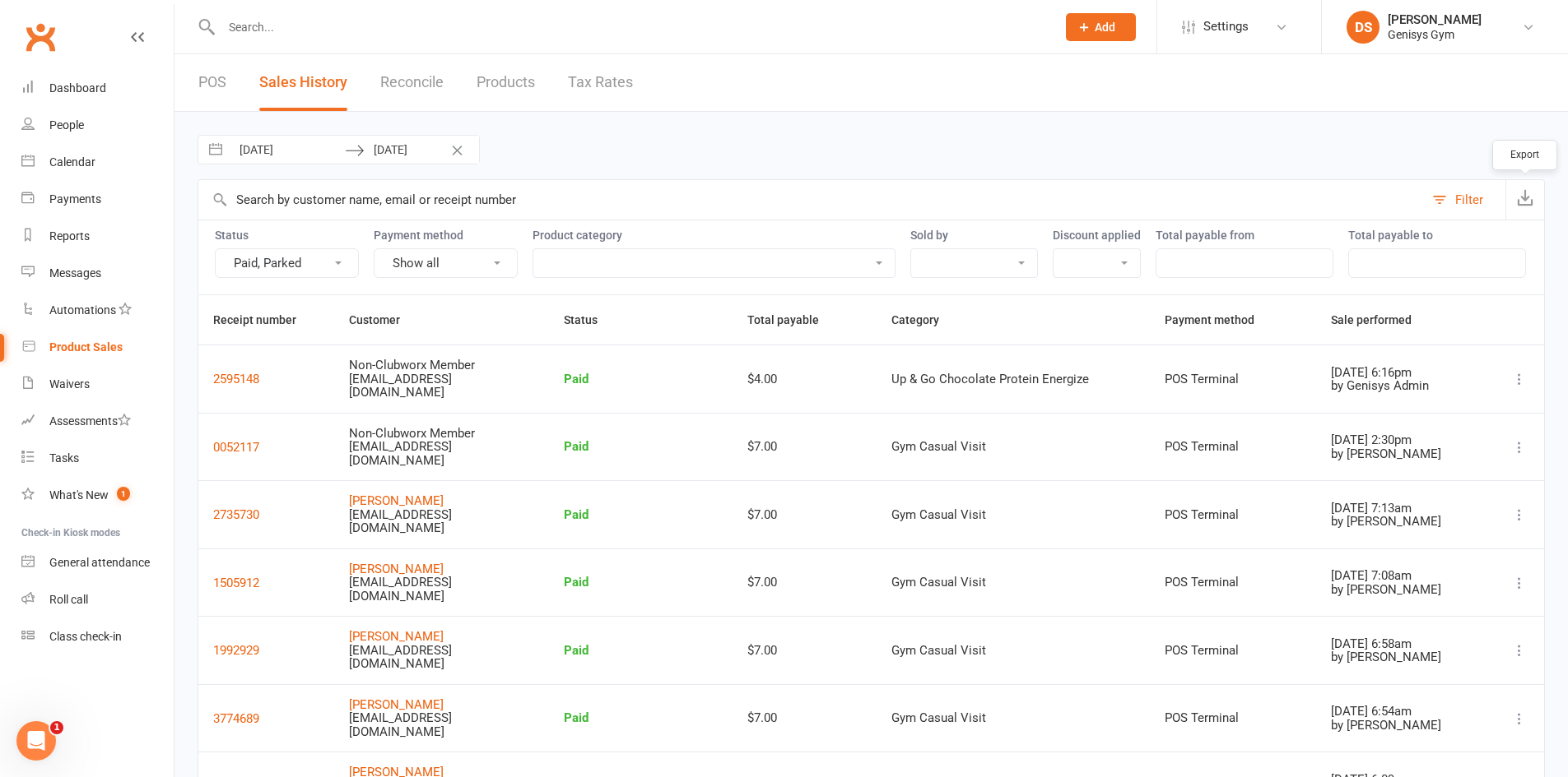
click at [1517, 202] on icon "button" at bounding box center [1525, 197] width 17 height 17
click at [349, 30] on input "text" at bounding box center [630, 27] width 828 height 23
click at [115, 75] on link "Dashboard" at bounding box center [97, 88] width 152 height 37
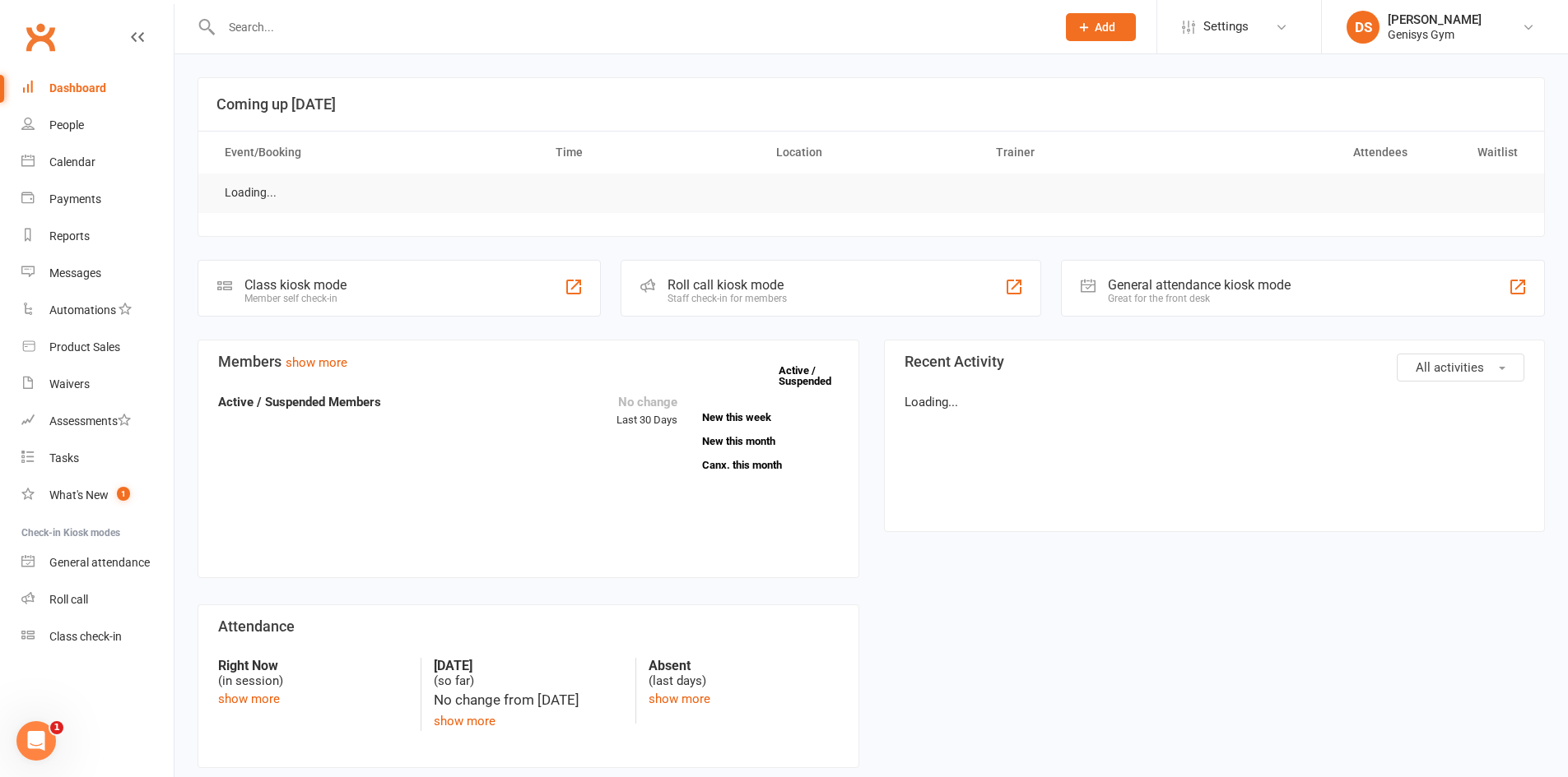
click at [298, 18] on input "text" at bounding box center [630, 27] width 828 height 23
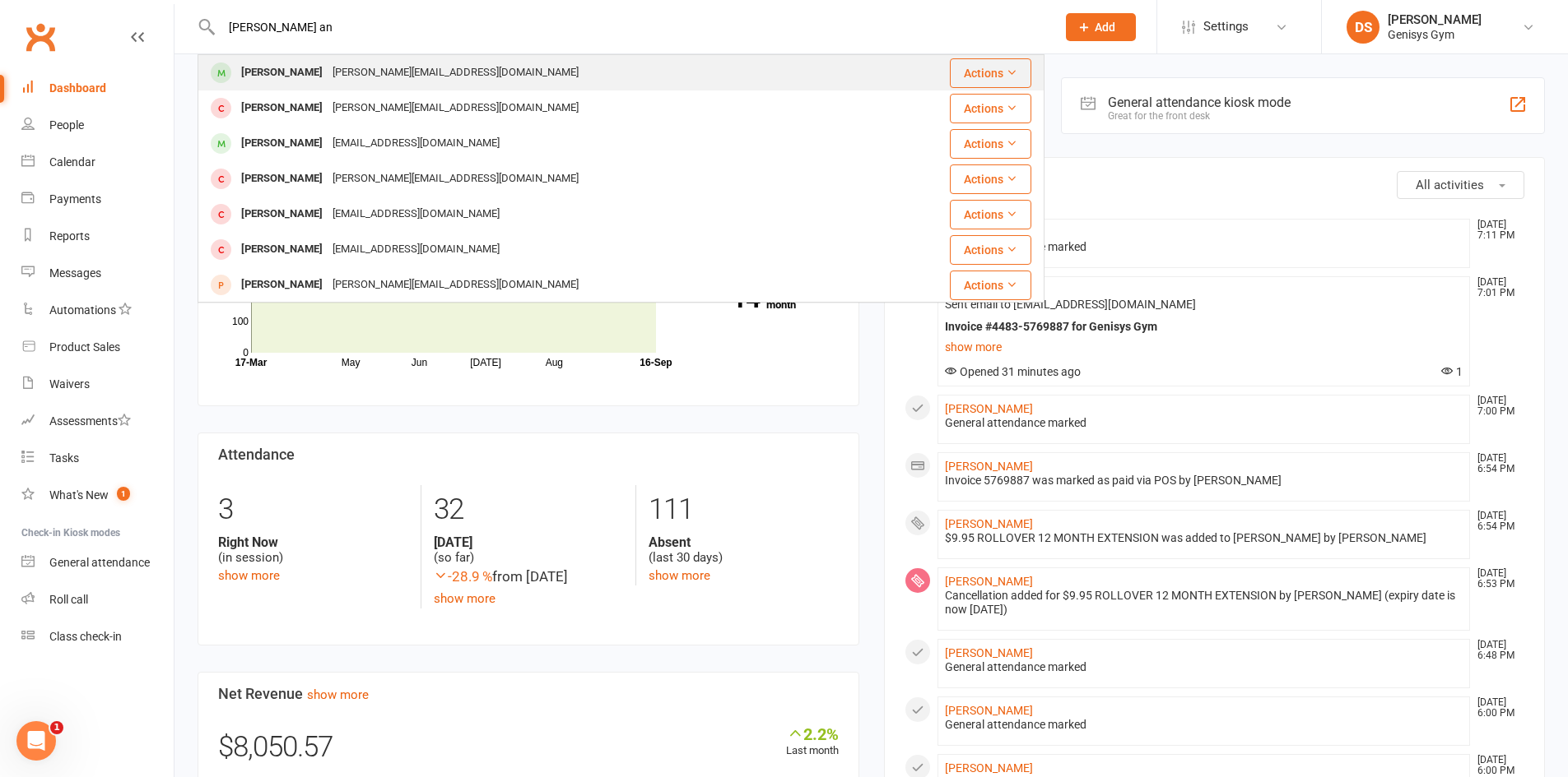
type input "rita an"
click at [306, 79] on div "Rita Andrews" at bounding box center [282, 72] width 92 height 24
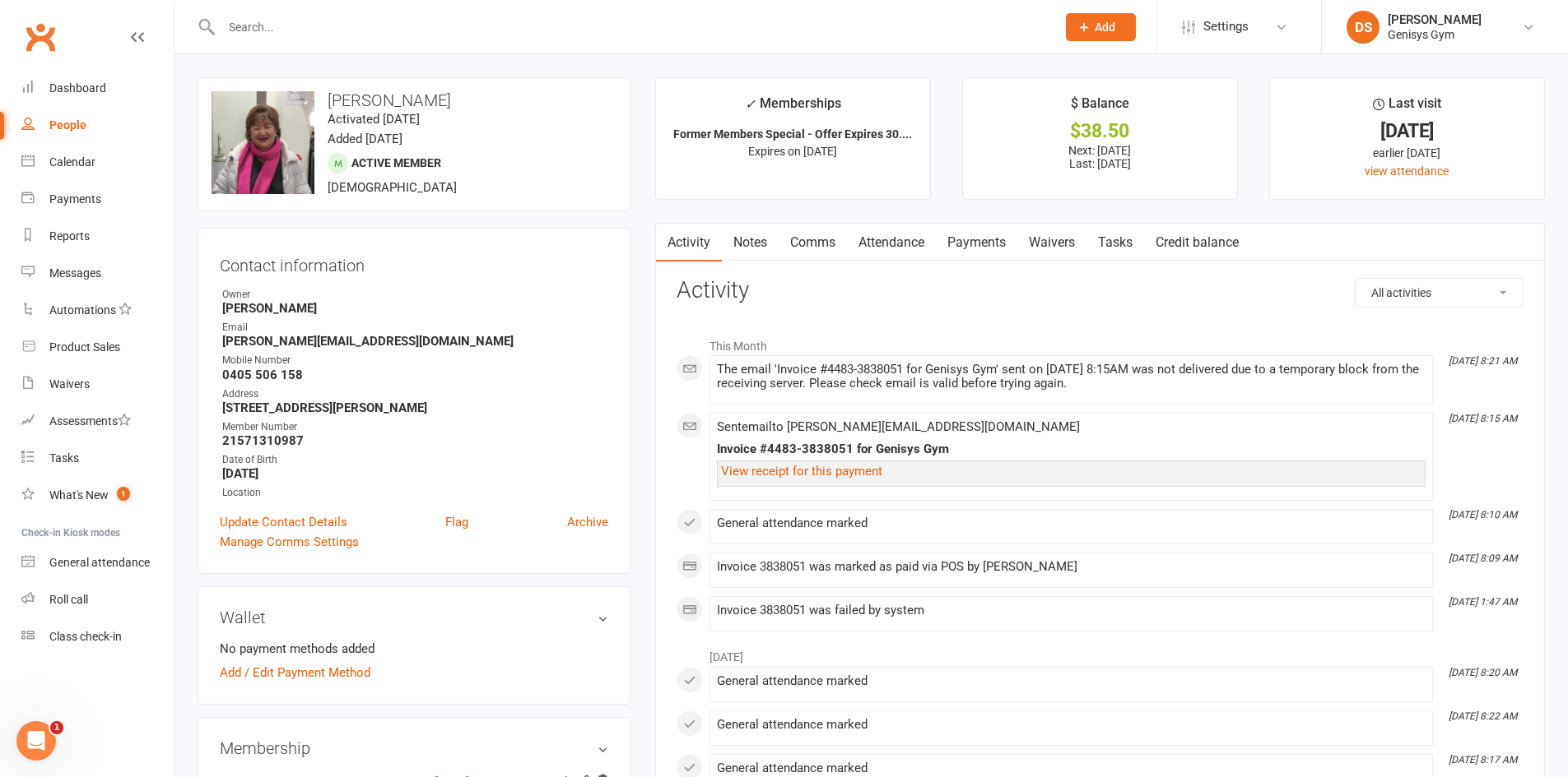
click at [993, 233] on link "Payments" at bounding box center [976, 242] width 82 height 38
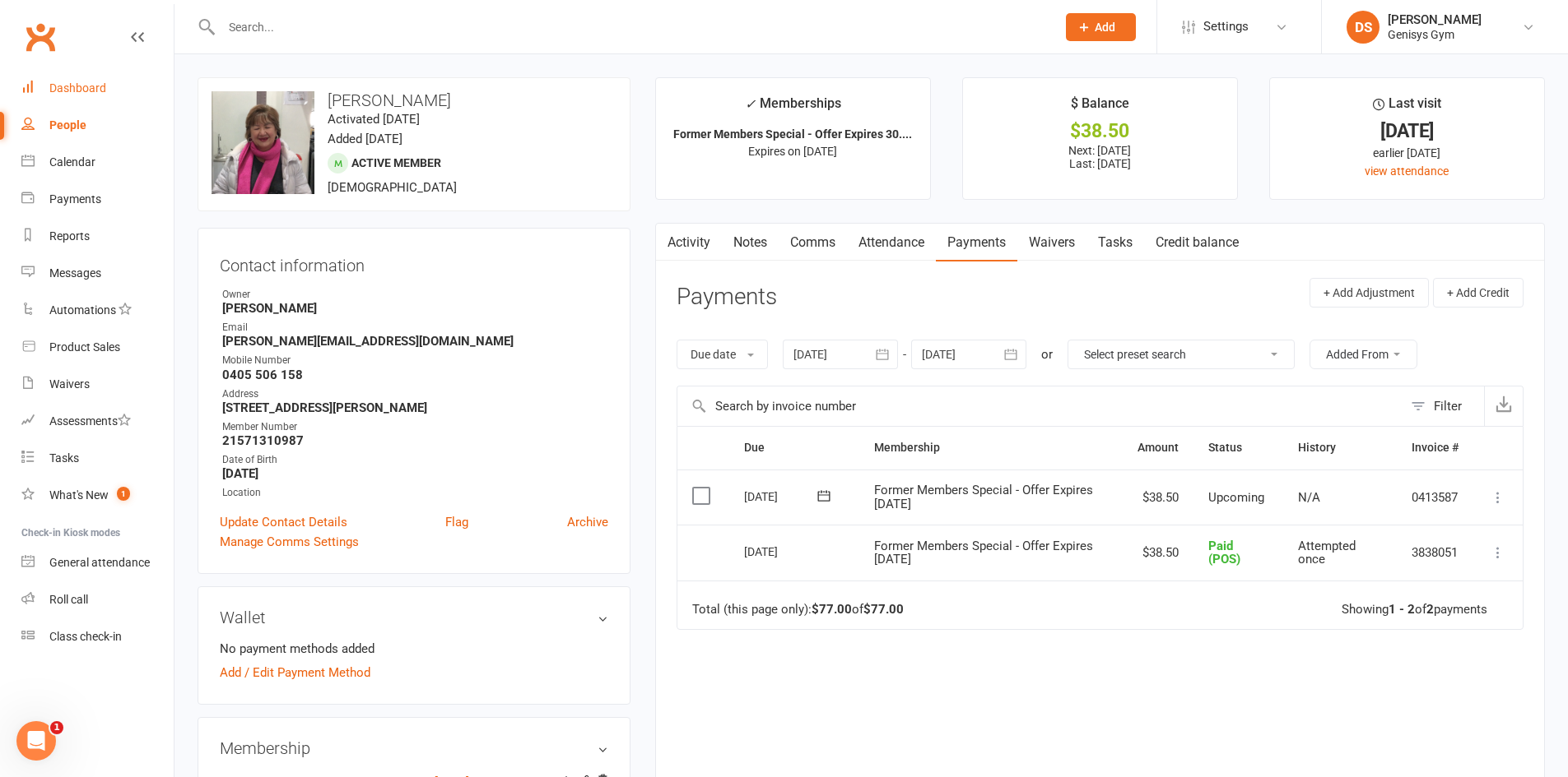
click at [103, 88] on div "Dashboard" at bounding box center [77, 88] width 56 height 13
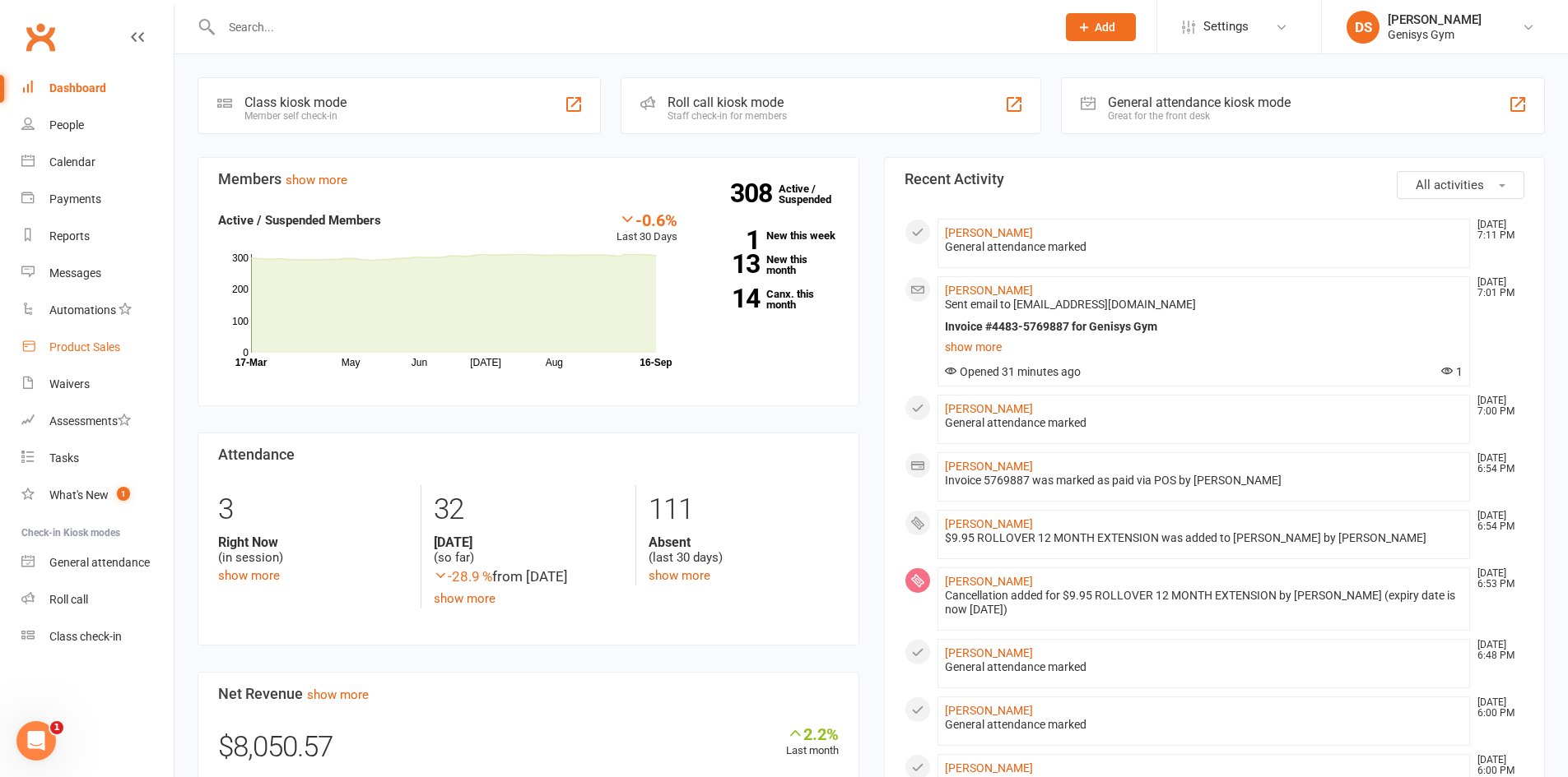
click at [132, 329] on link "Product Sales" at bounding box center [97, 348] width 152 height 37
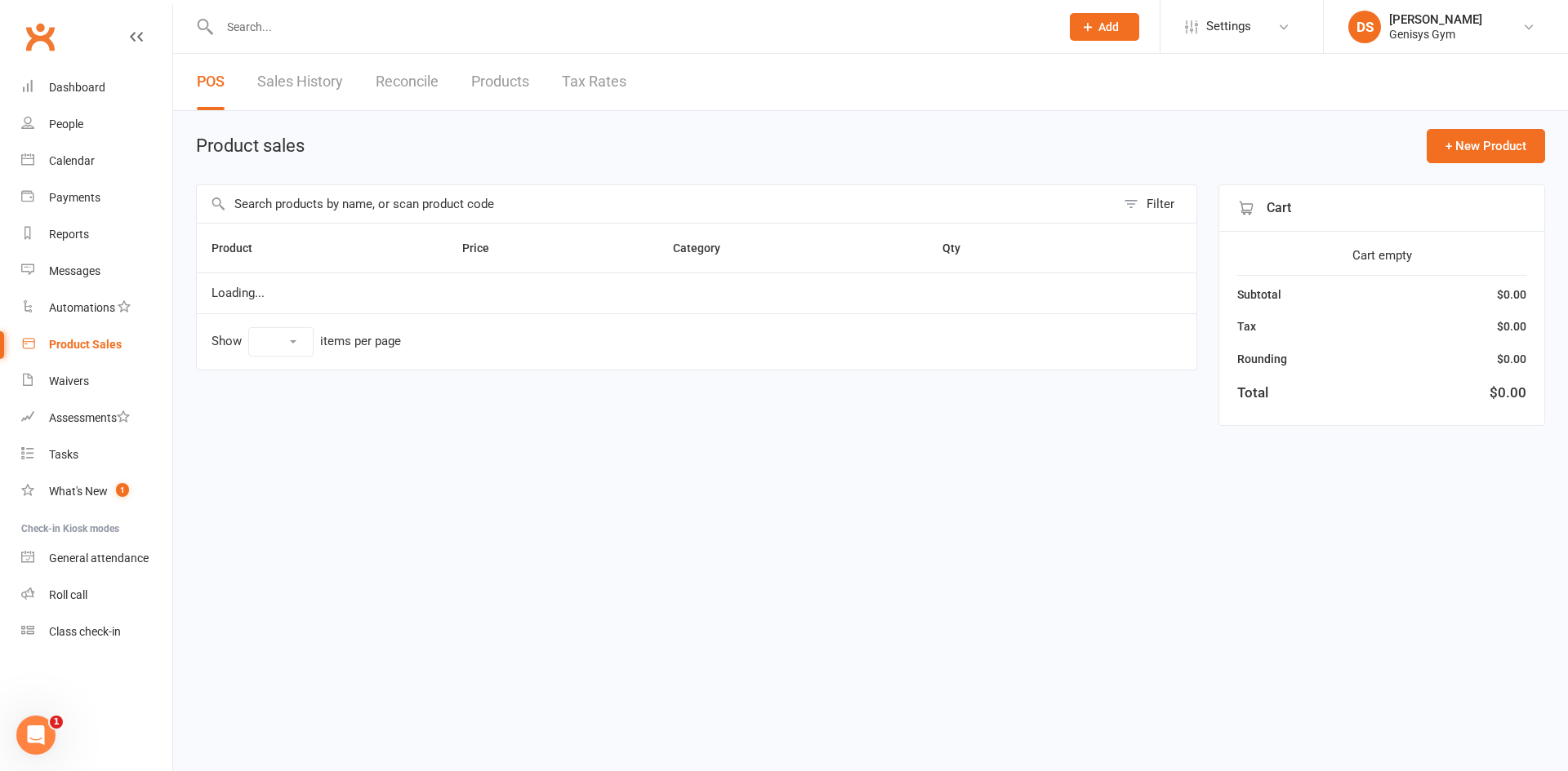
select select "10"
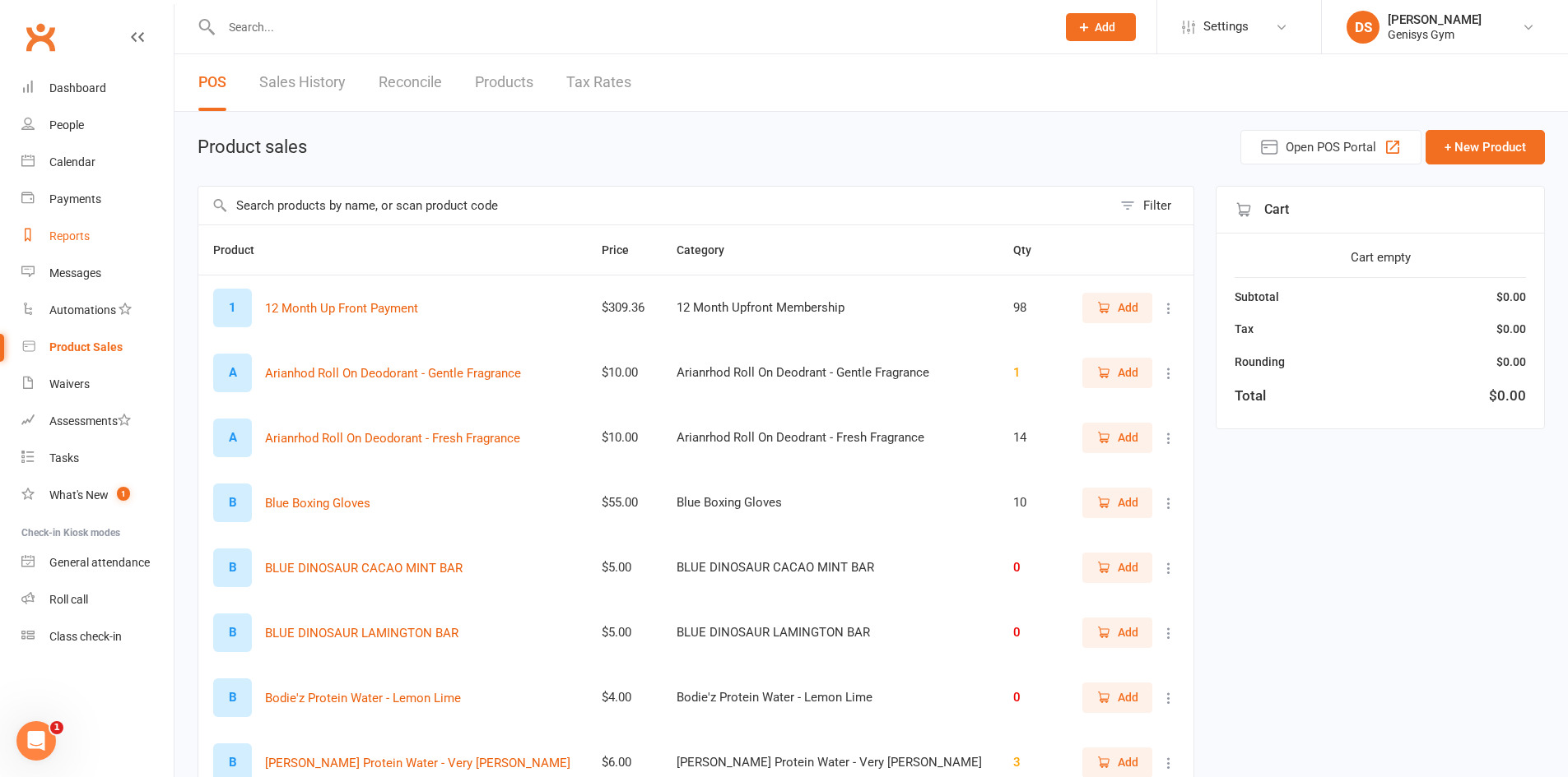
drag, startPoint x: 92, startPoint y: 235, endPoint x: 159, endPoint y: 210, distance: 71.5
click at [92, 234] on link "Reports" at bounding box center [97, 237] width 152 height 37
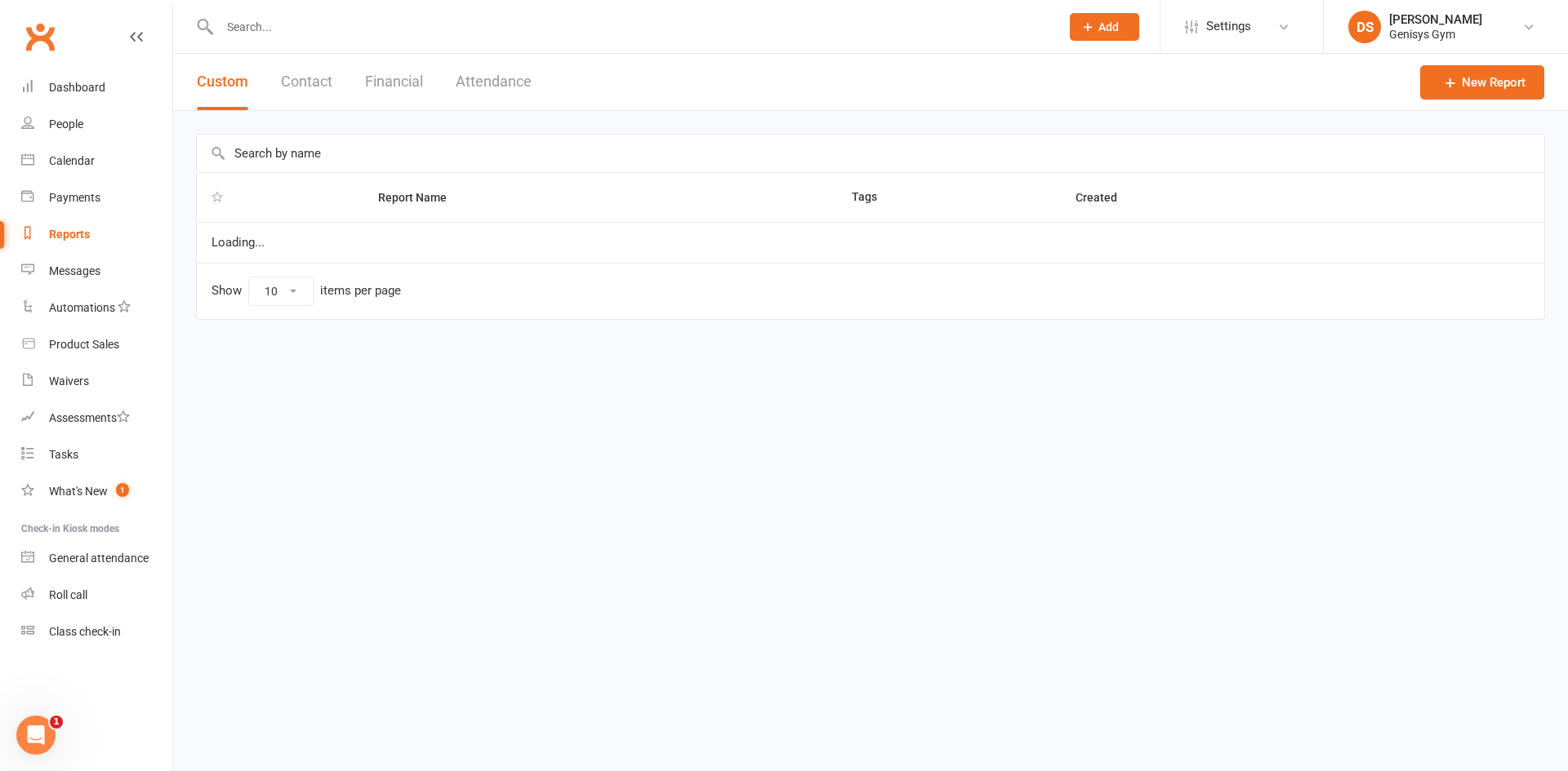
click at [371, 82] on button "Financial" at bounding box center [394, 82] width 58 height 56
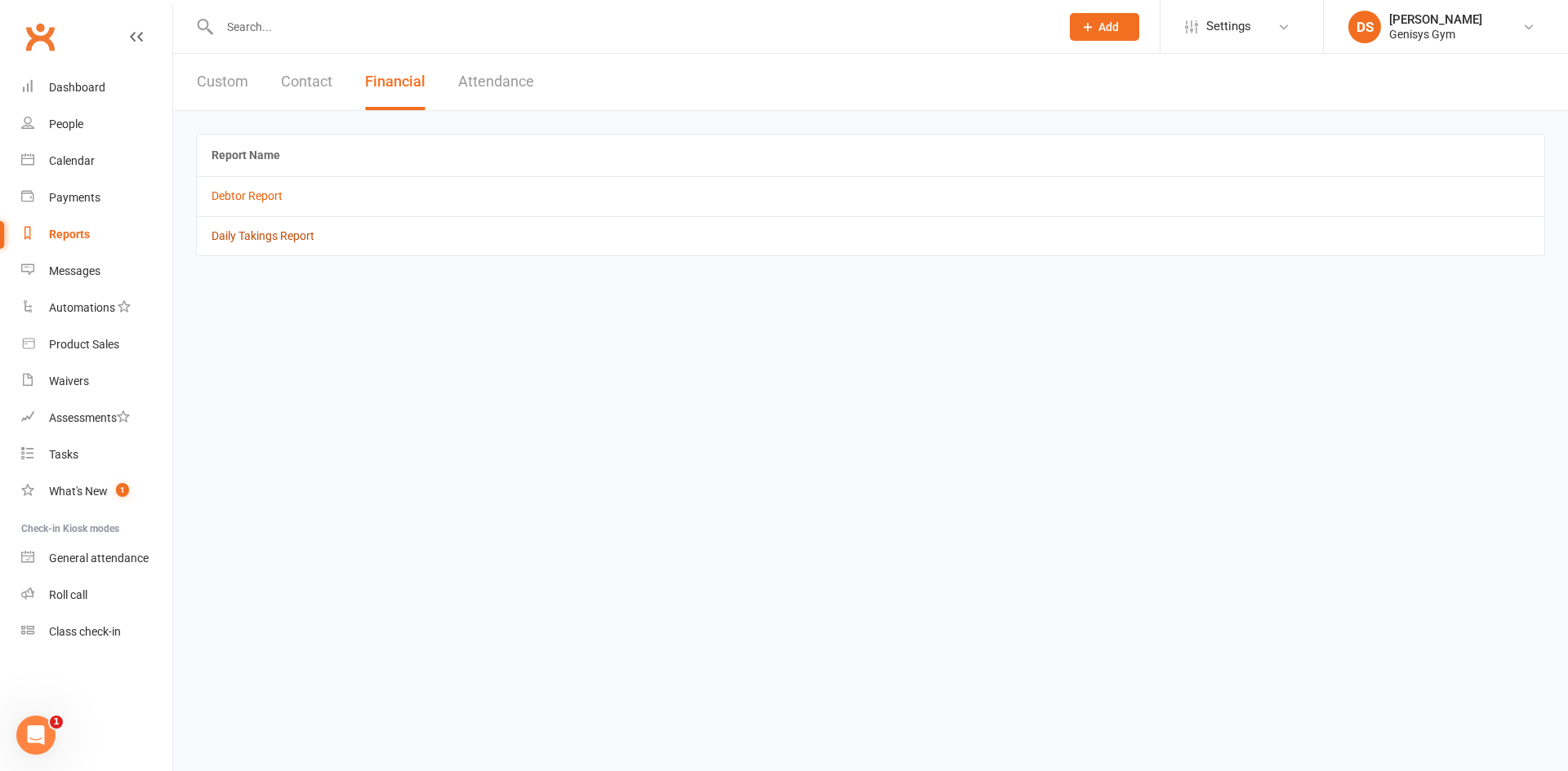
click at [272, 235] on link "Daily Takings Report" at bounding box center [263, 236] width 103 height 13
